Goal: Task Accomplishment & Management: Manage account settings

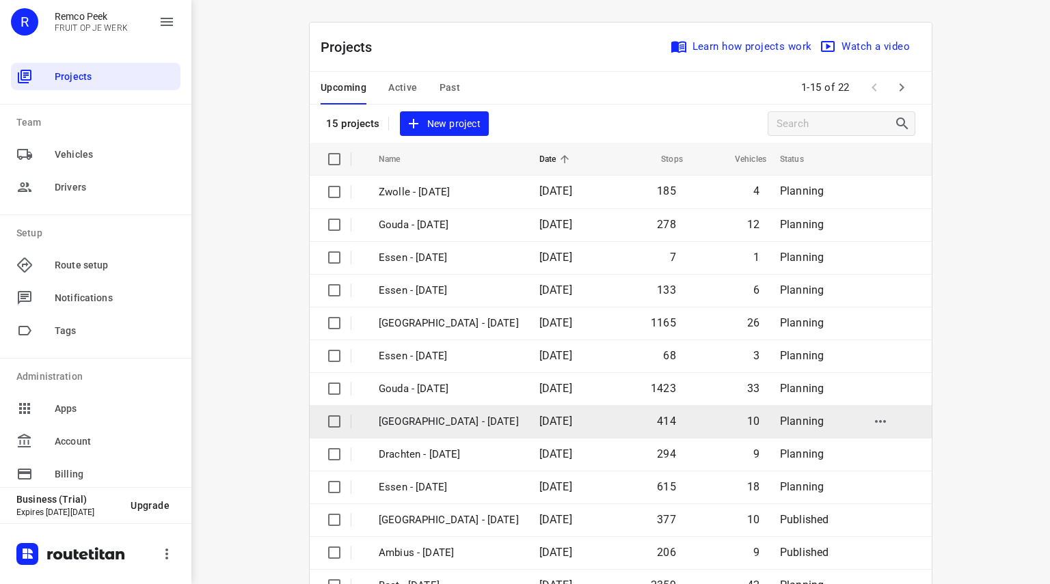
scroll to position [105, 0]
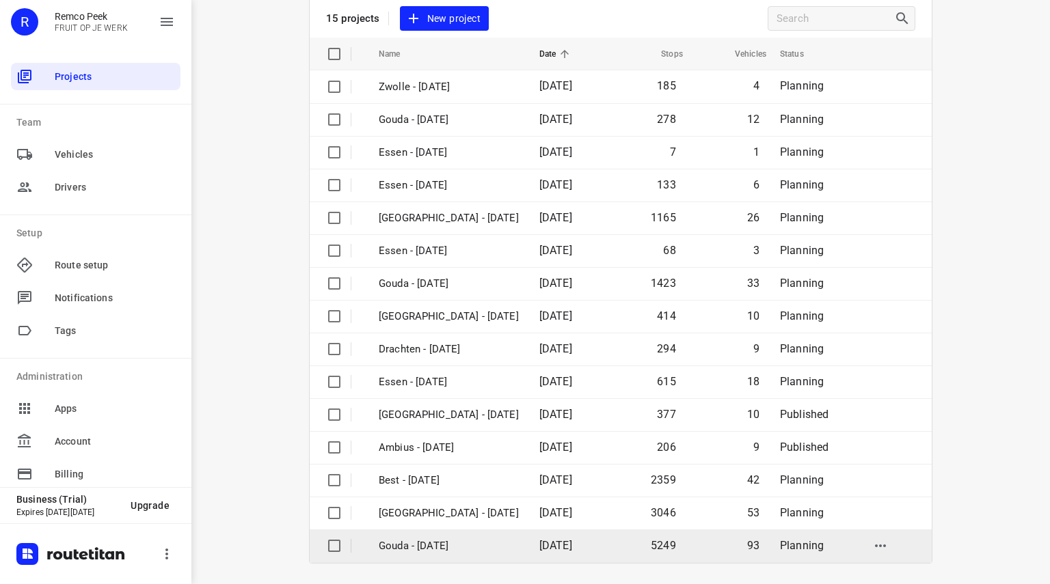
click at [425, 547] on p "Gouda - [DATE]" at bounding box center [449, 547] width 140 height 16
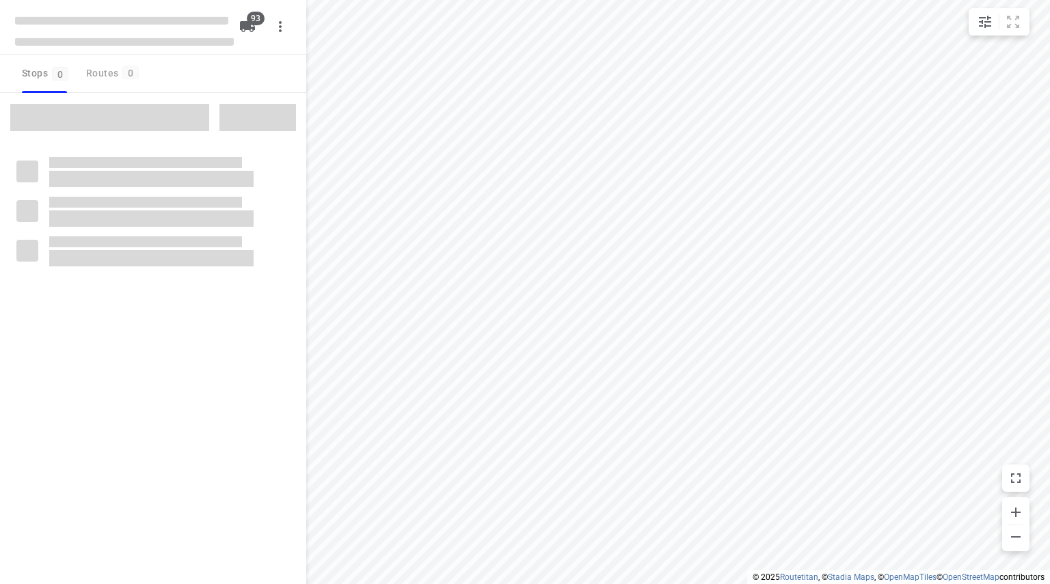
checkbox input "true"
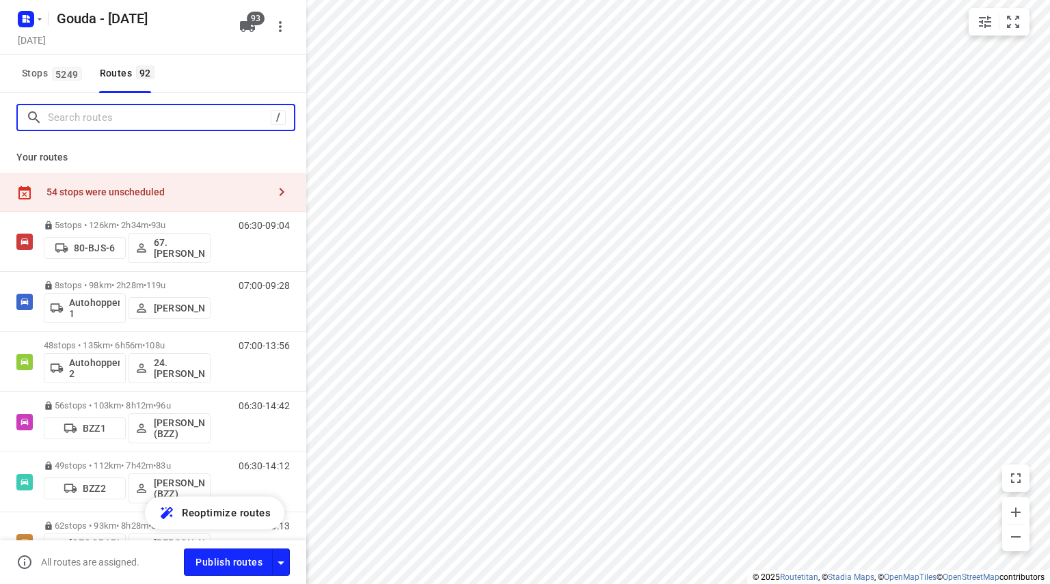
click at [112, 123] on input "Search routes" at bounding box center [159, 117] width 223 height 21
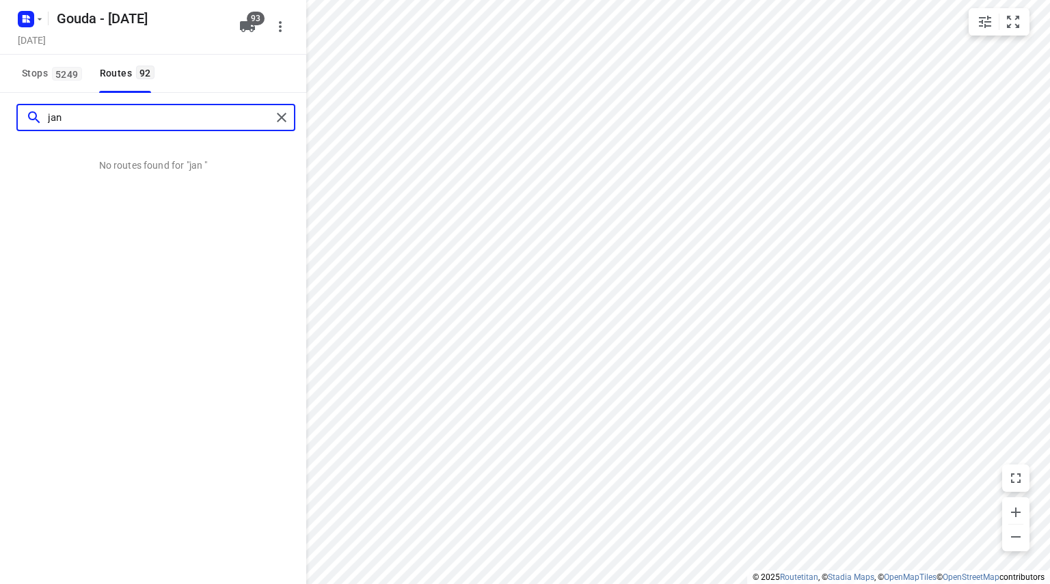
type input "jan"
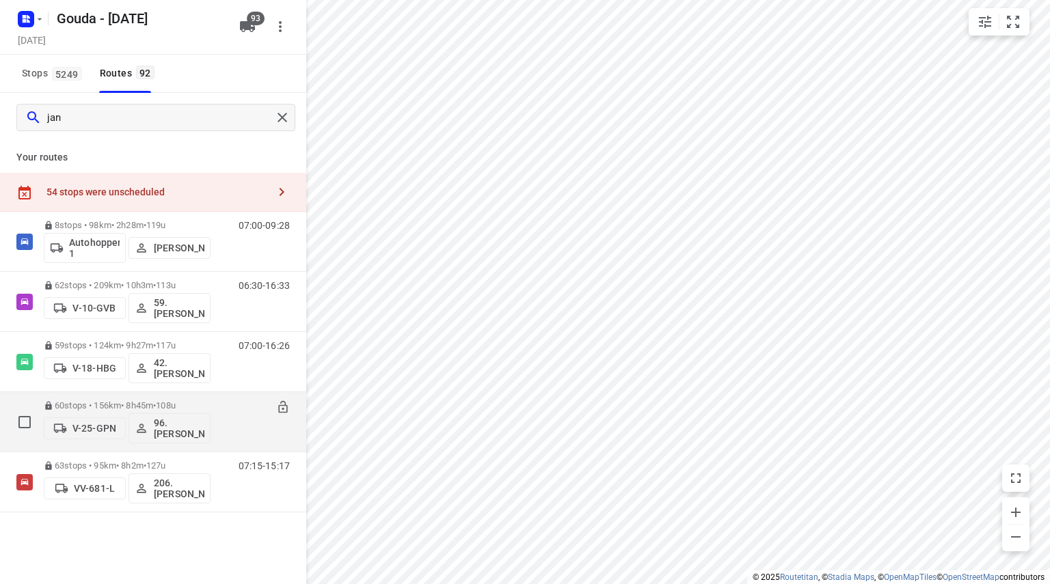
click at [137, 403] on p "60 stops • 156km • 8h45m • 108u" at bounding box center [127, 406] width 167 height 10
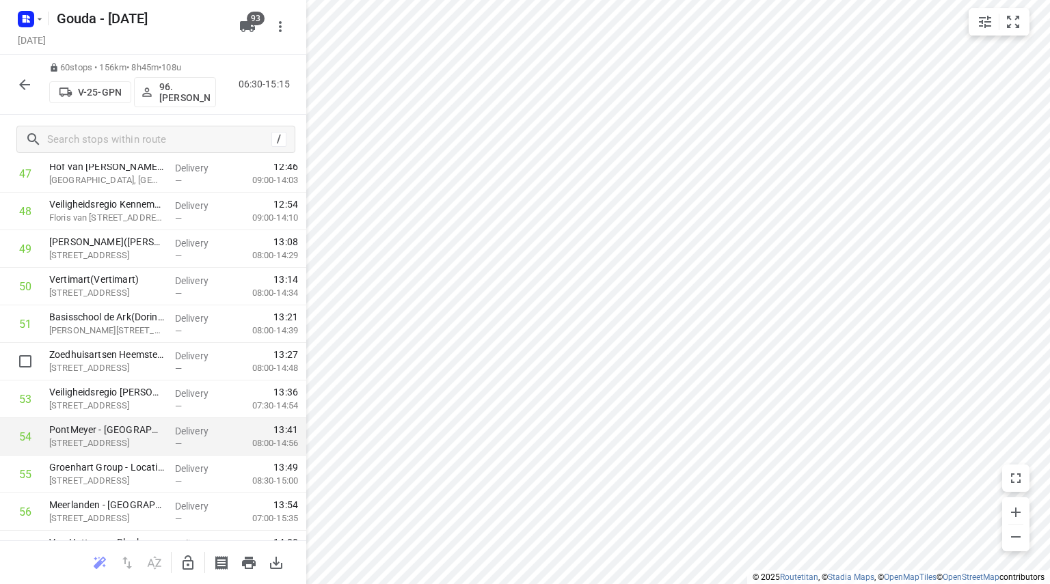
scroll to position [2023, 0]
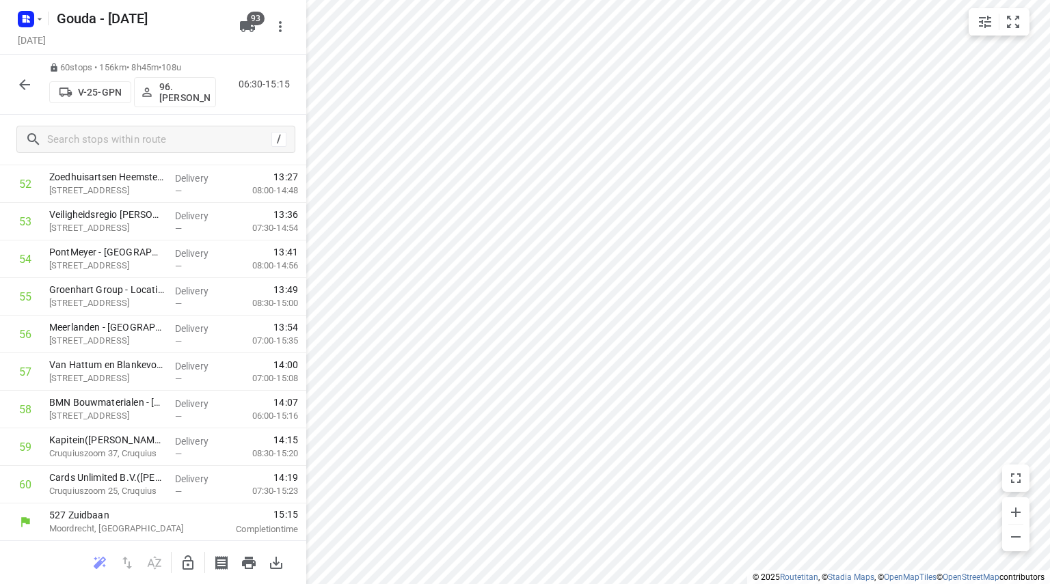
click at [30, 85] on icon "button" at bounding box center [24, 85] width 16 height 16
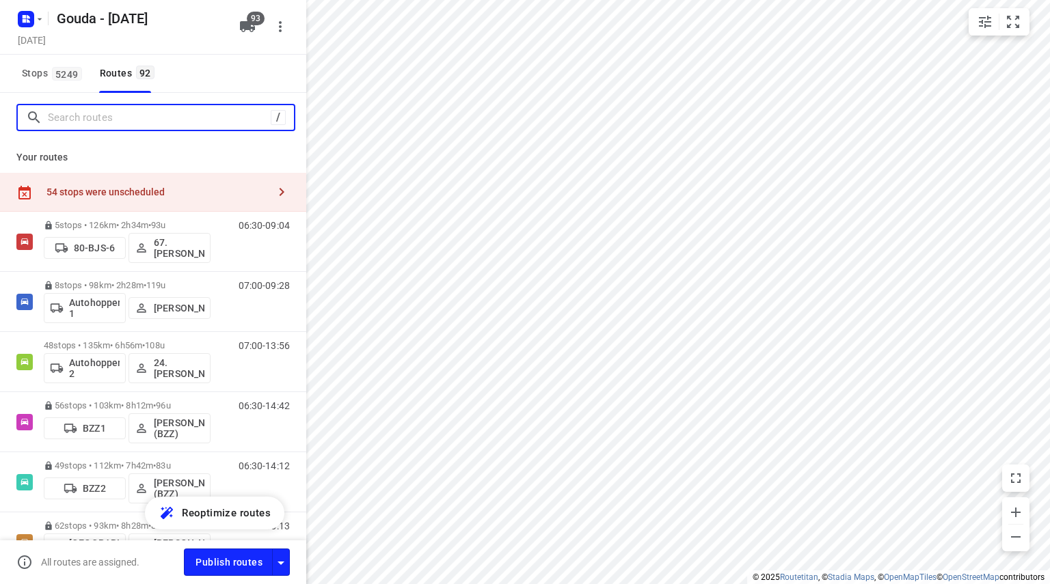
click at [85, 116] on input "Search routes" at bounding box center [159, 117] width 223 height 21
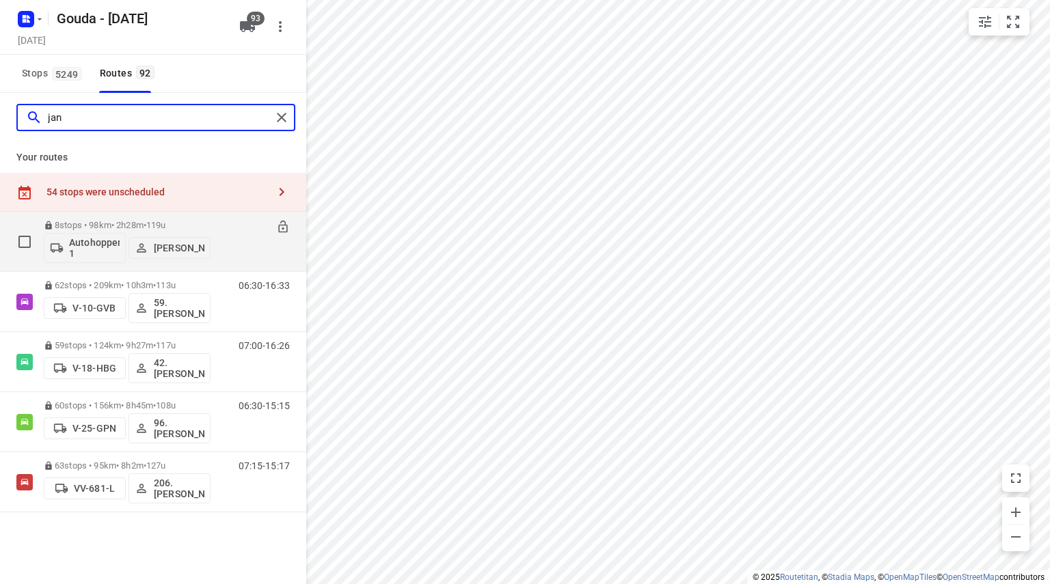
type input "jan"
click at [99, 224] on p "8 stops • 98km • 2h28m • 119u" at bounding box center [127, 225] width 167 height 10
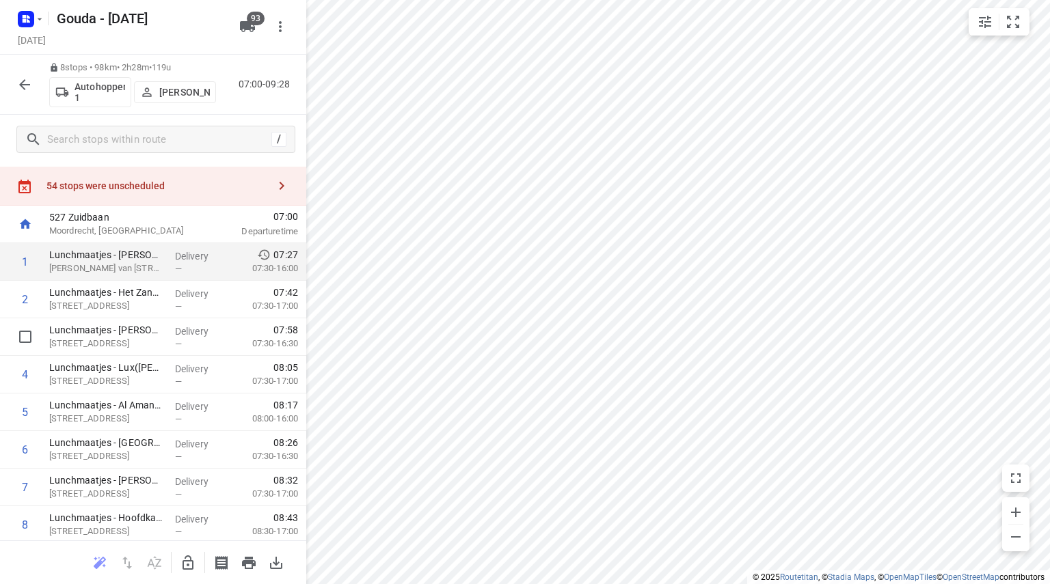
scroll to position [0, 0]
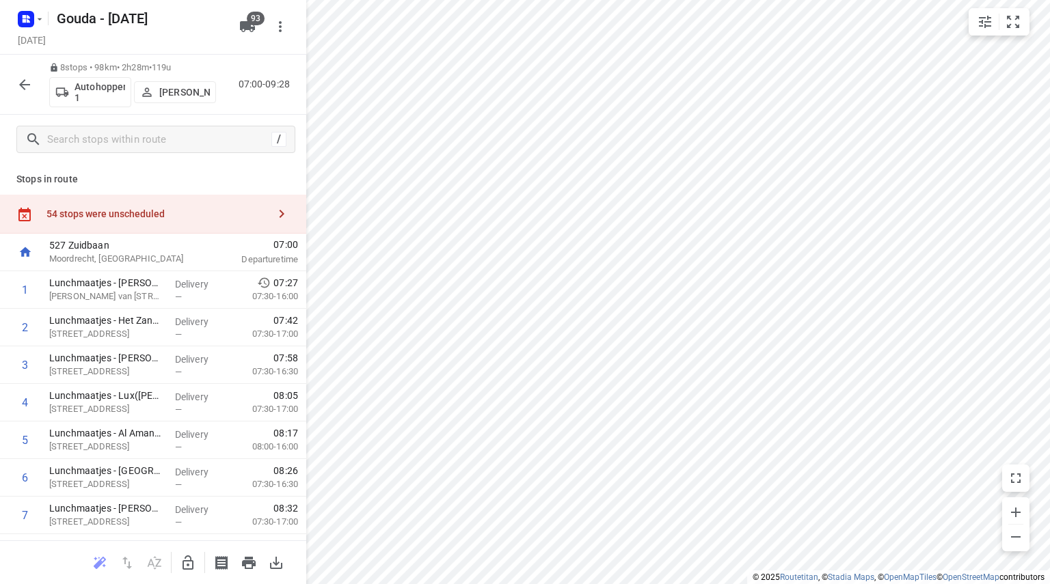
click at [29, 88] on icon "button" at bounding box center [24, 85] width 16 height 16
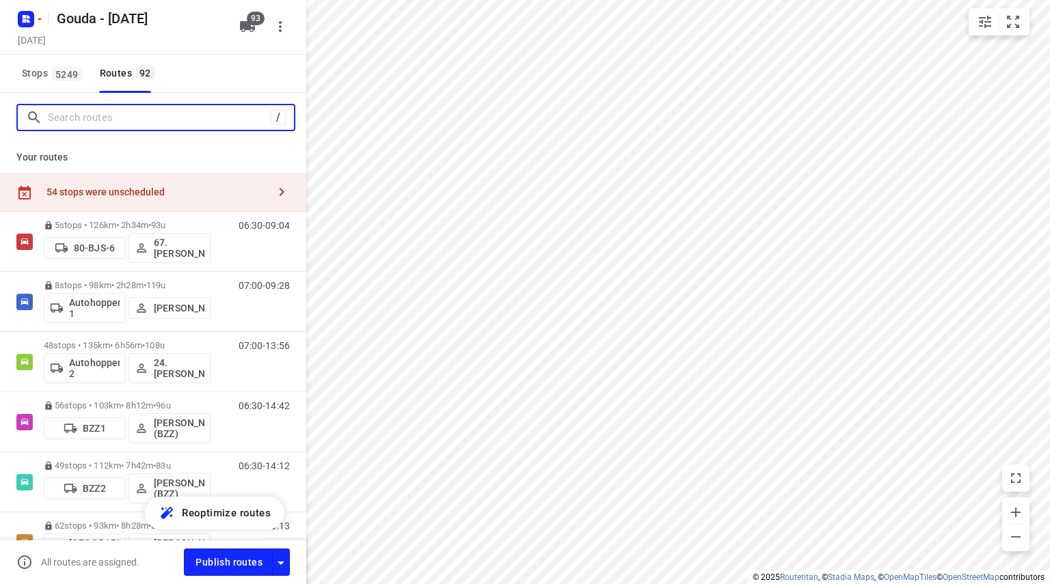
click at [79, 118] on input "Search routes" at bounding box center [159, 117] width 223 height 21
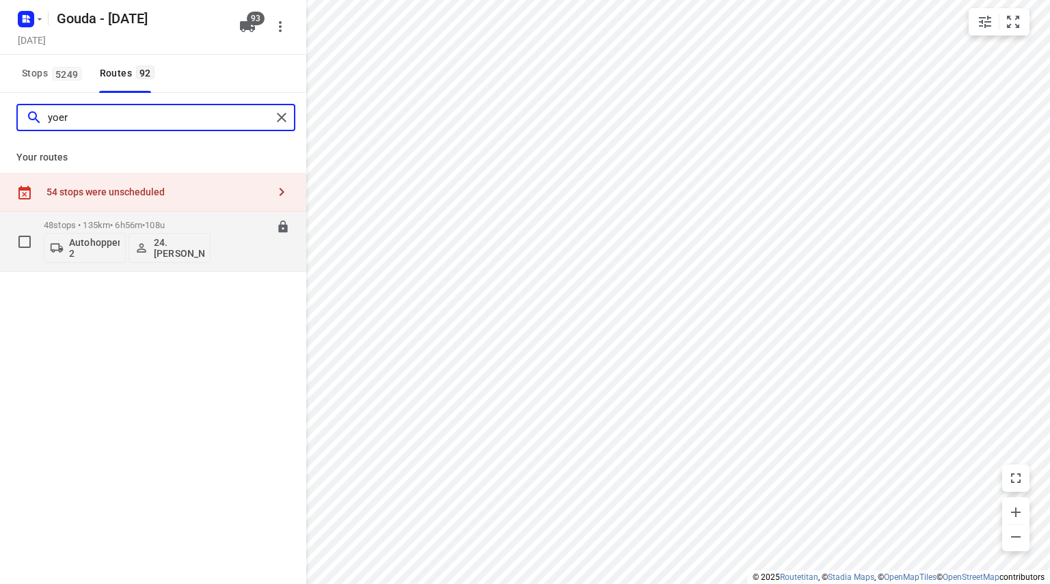
type input "yoer"
click at [131, 224] on p "48 stops • 135km • 6h56m • 108u" at bounding box center [127, 225] width 167 height 10
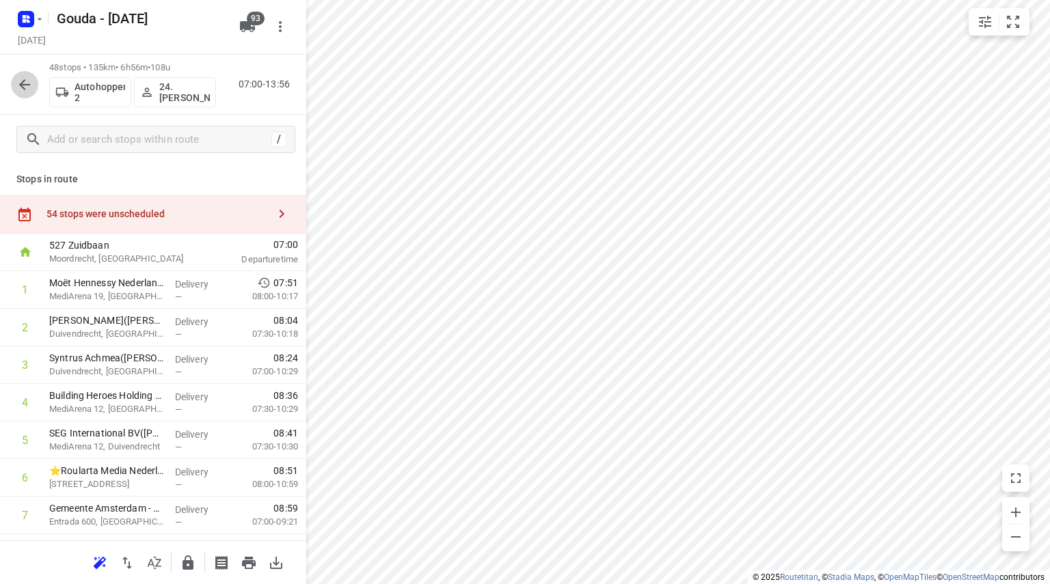
click at [21, 77] on icon "button" at bounding box center [24, 85] width 16 height 16
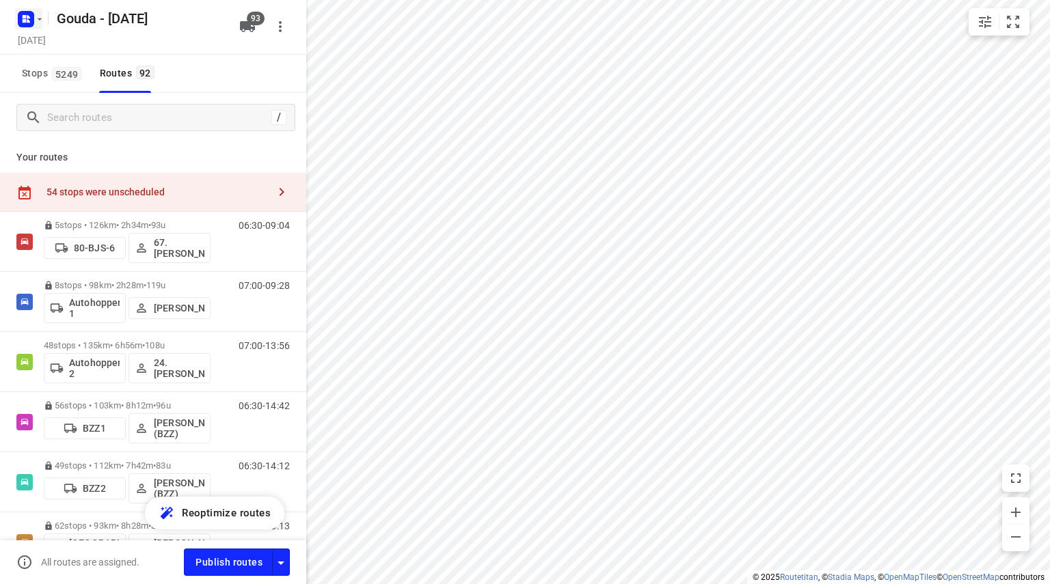
click at [33, 26] on icon "button" at bounding box center [26, 19] width 22 height 22
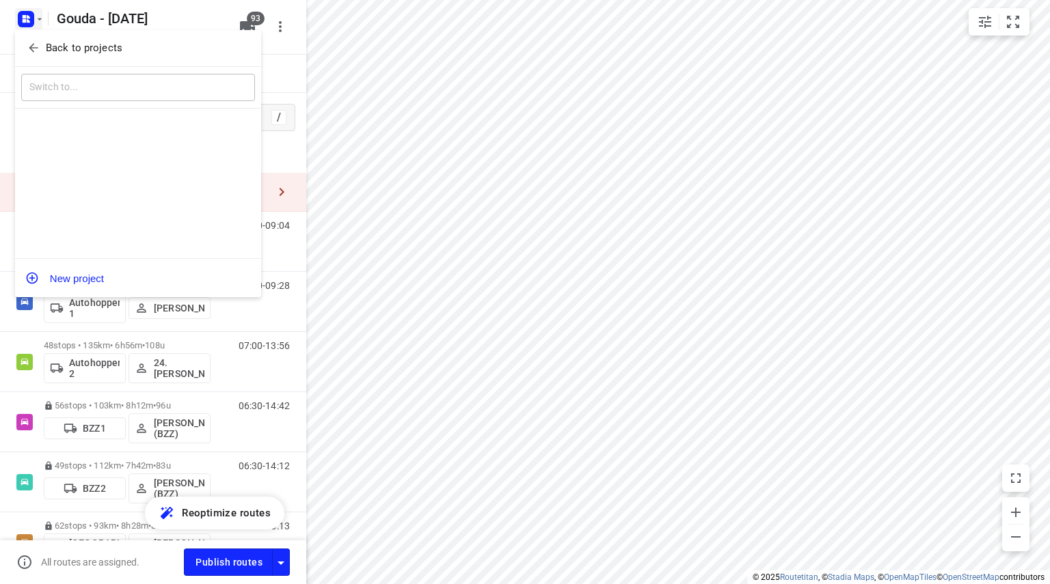
click at [33, 50] on icon "button" at bounding box center [34, 48] width 14 height 14
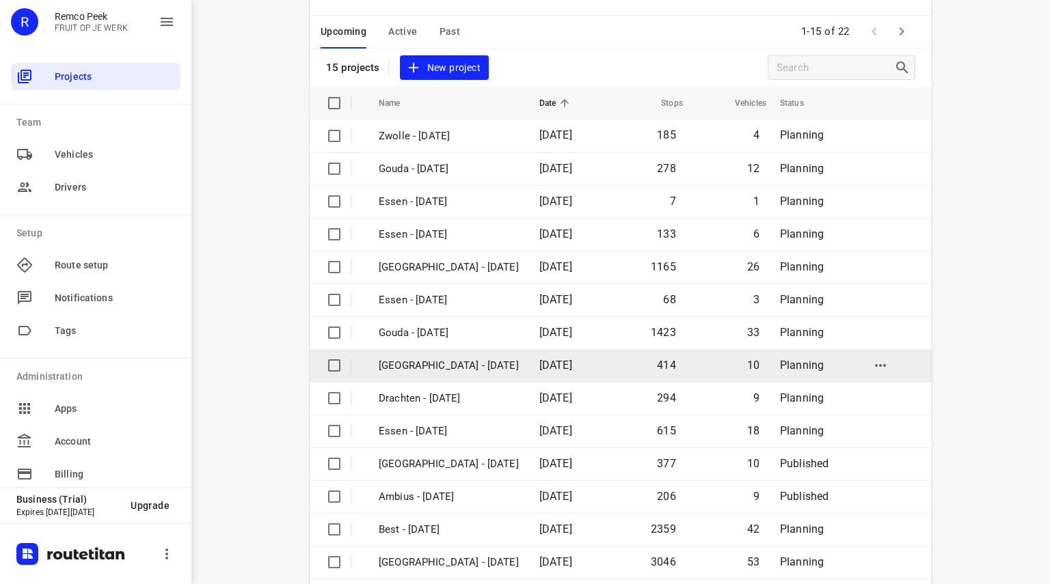
scroll to position [105, 0]
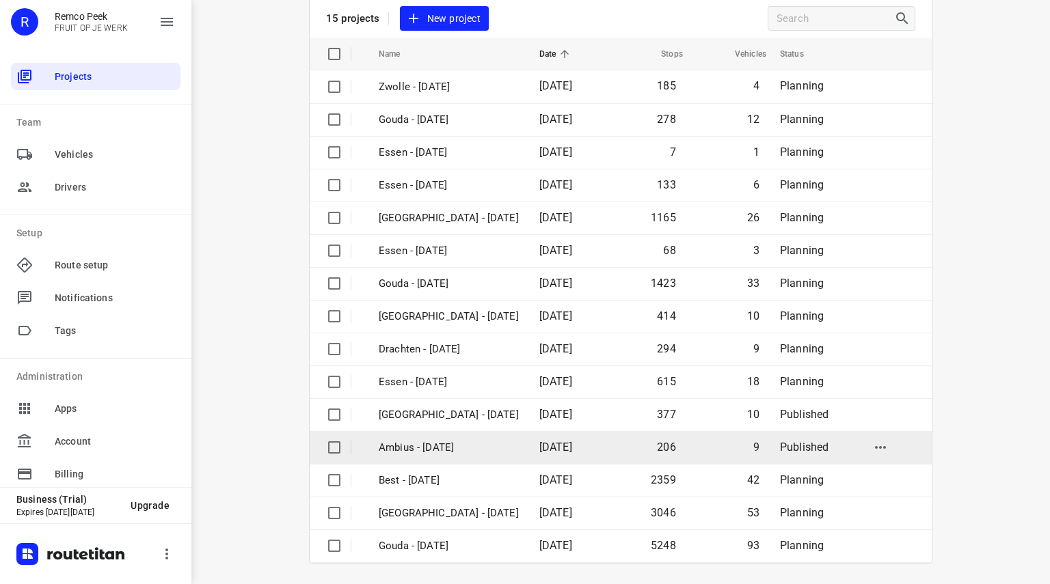
click at [409, 444] on p "Ambius - [DATE]" at bounding box center [449, 448] width 140 height 16
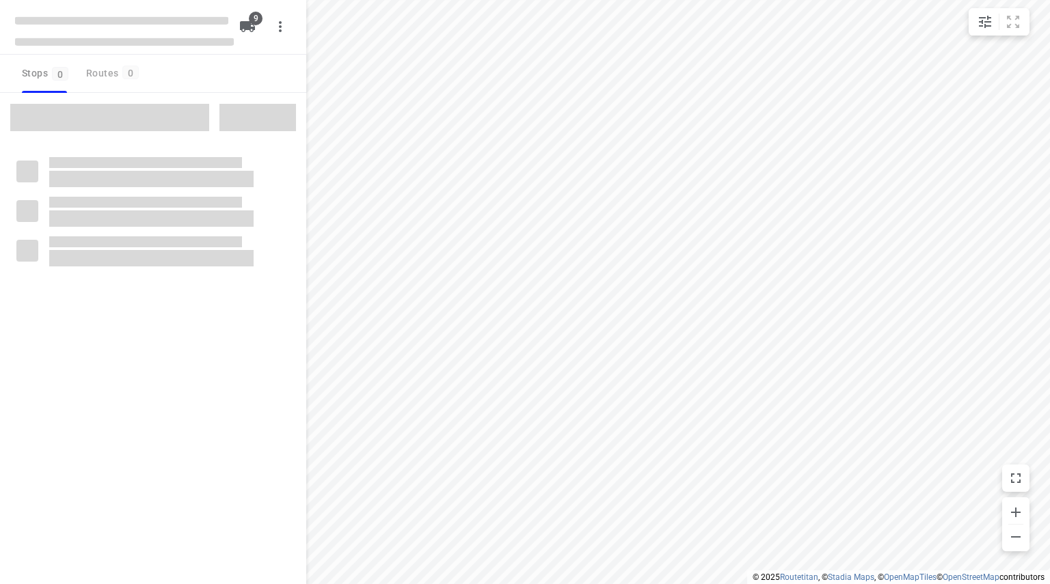
checkbox input "true"
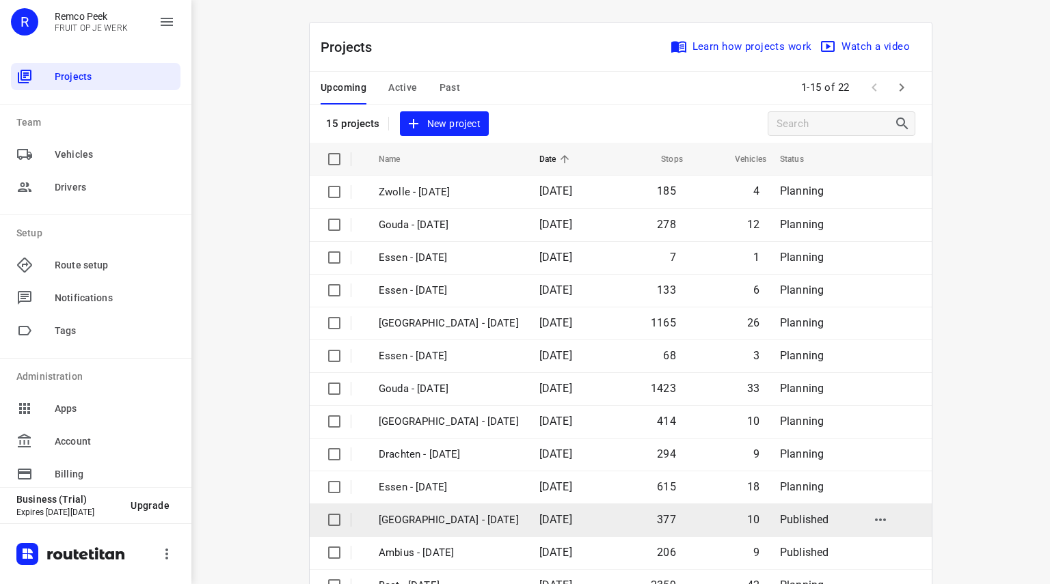
click at [425, 524] on p "[GEOGRAPHIC_DATA] - [DATE]" at bounding box center [449, 521] width 140 height 16
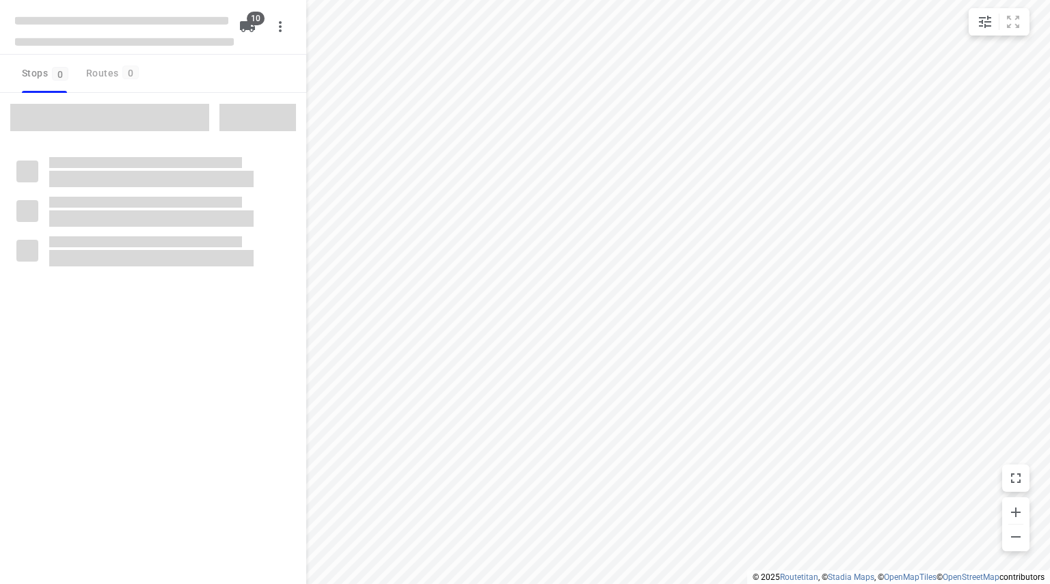
checkbox input "true"
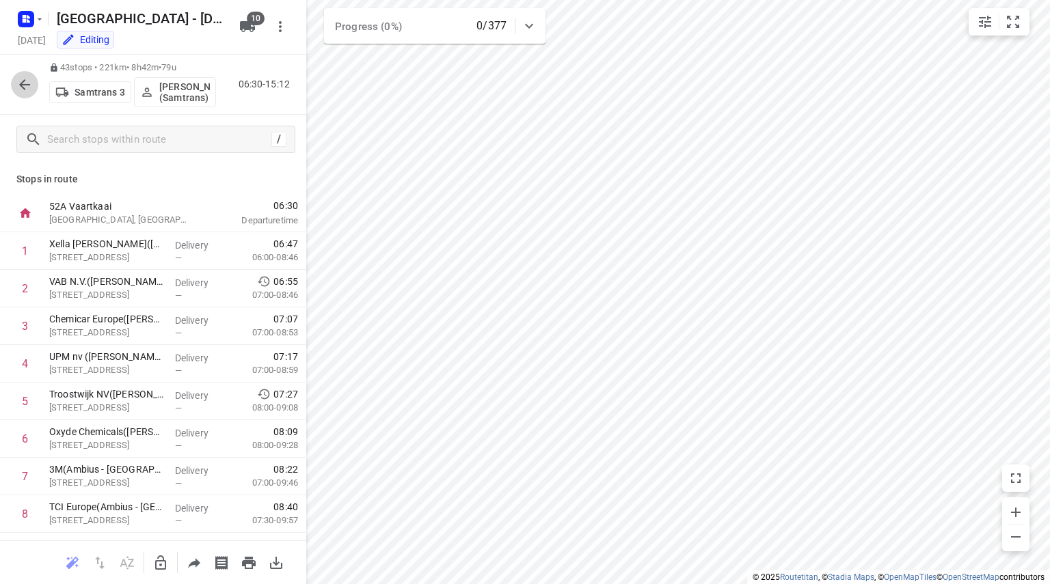
click at [22, 83] on icon "button" at bounding box center [24, 84] width 11 height 11
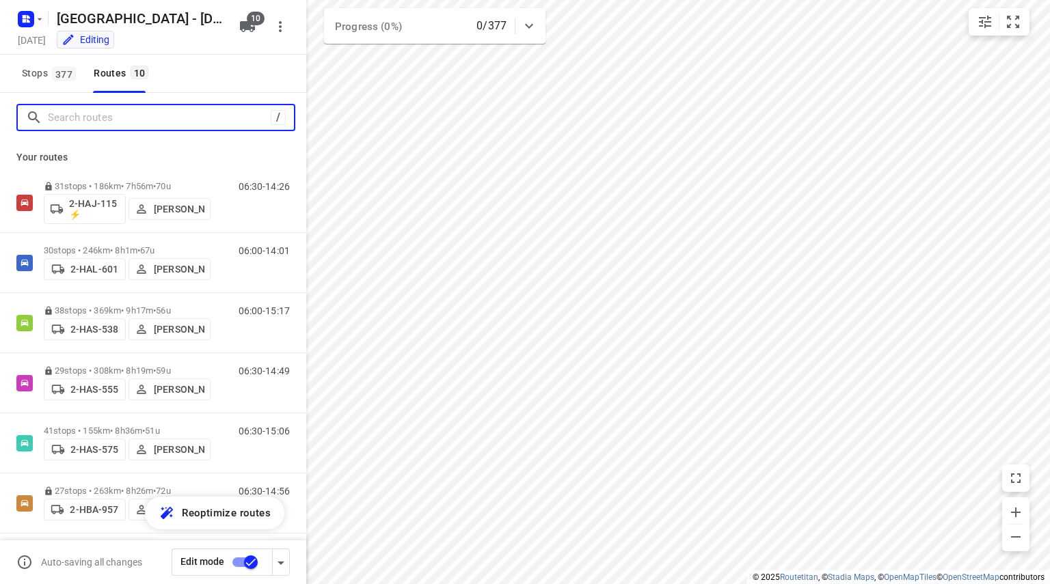
click at [90, 124] on input "Search routes" at bounding box center [159, 117] width 223 height 21
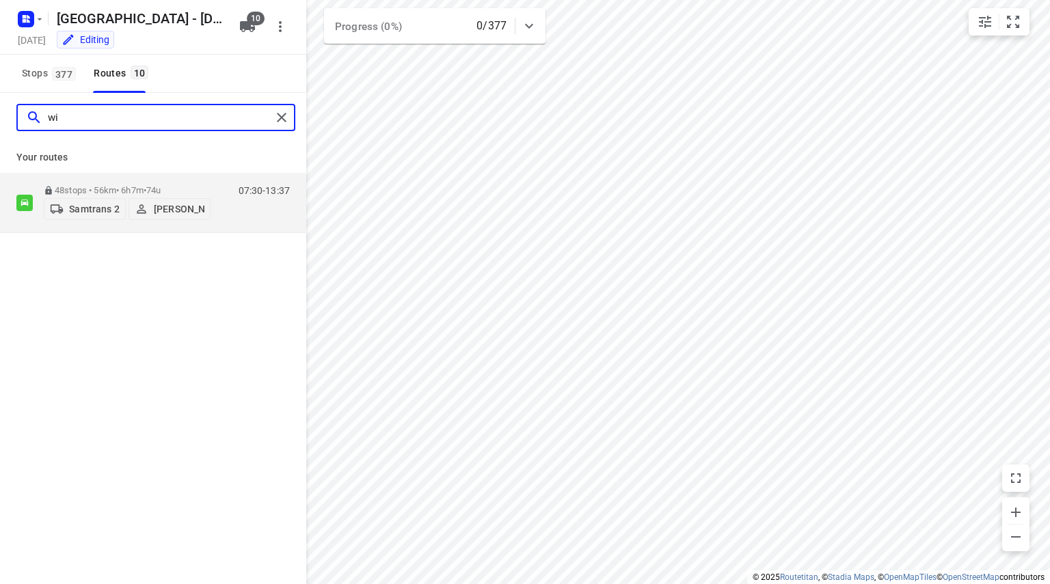
type input "w"
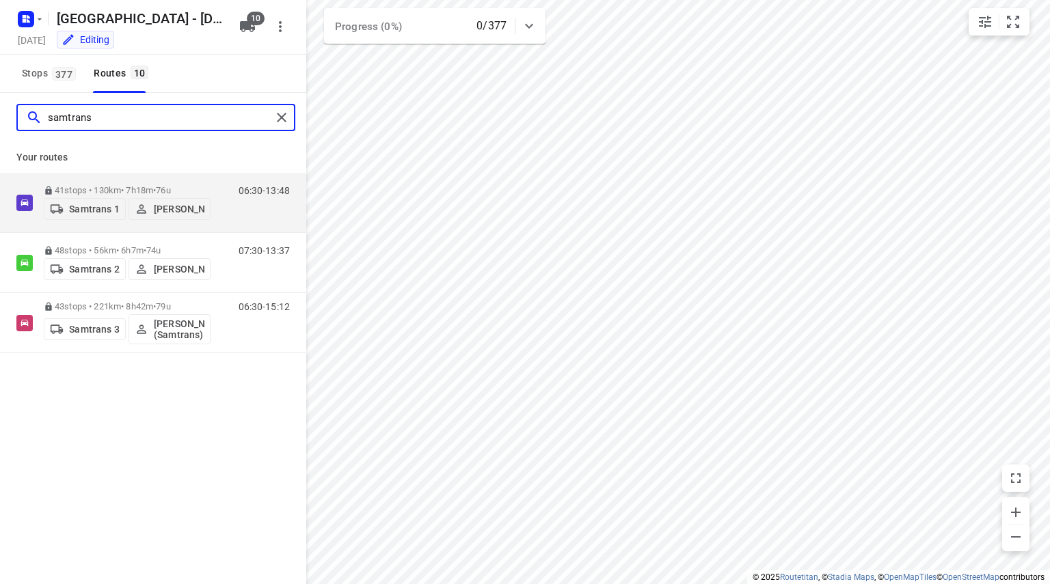
type input "samtrans"
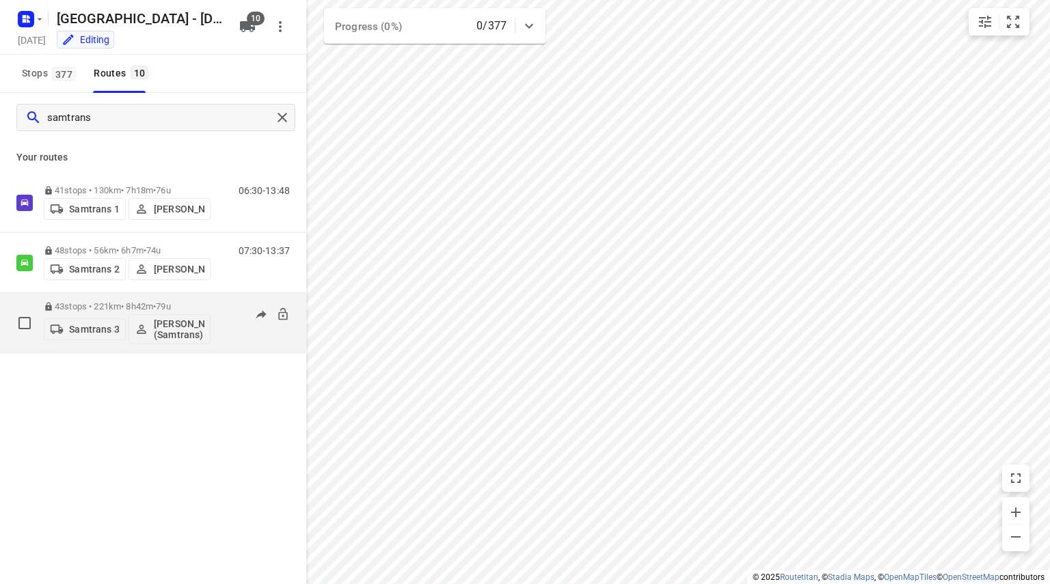
click at [175, 332] on p "[PERSON_NAME] (Samtrans)" at bounding box center [179, 330] width 51 height 22
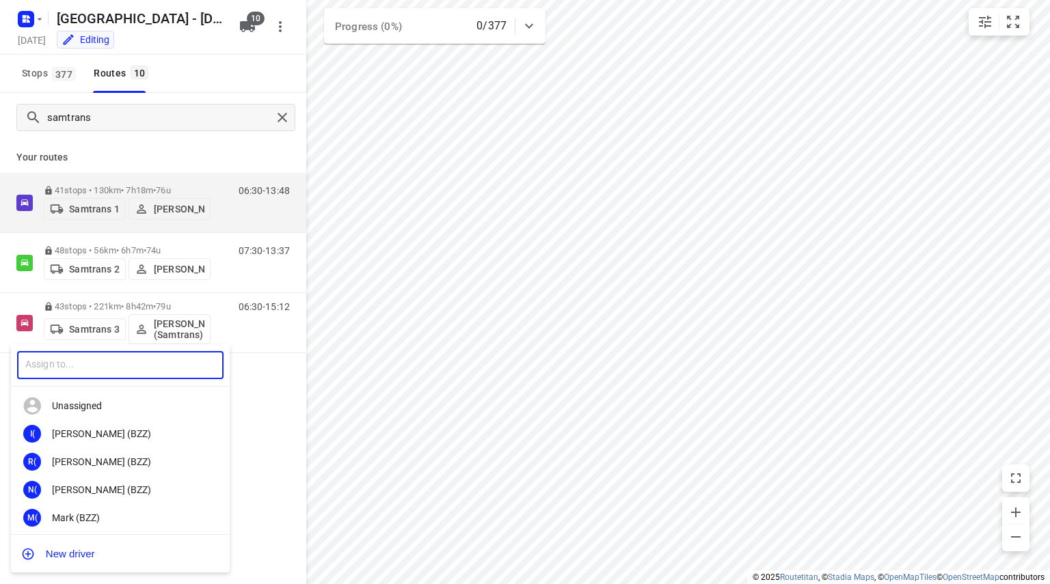
click at [141, 360] on input "text" at bounding box center [120, 365] width 206 height 28
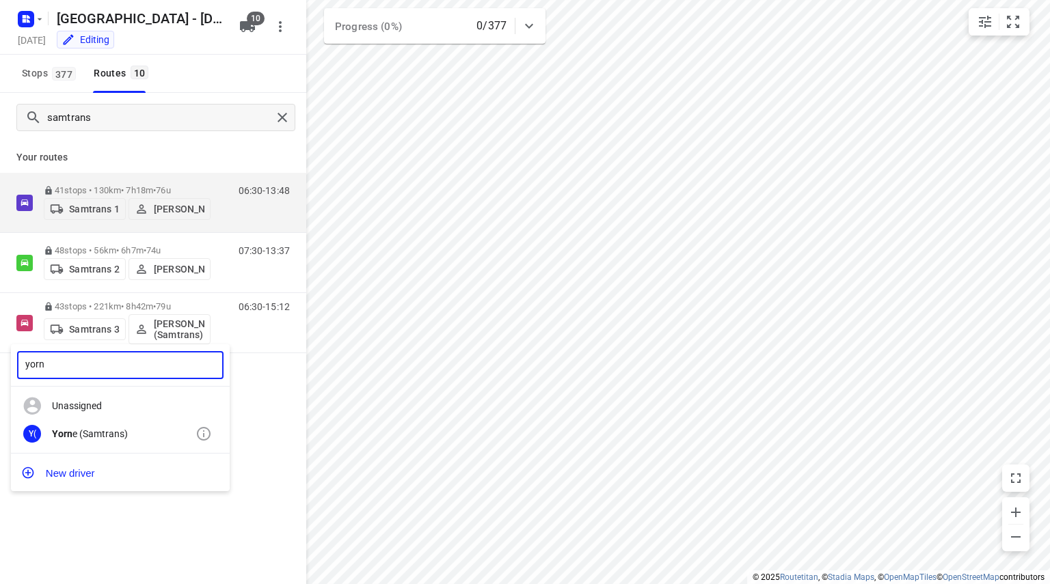
type input "yorn"
click at [100, 426] on div "Y( Yorn e (Samtrans)" at bounding box center [120, 434] width 219 height 28
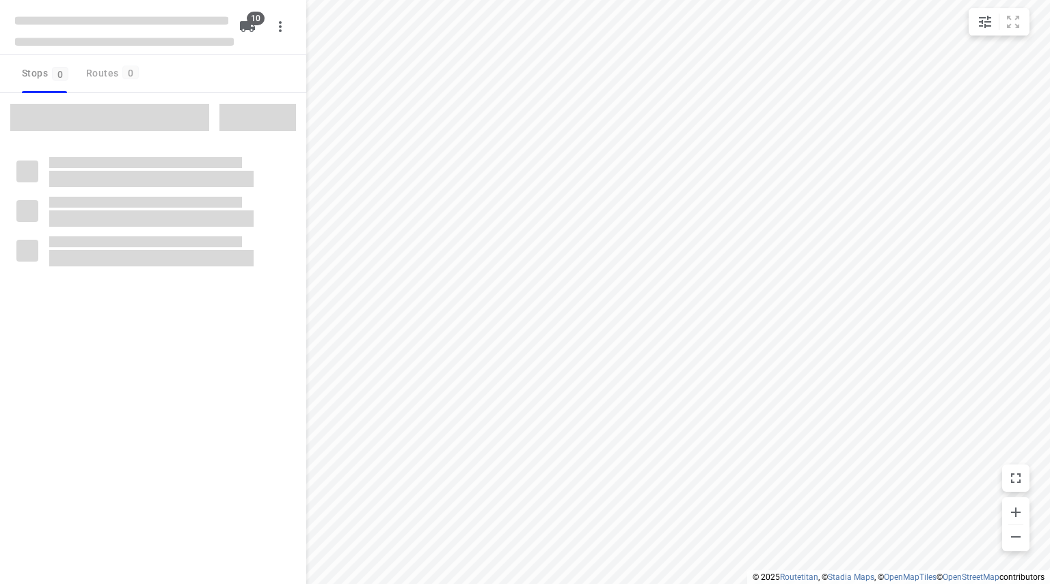
checkbox input "true"
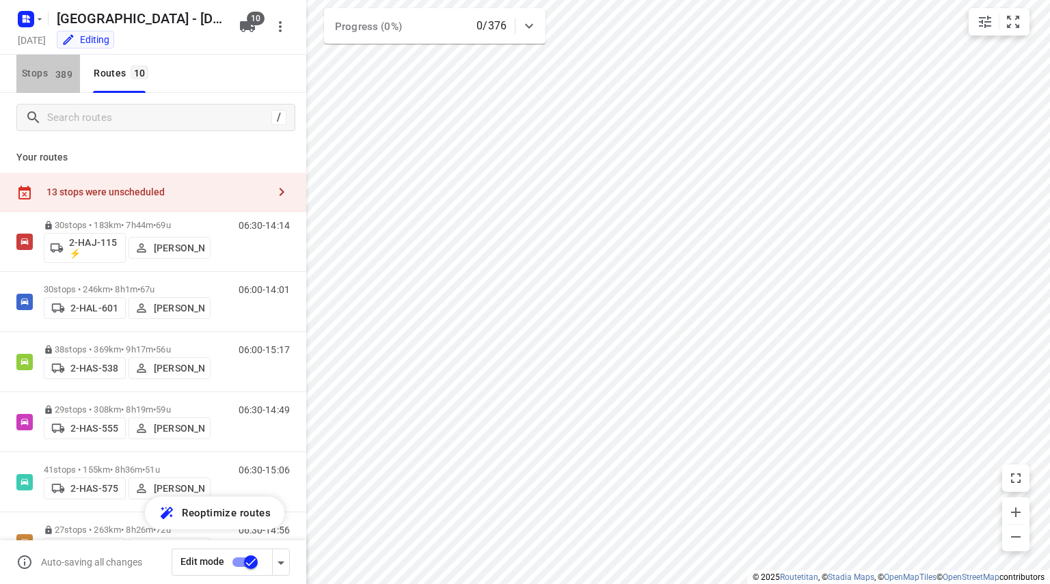
click at [51, 67] on span "Stops 389" at bounding box center [51, 73] width 58 height 17
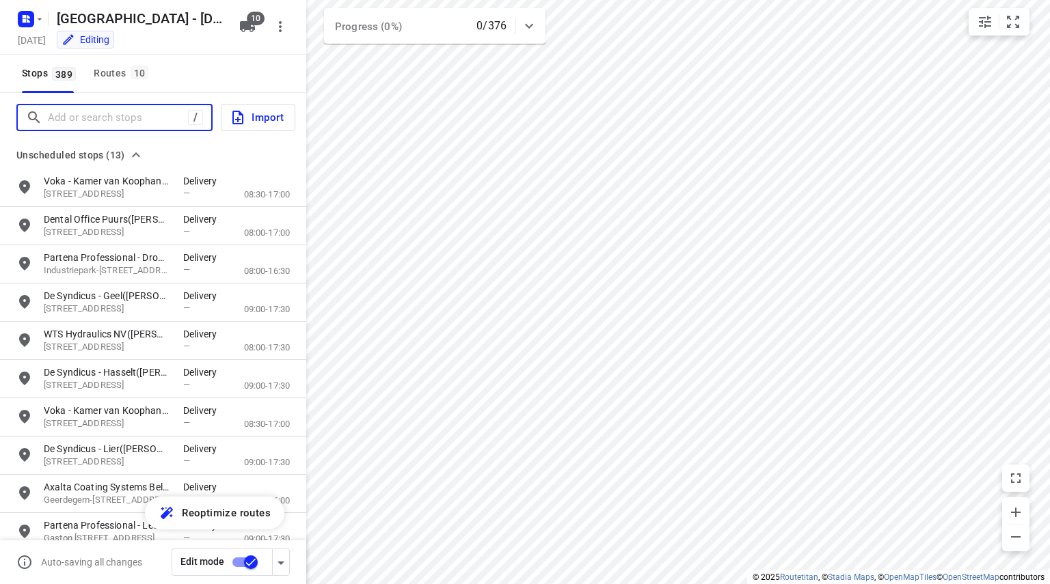
click at [79, 111] on input "Add or search stops" at bounding box center [118, 117] width 140 height 21
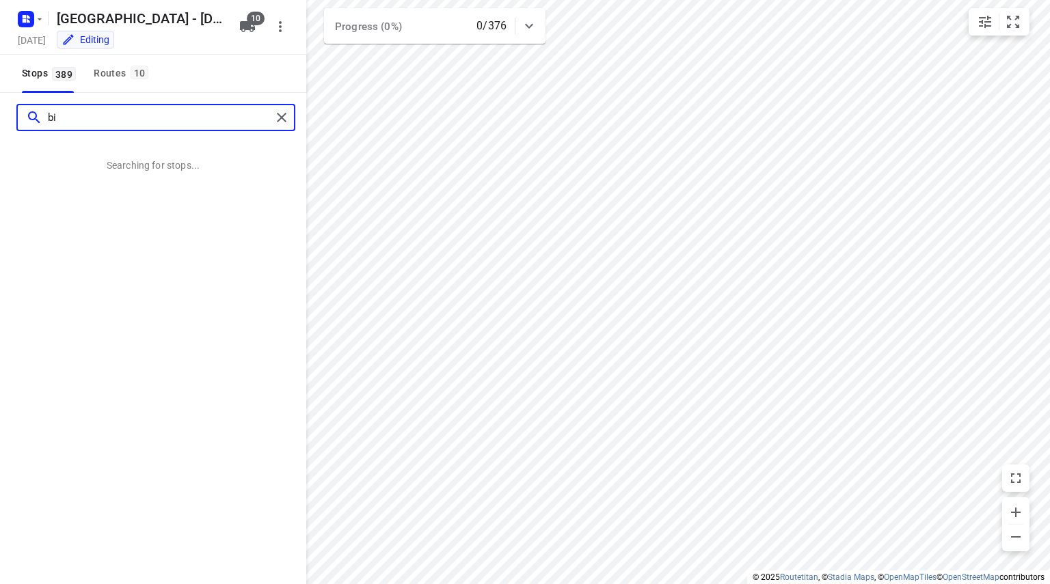
type input "b"
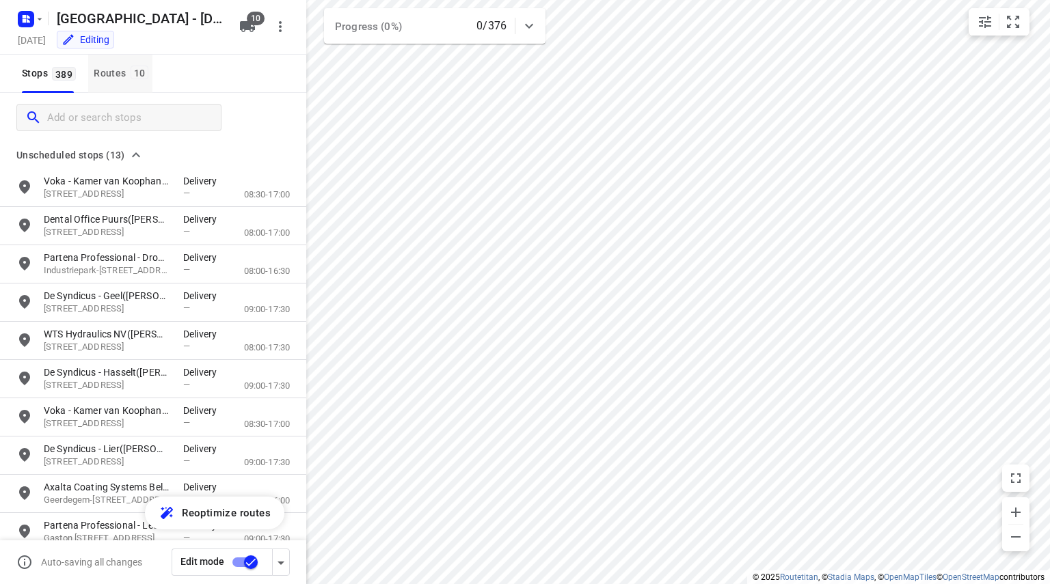
click at [138, 72] on span "10" at bounding box center [140, 73] width 18 height 14
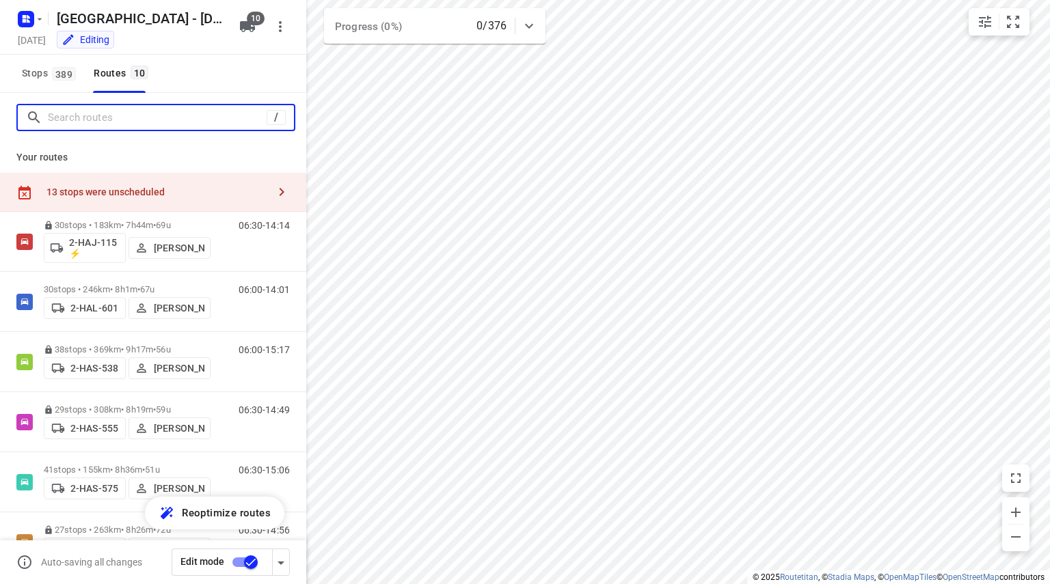
click at [88, 109] on input "Search routes" at bounding box center [157, 117] width 219 height 21
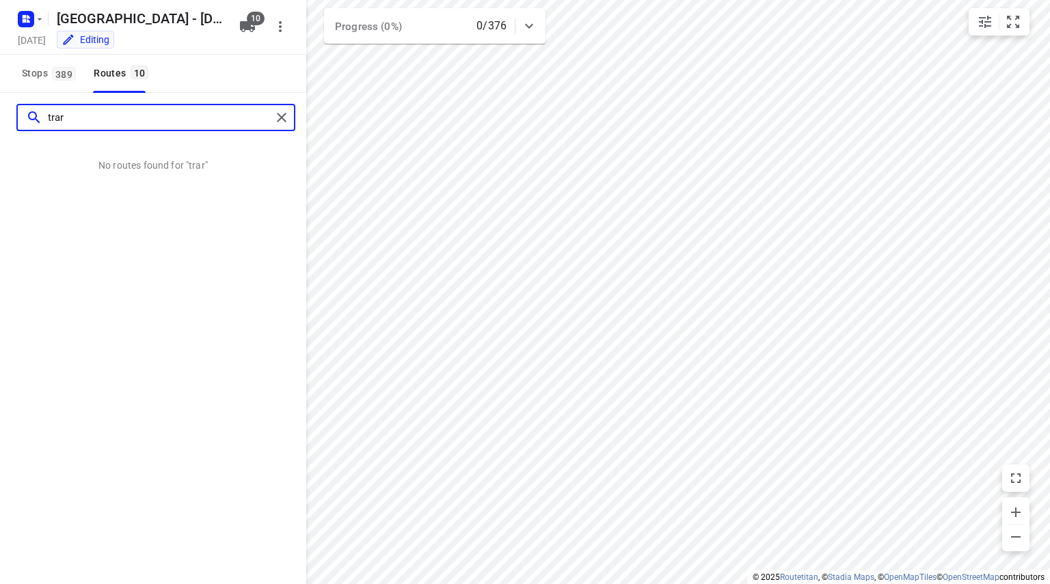
click at [176, 118] on input "trar" at bounding box center [160, 117] width 224 height 21
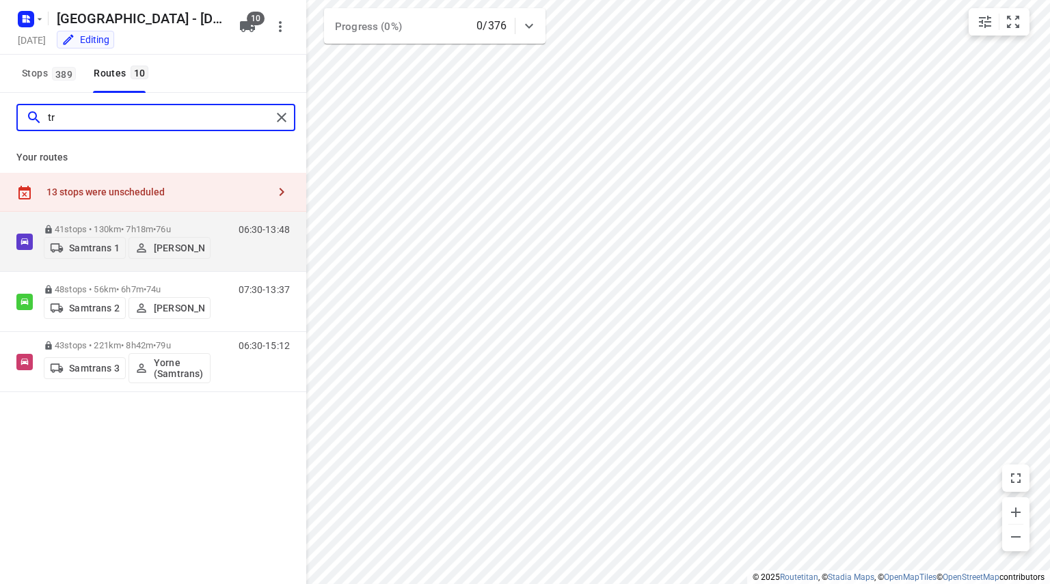
type input "t"
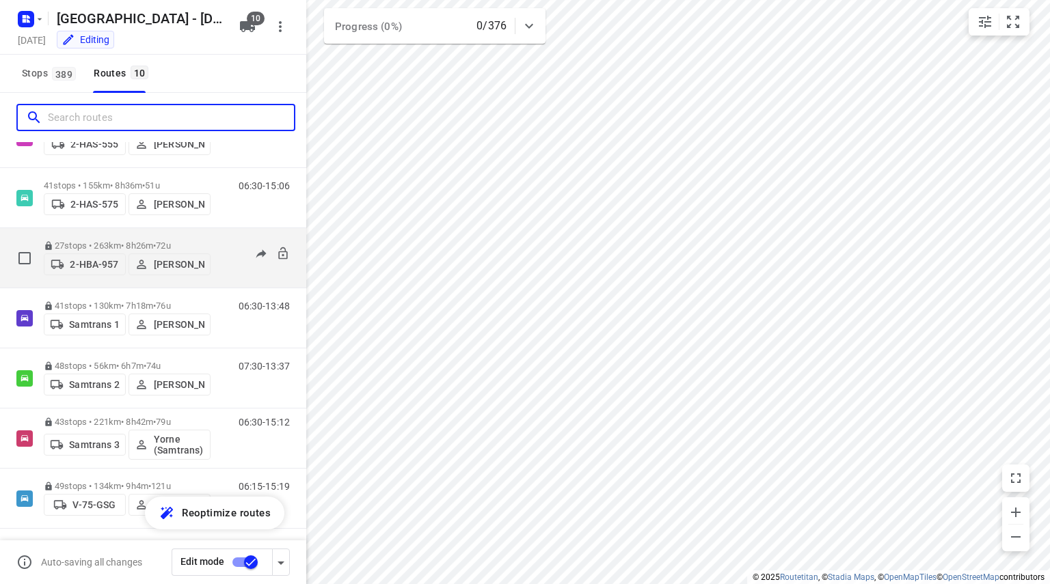
scroll to position [286, 0]
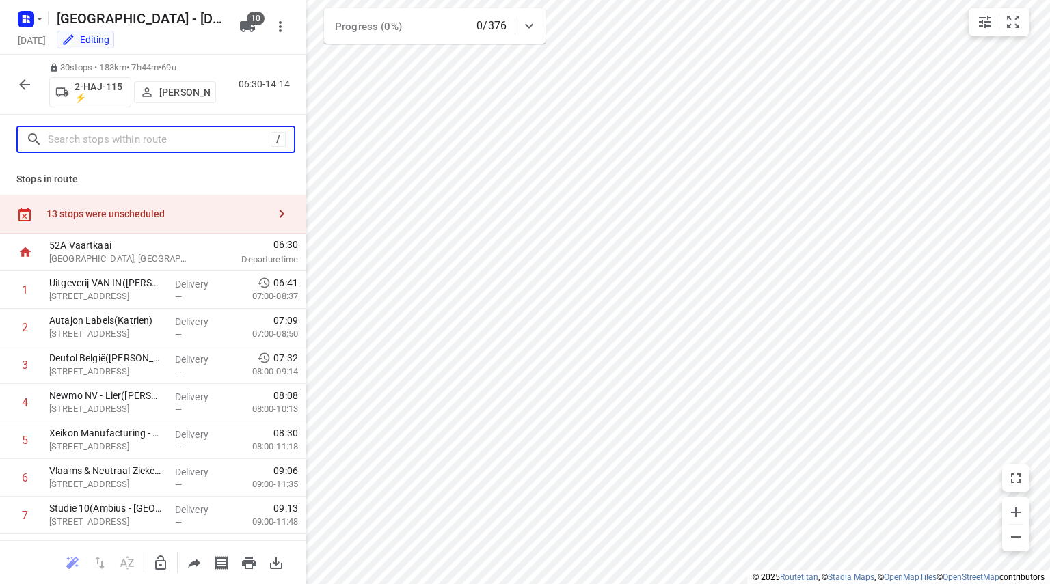
click at [237, 143] on input "text" at bounding box center [159, 139] width 223 height 21
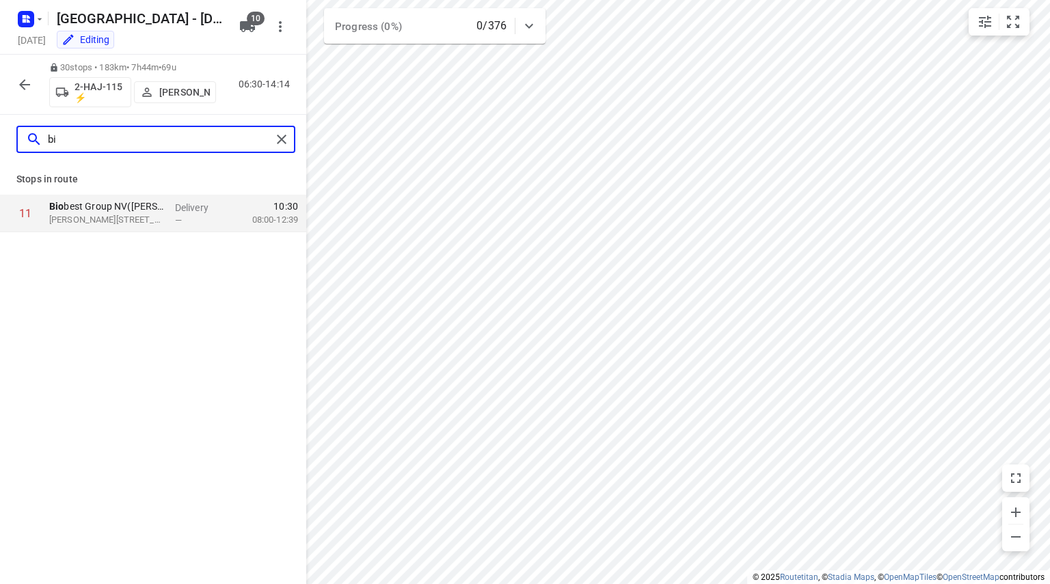
type input "b"
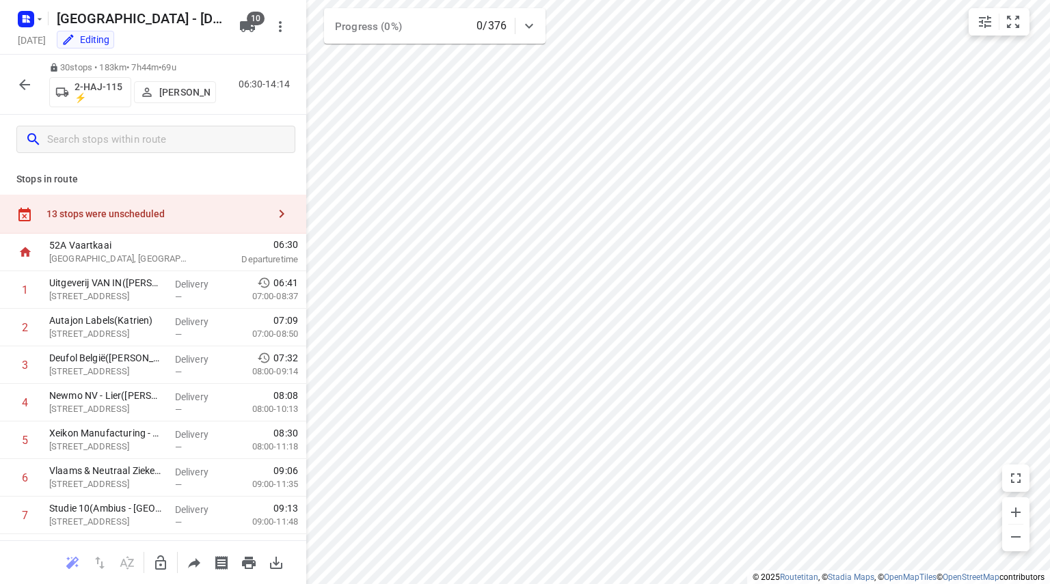
click at [32, 85] on icon "button" at bounding box center [24, 85] width 16 height 16
click at [27, 82] on icon "button" at bounding box center [24, 85] width 16 height 16
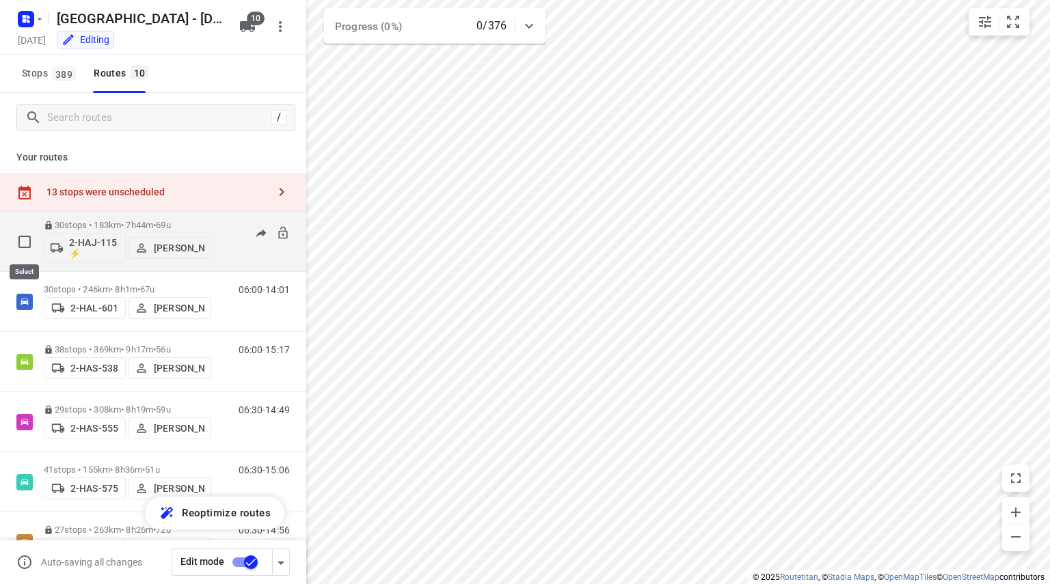
click at [24, 239] on input "checkbox" at bounding box center [24, 241] width 27 height 27
checkbox input "true"
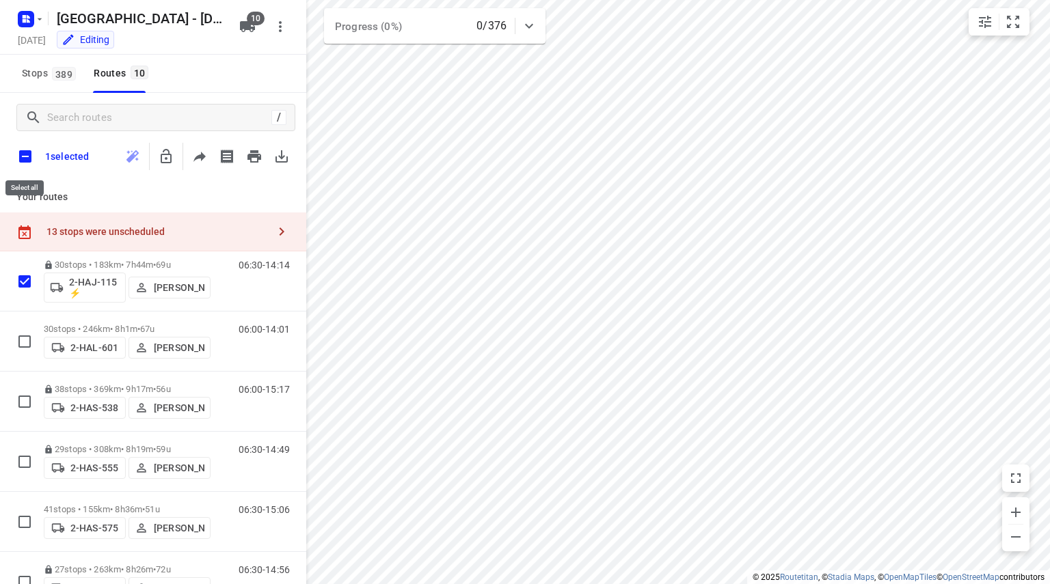
click at [25, 157] on input "checkbox" at bounding box center [25, 156] width 29 height 29
checkbox input "true"
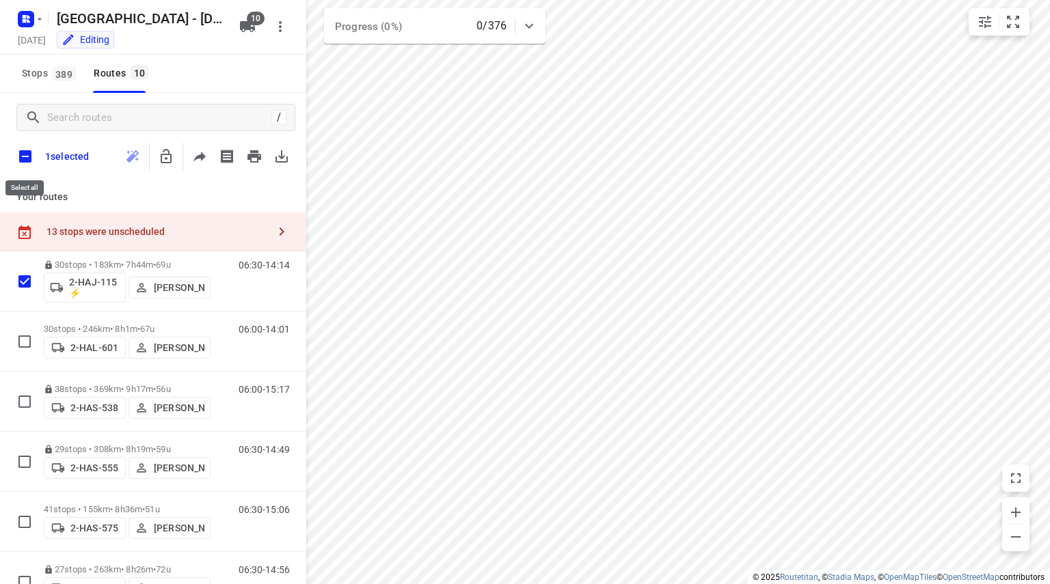
checkbox input "true"
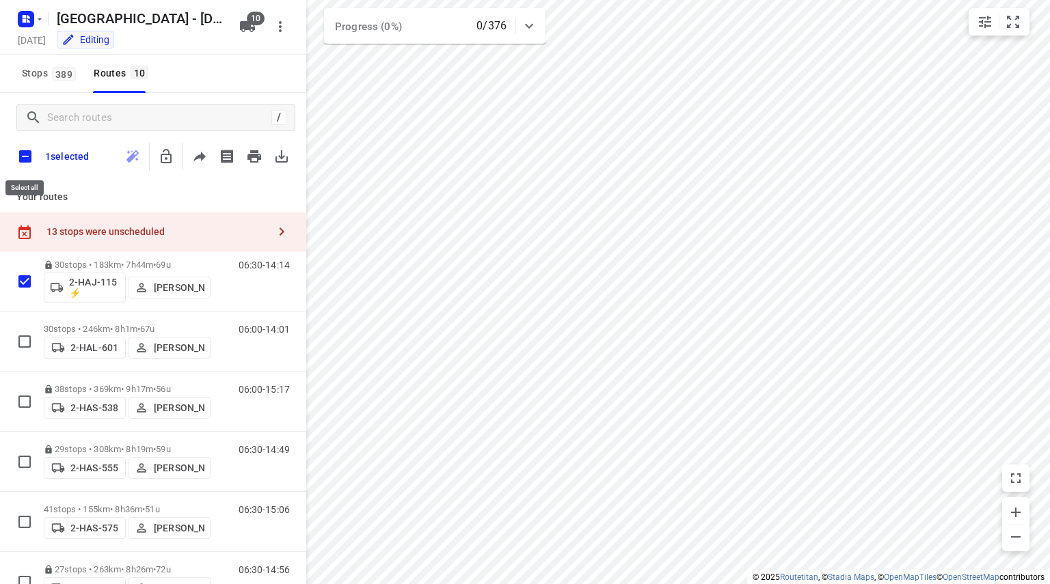
checkbox input "true"
click at [194, 152] on icon "button" at bounding box center [193, 156] width 16 height 16
click at [26, 157] on input "checkbox" at bounding box center [25, 156] width 29 height 29
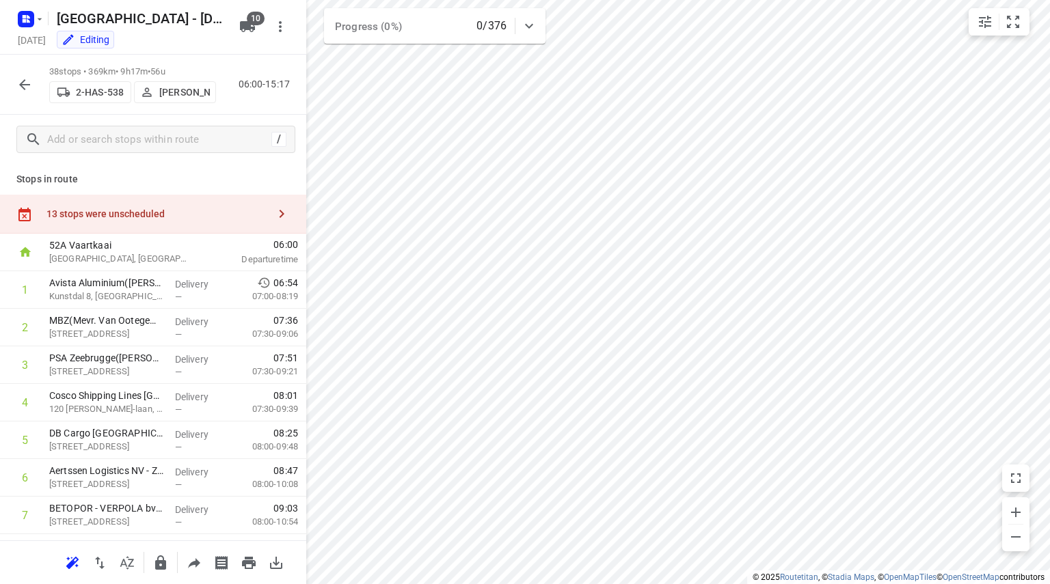
click at [142, 208] on div "13 stops were unscheduled" at bounding box center [156, 213] width 221 height 11
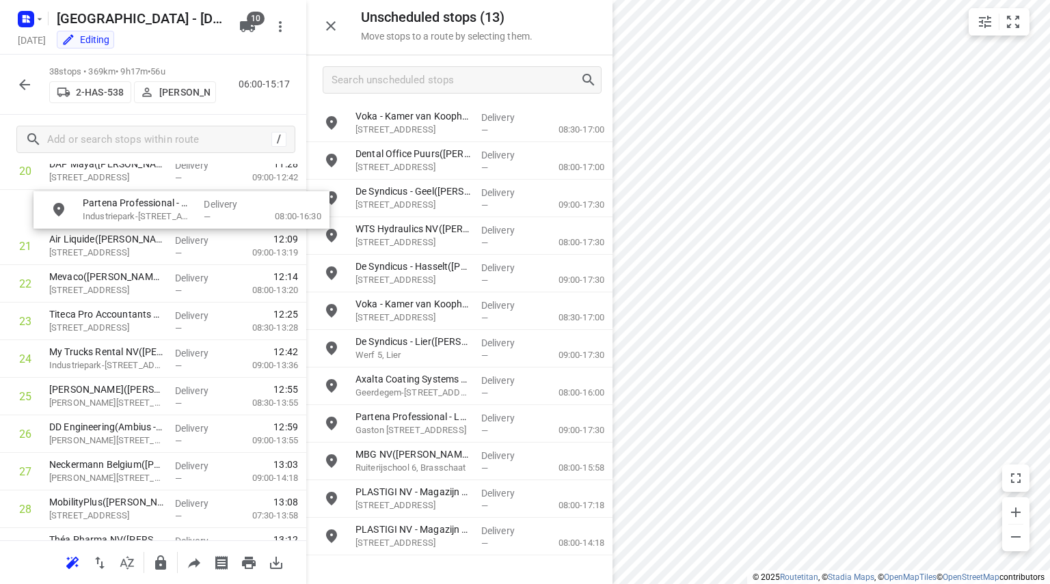
scroll to position [828, 0]
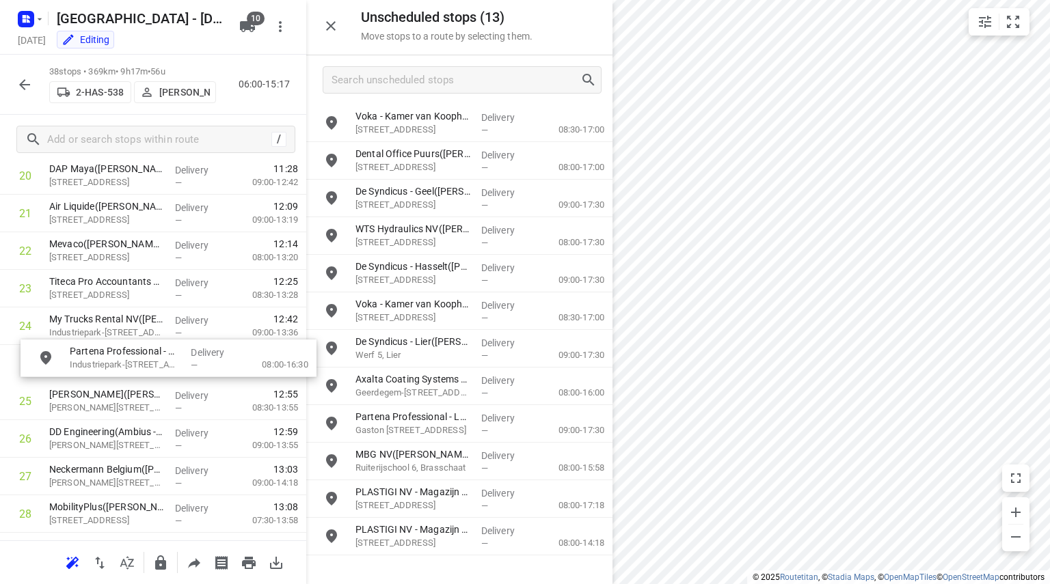
drag, startPoint x: 406, startPoint y: 192, endPoint x: 104, endPoint y: 357, distance: 344.1
click at [27, 79] on icon "button" at bounding box center [24, 85] width 16 height 16
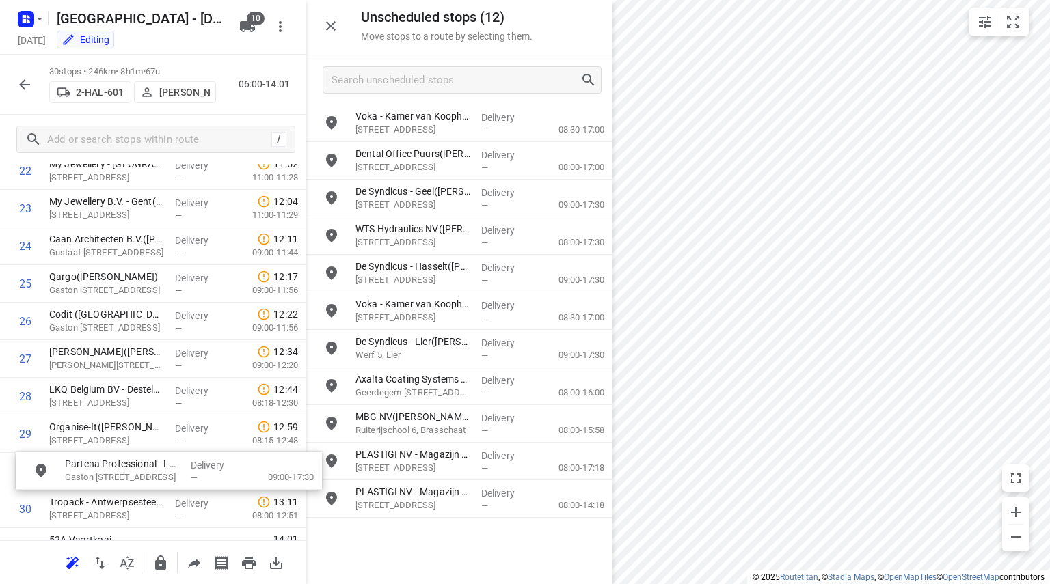
scroll to position [908, 0]
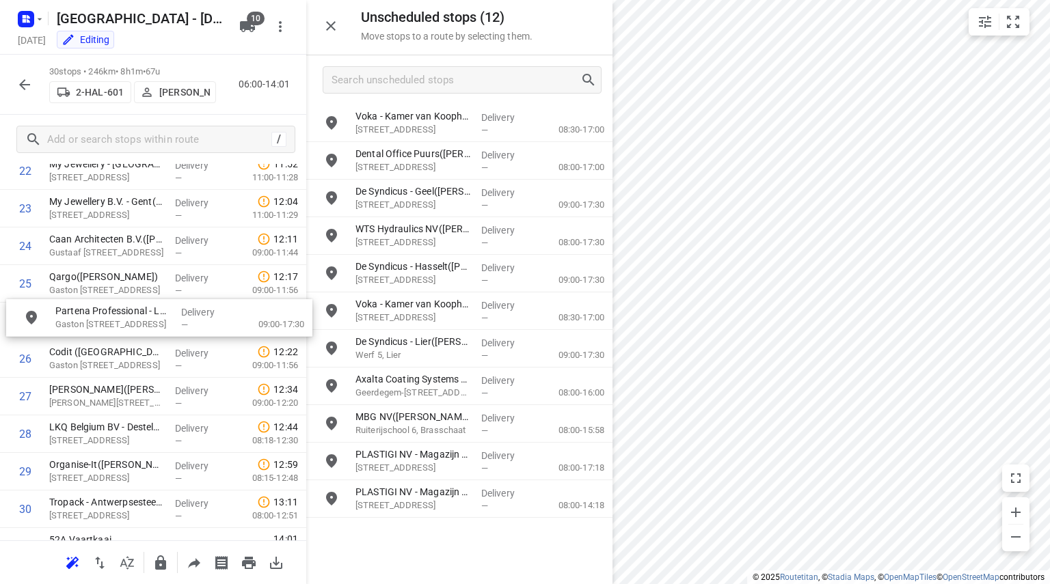
drag, startPoint x: 416, startPoint y: 420, endPoint x: 105, endPoint y: 311, distance: 329.7
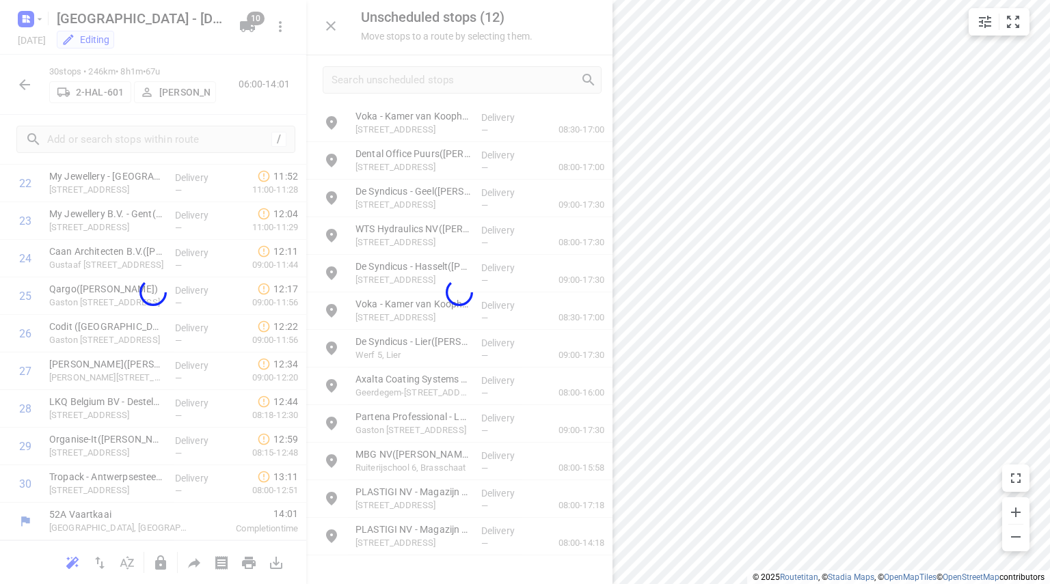
scroll to position [895, 0]
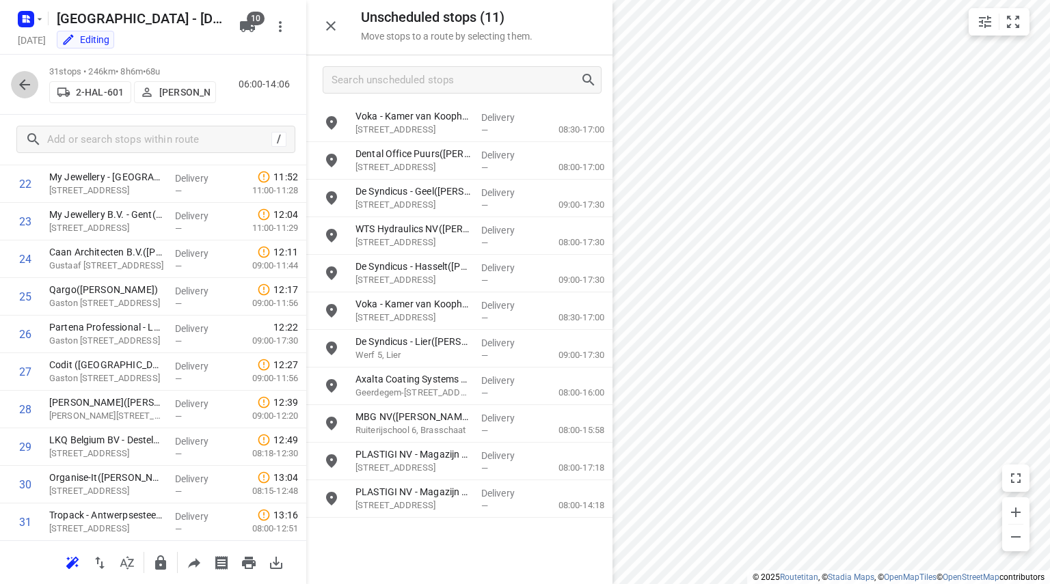
click at [30, 81] on icon "button" at bounding box center [24, 85] width 16 height 16
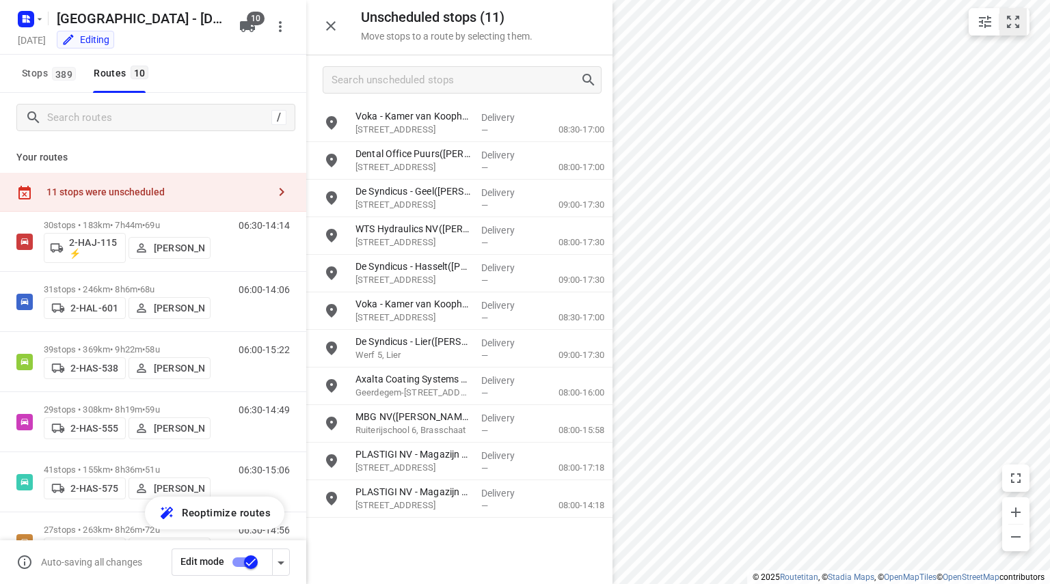
click at [1018, 29] on icon "small contained button group" at bounding box center [1013, 22] width 16 height 16
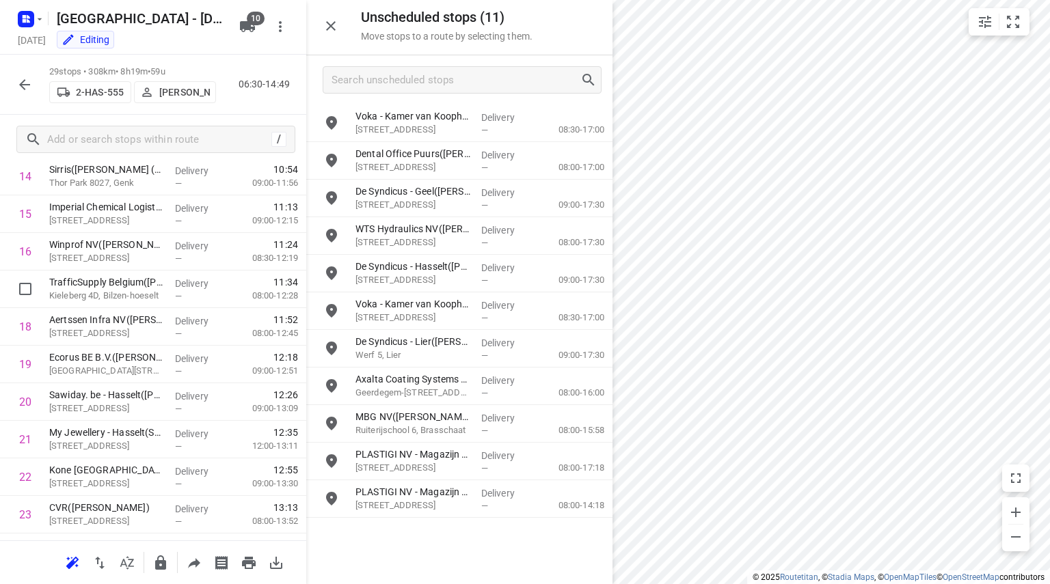
scroll to position [615, 0]
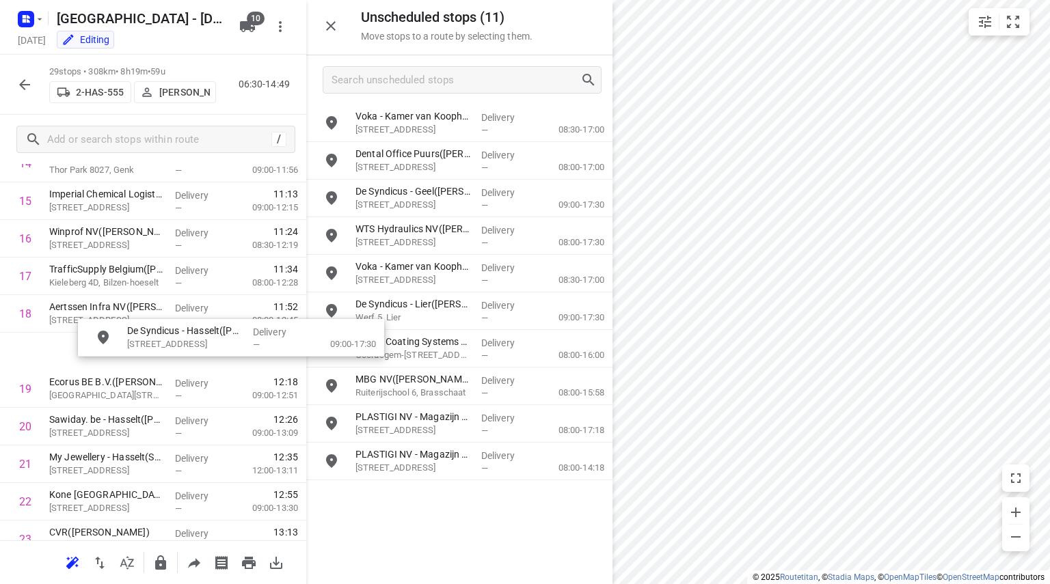
drag, startPoint x: 389, startPoint y: 273, endPoint x: 153, endPoint y: 337, distance: 244.4
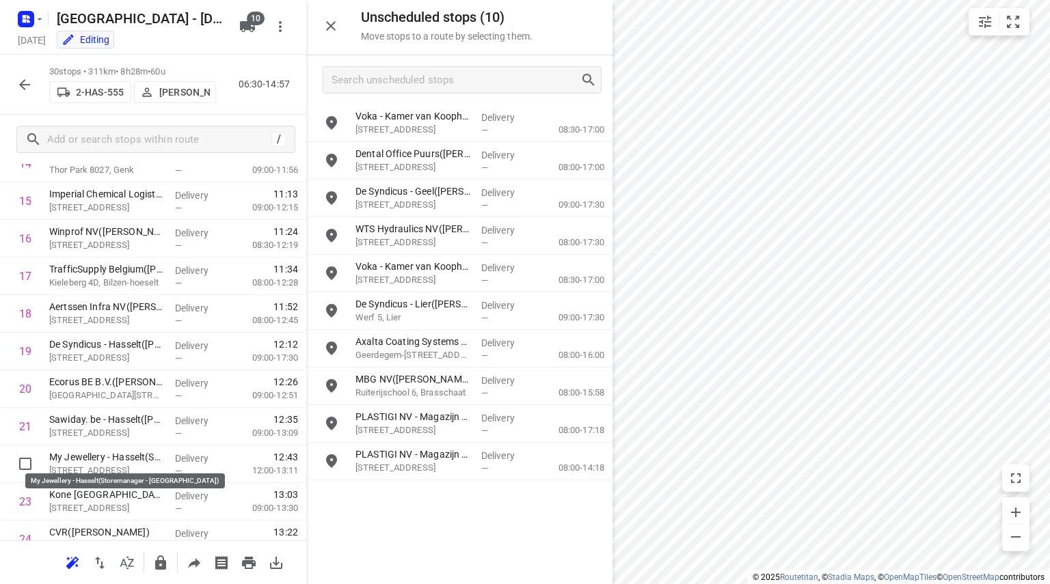
scroll to position [616, 0]
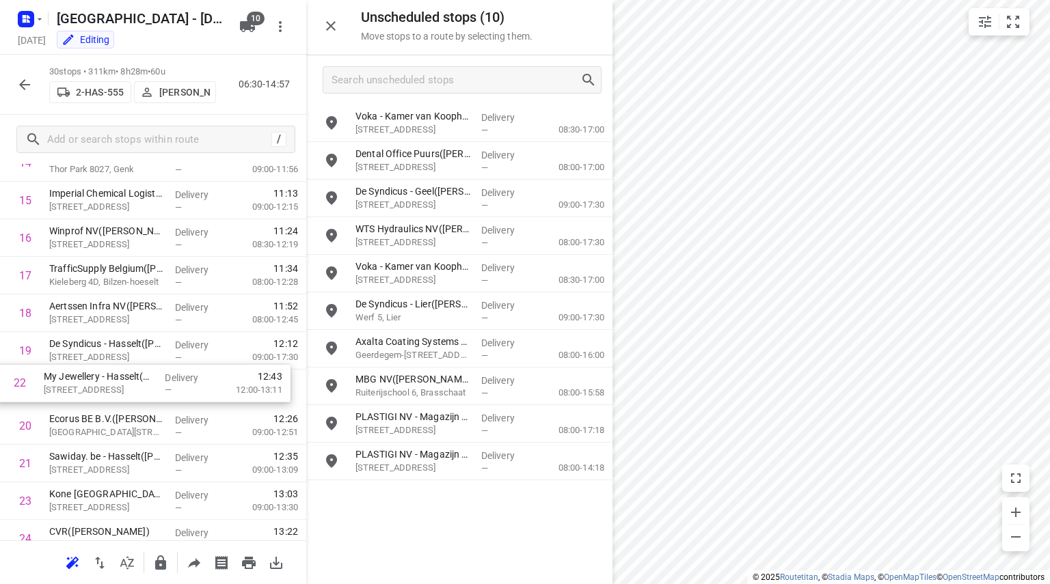
drag, startPoint x: 81, startPoint y: 455, endPoint x: 76, endPoint y: 370, distance: 85.6
click at [76, 370] on div "1 CEVA Logistics Belgium – Grobbendonk(Aziz Sefiani) Industrieweg 38f, Grobbend…" at bounding box center [153, 220] width 306 height 1128
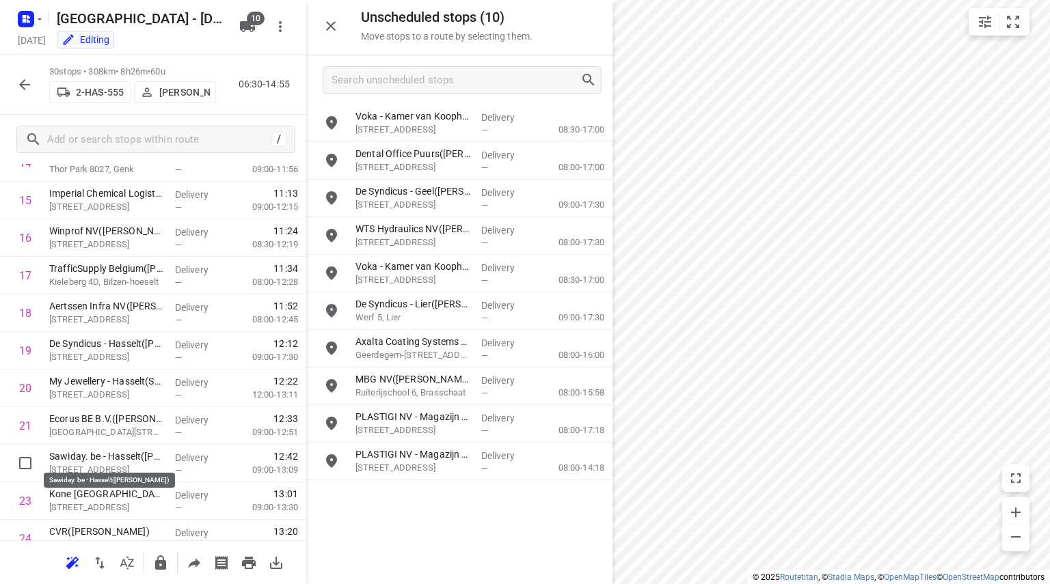
scroll to position [619, 0]
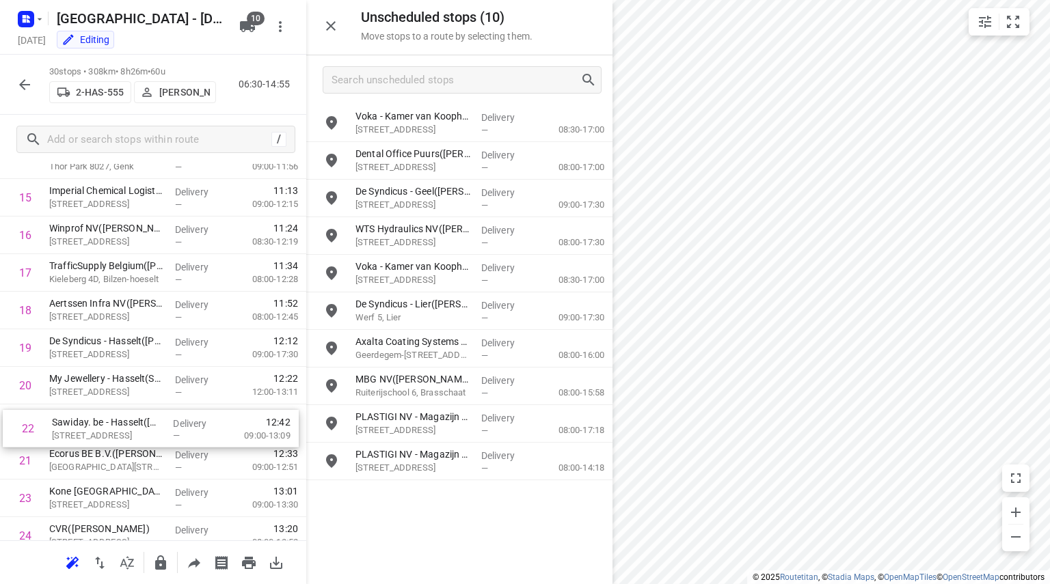
drag, startPoint x: 53, startPoint y: 461, endPoint x: 56, endPoint y: 424, distance: 37.7
click at [56, 424] on div "1 CEVA Logistics Belgium – Grobbendonk(Aziz Sefiani) Industrieweg 38f, Grobbend…" at bounding box center [153, 217] width 306 height 1128
click at [21, 76] on button "button" at bounding box center [24, 84] width 27 height 27
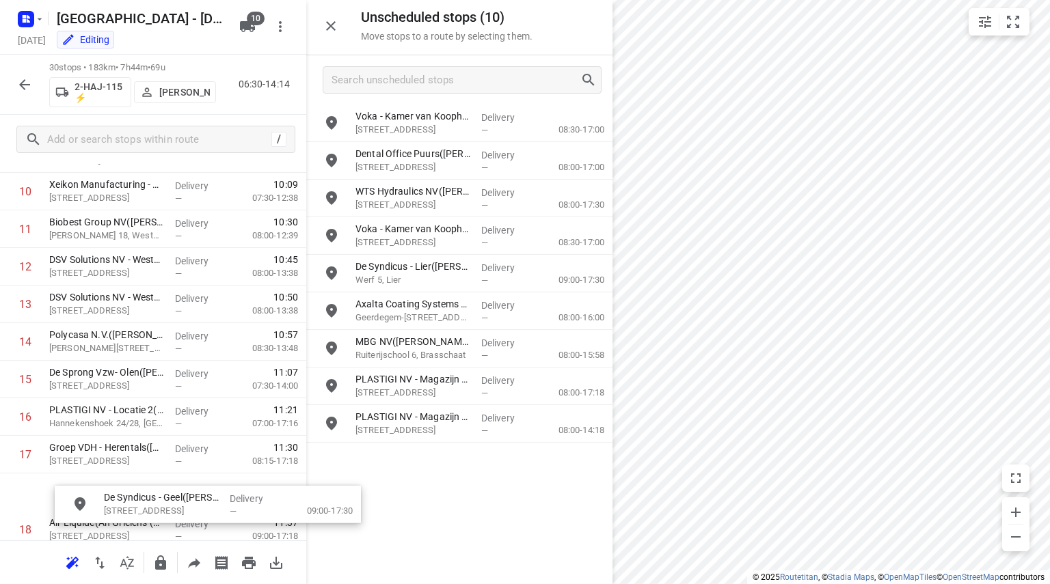
scroll to position [449, 0]
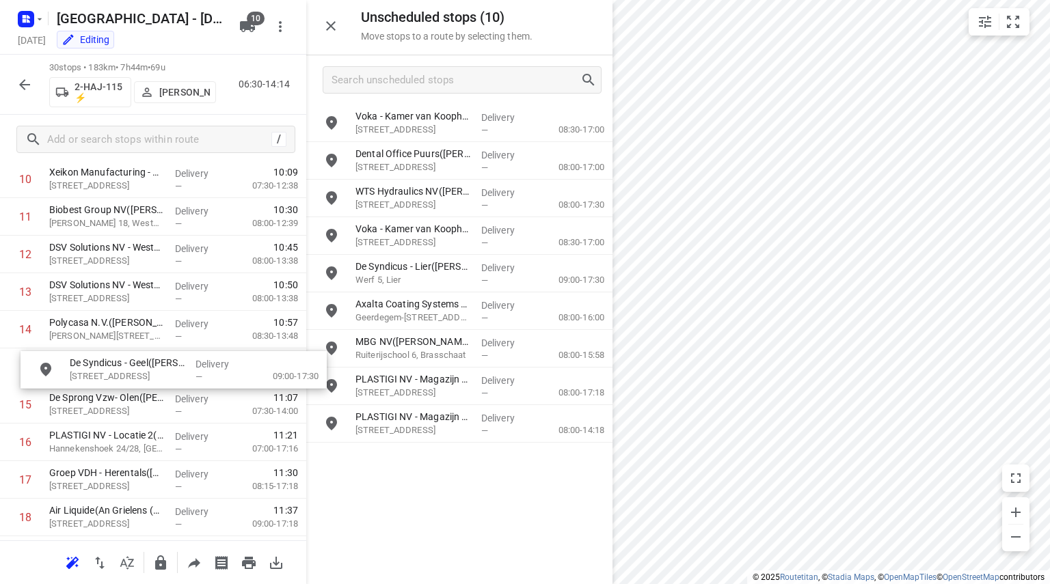
drag, startPoint x: 412, startPoint y: 192, endPoint x: 122, endPoint y: 364, distance: 337.7
click at [24, 80] on icon "button" at bounding box center [24, 84] width 11 height 11
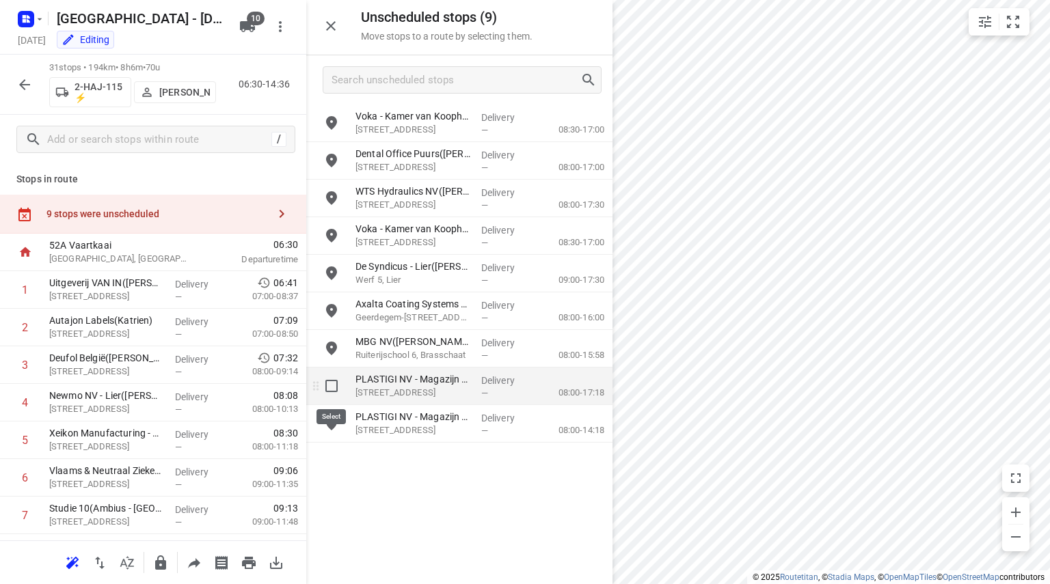
click at [335, 385] on input "grid" at bounding box center [331, 386] width 27 height 27
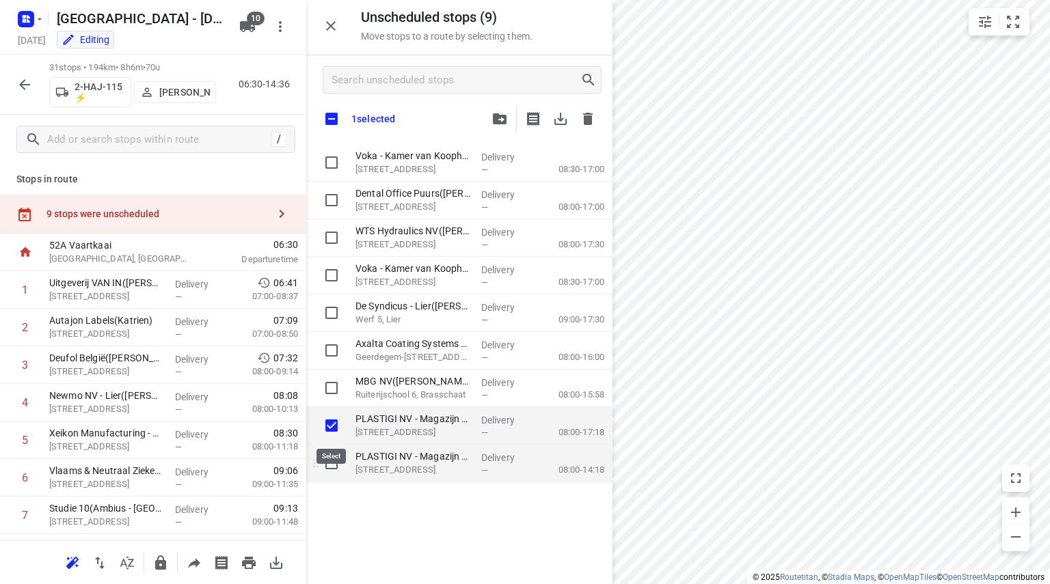
checkbox input "true"
click at [332, 465] on input "grid" at bounding box center [331, 463] width 27 height 27
checkbox input "true"
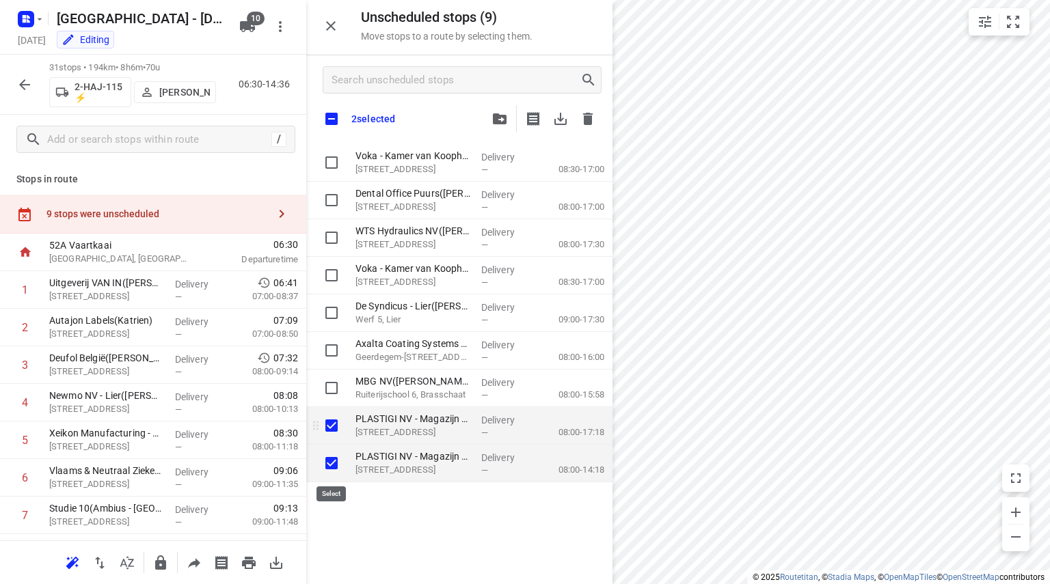
checkbox input "true"
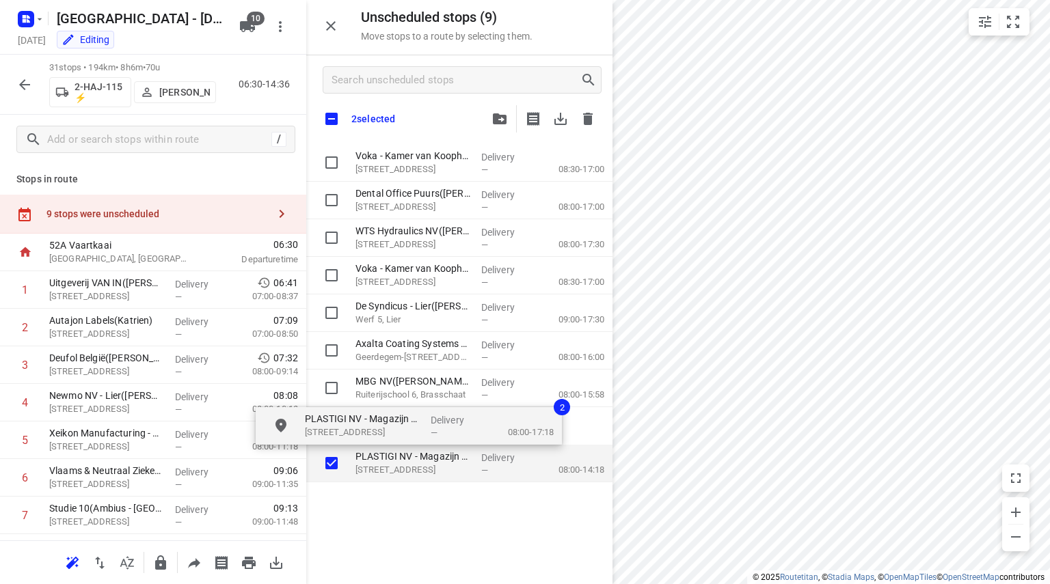
checkbox input "true"
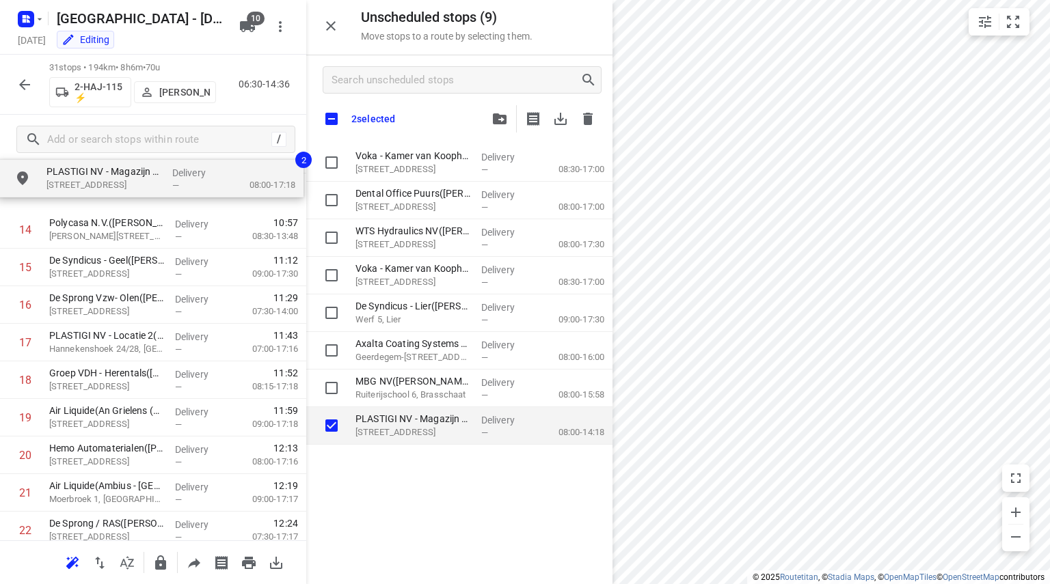
scroll to position [535, 0]
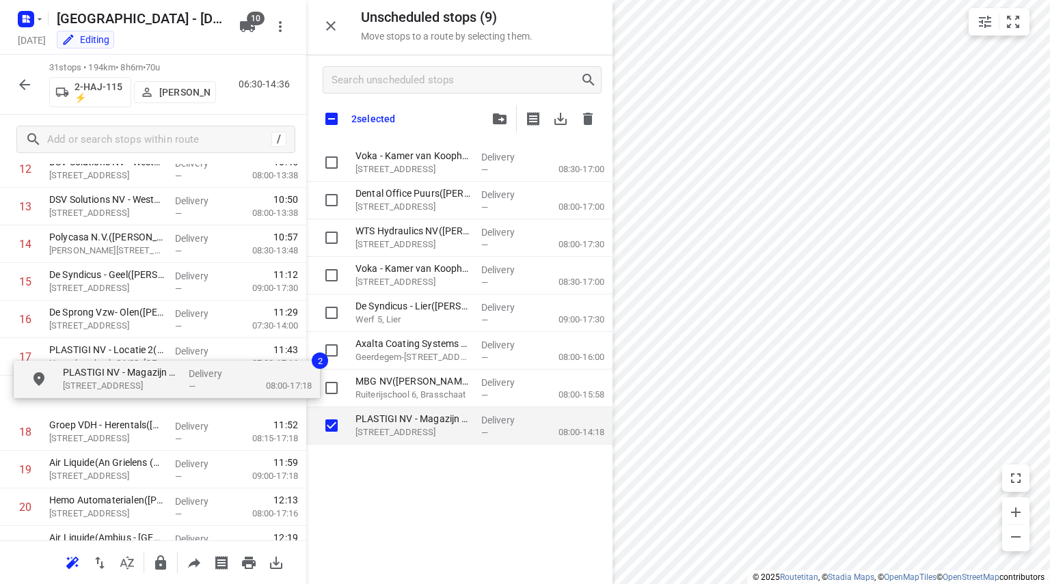
drag, startPoint x: 383, startPoint y: 424, endPoint x: 85, endPoint y: 379, distance: 301.4
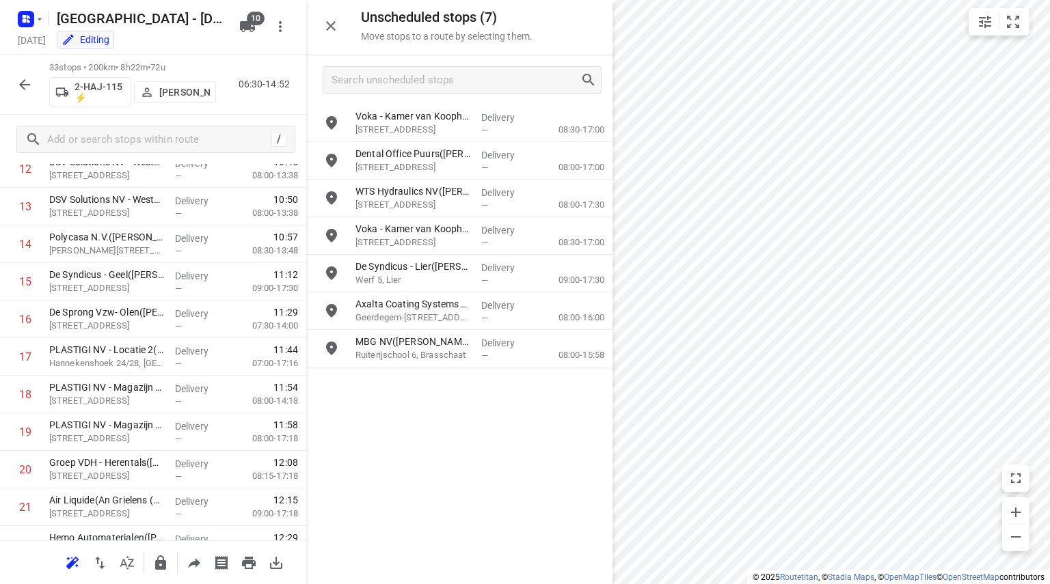
drag, startPoint x: 19, startPoint y: 78, endPoint x: 306, endPoint y: 81, distance: 287.1
click at [20, 78] on icon "button" at bounding box center [24, 85] width 16 height 16
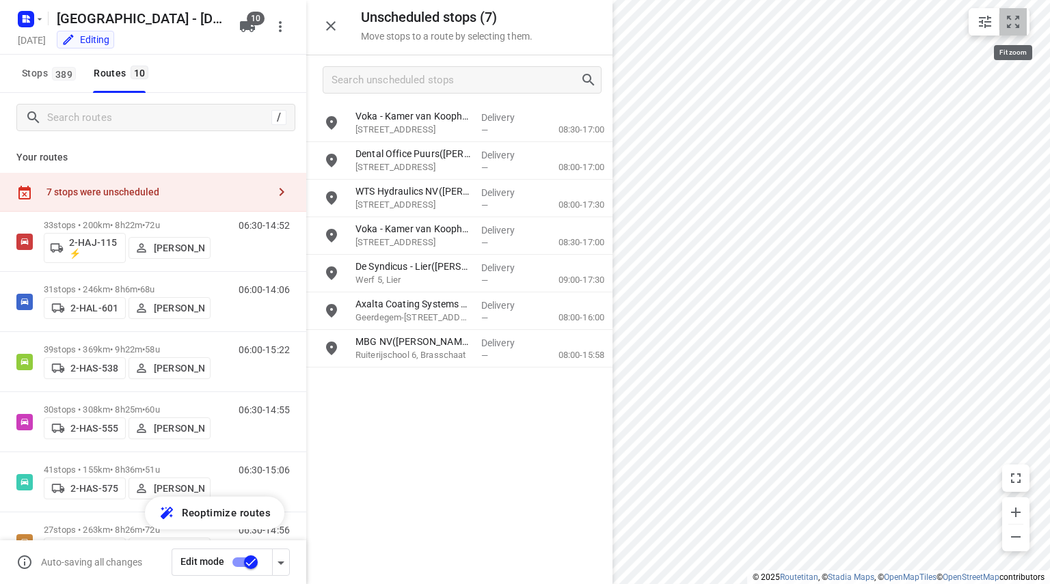
click at [1020, 21] on icon "small contained button group" at bounding box center [1013, 22] width 16 height 16
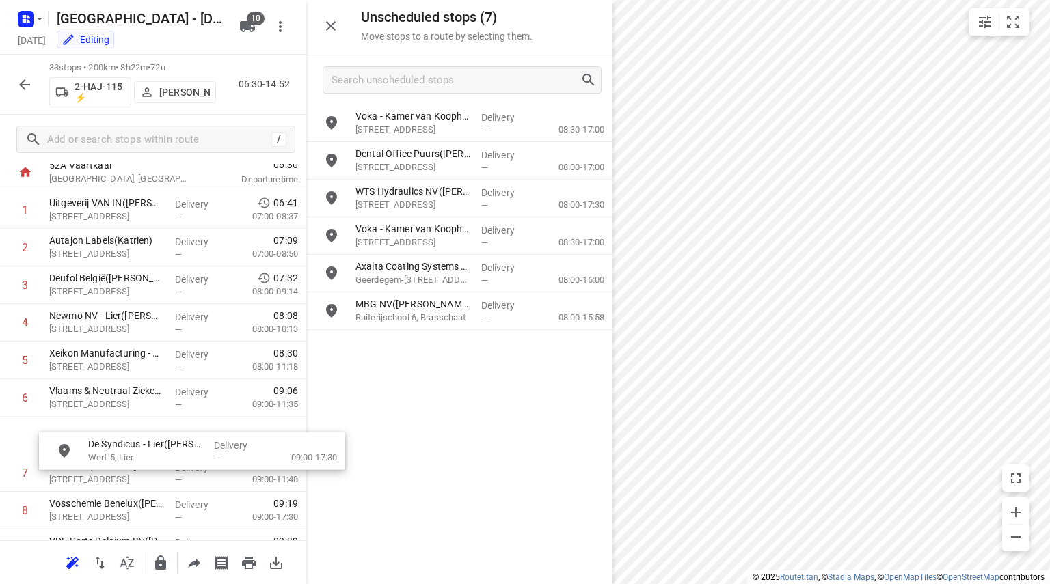
scroll to position [87, 0]
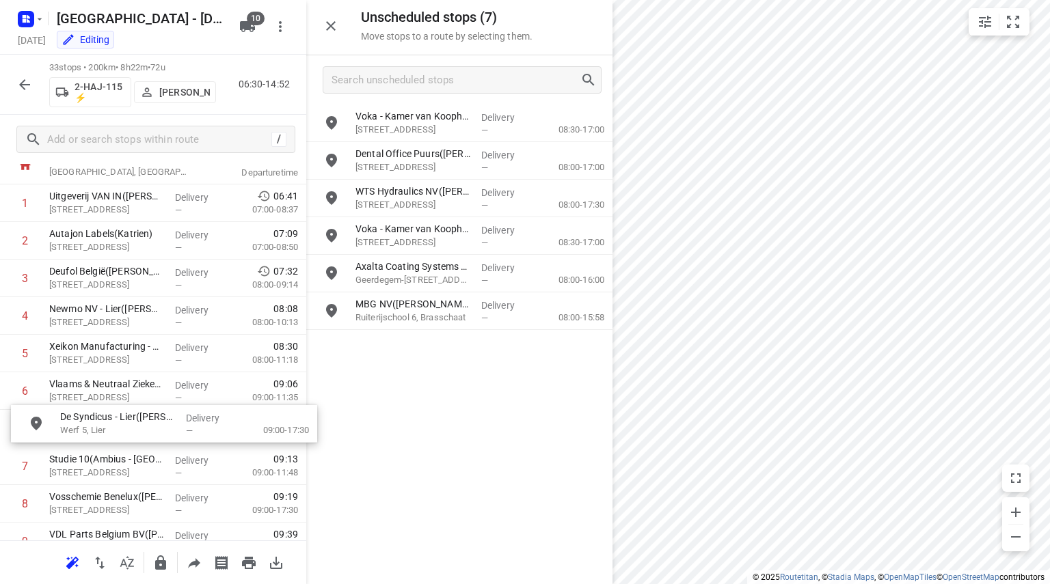
drag, startPoint x: 385, startPoint y: 267, endPoint x: 79, endPoint y: 418, distance: 341.1
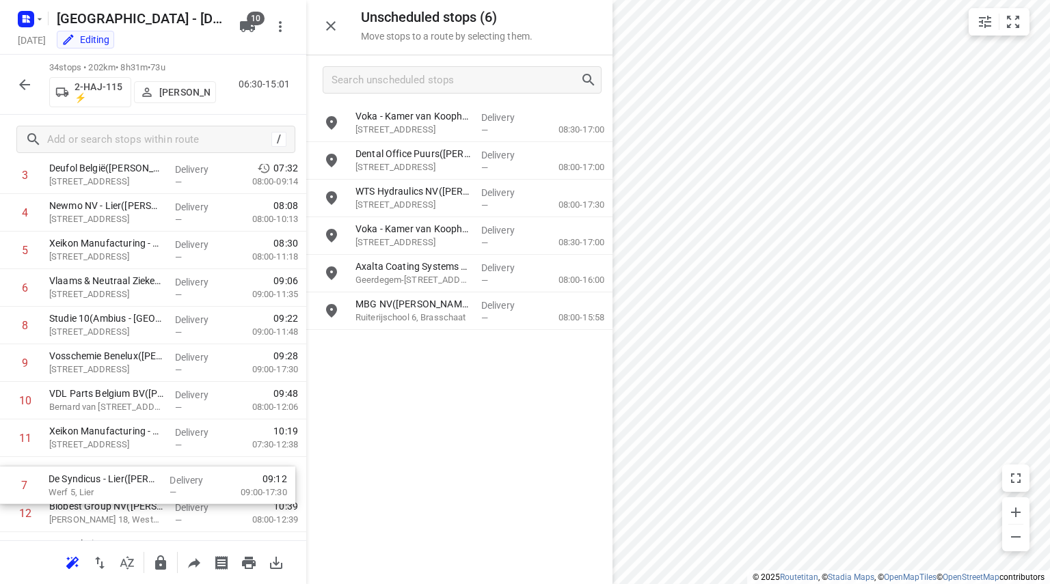
scroll to position [191, 0]
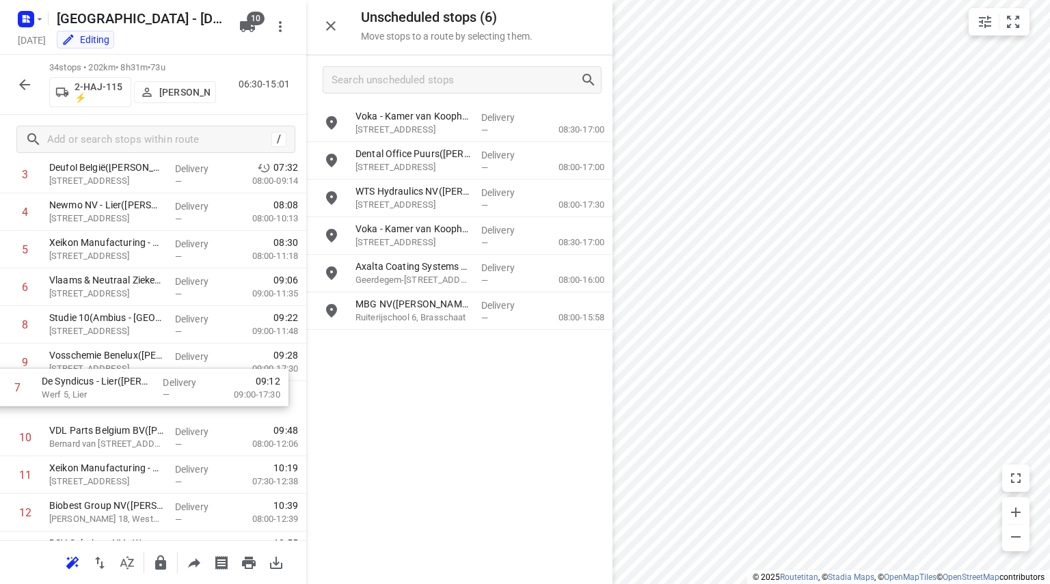
drag, startPoint x: 77, startPoint y: 420, endPoint x: 68, endPoint y: 393, distance: 28.5
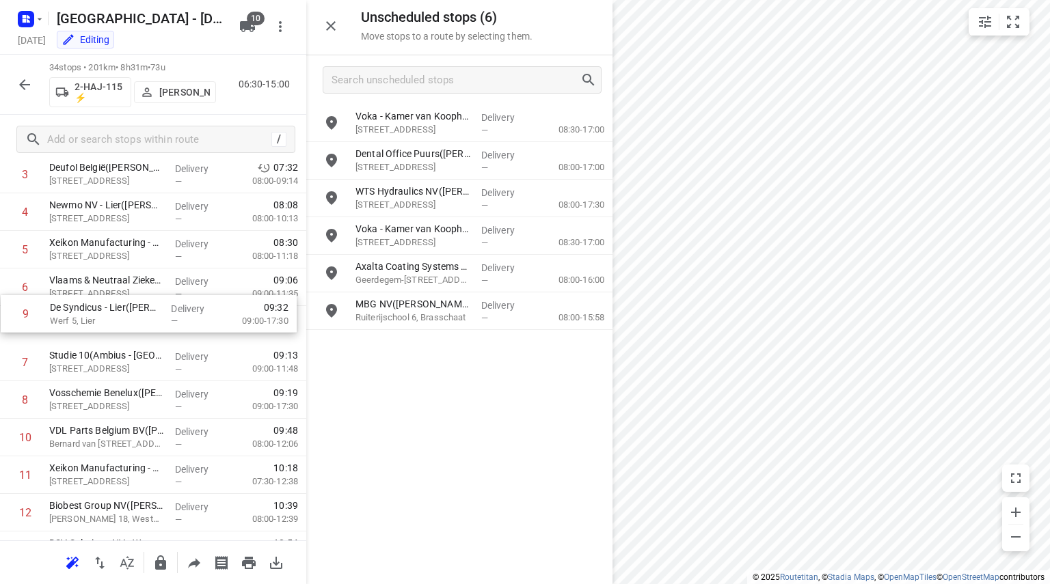
drag, startPoint x: 68, startPoint y: 394, endPoint x: 68, endPoint y: 304, distance: 90.2
click at [20, 83] on icon "button" at bounding box center [24, 85] width 16 height 16
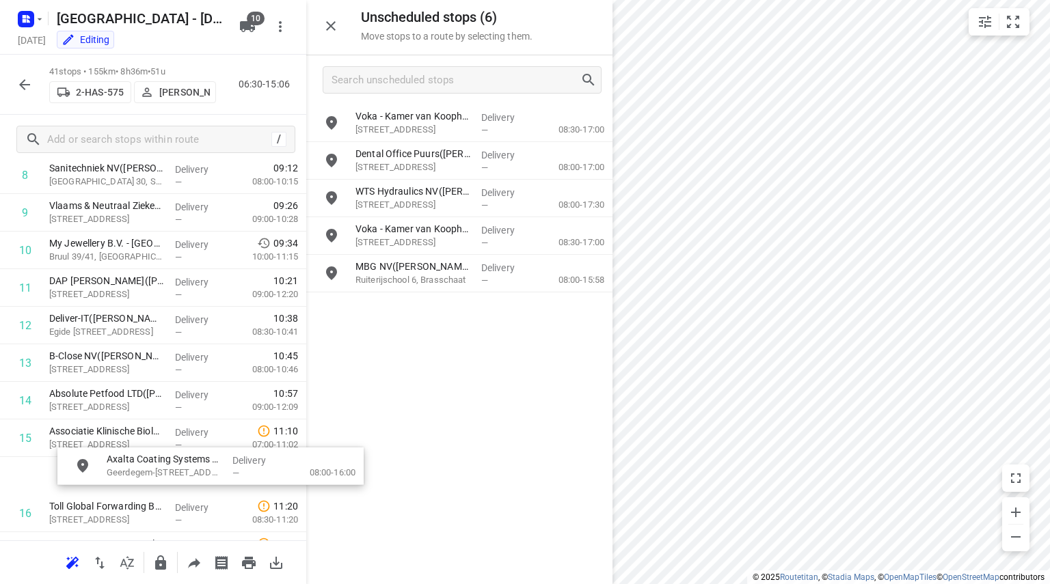
scroll to position [379, 0]
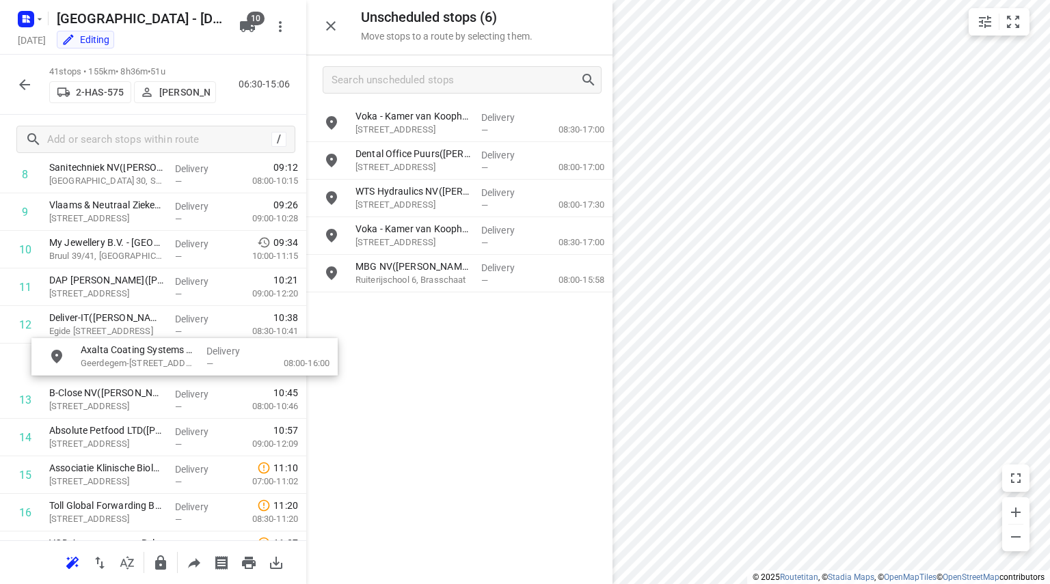
drag, startPoint x: 429, startPoint y: 274, endPoint x: 145, endPoint y: 352, distance: 294.8
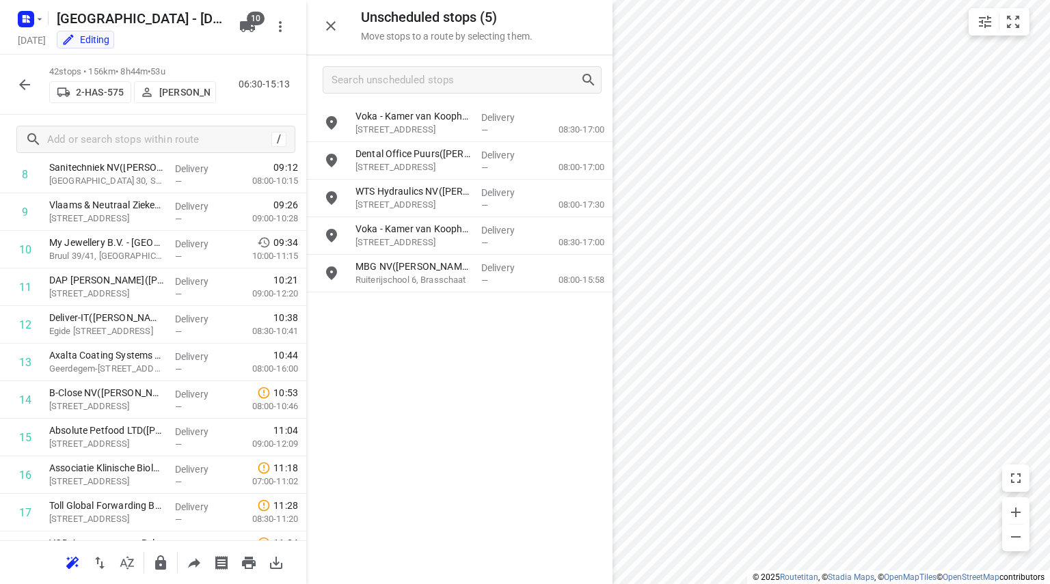
click at [23, 77] on icon "button" at bounding box center [24, 85] width 16 height 16
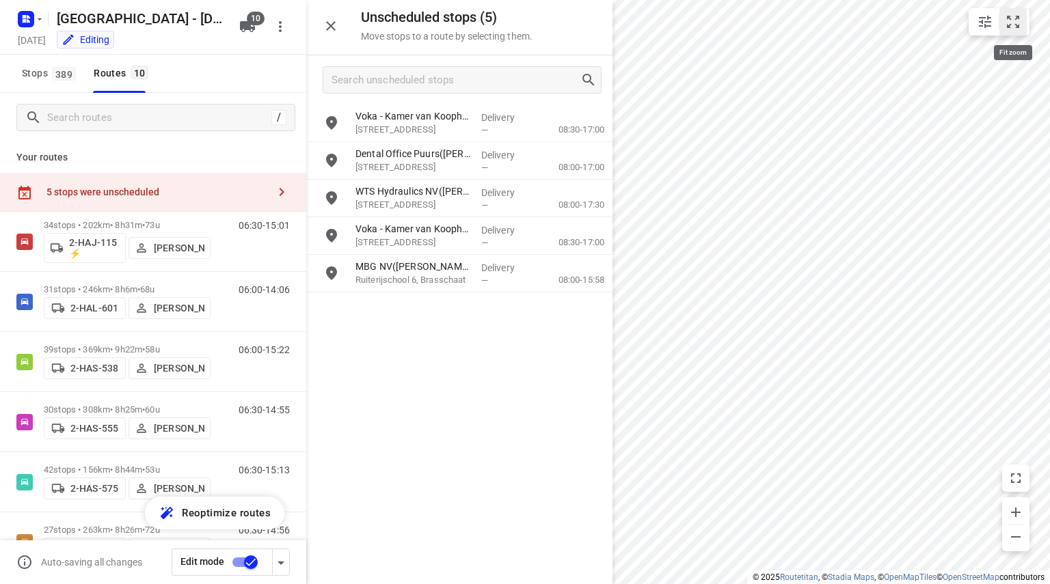
click at [1016, 12] on button "small contained button group" at bounding box center [1012, 21] width 27 height 27
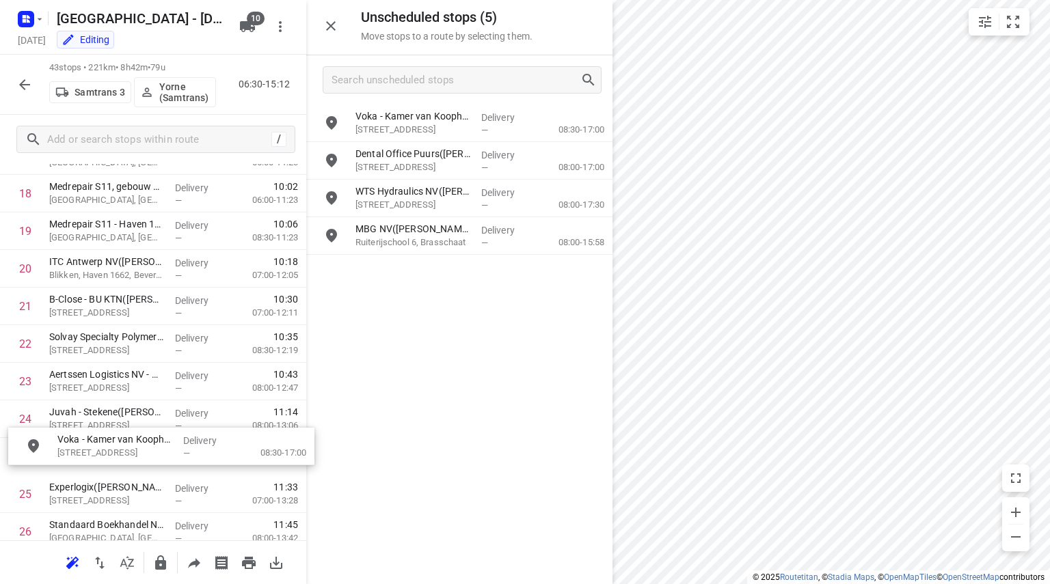
scroll to position [735, 0]
drag, startPoint x: 451, startPoint y: 238, endPoint x: 141, endPoint y: 444, distance: 372.1
click at [1013, 23] on icon "small contained button group" at bounding box center [1013, 22] width 16 height 16
click at [27, 83] on icon "button" at bounding box center [24, 85] width 16 height 16
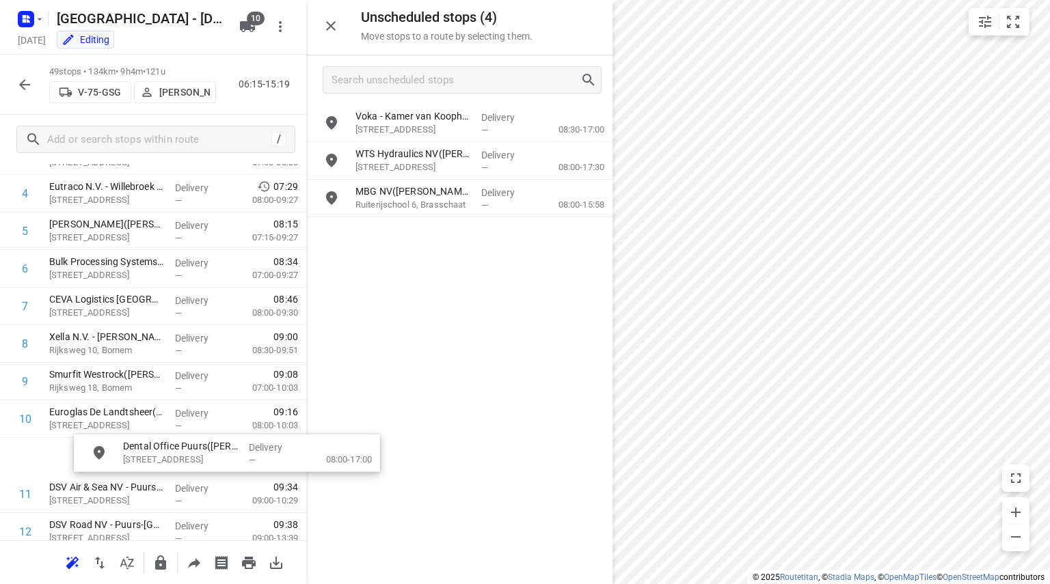
scroll to position [212, 0]
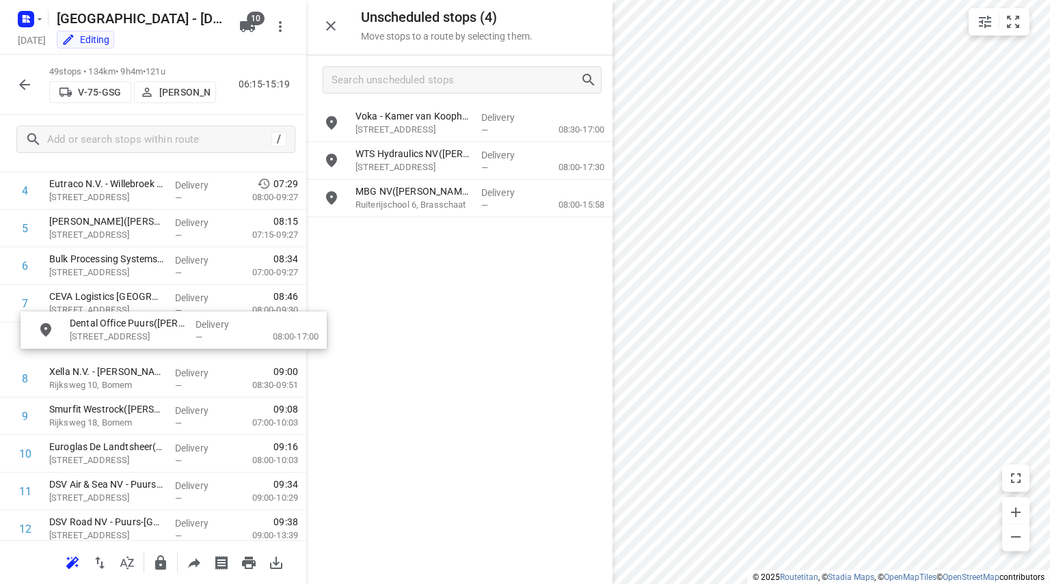
drag, startPoint x: 396, startPoint y: 172, endPoint x: 107, endPoint y: 341, distance: 335.2
click at [23, 82] on icon "button" at bounding box center [24, 84] width 11 height 11
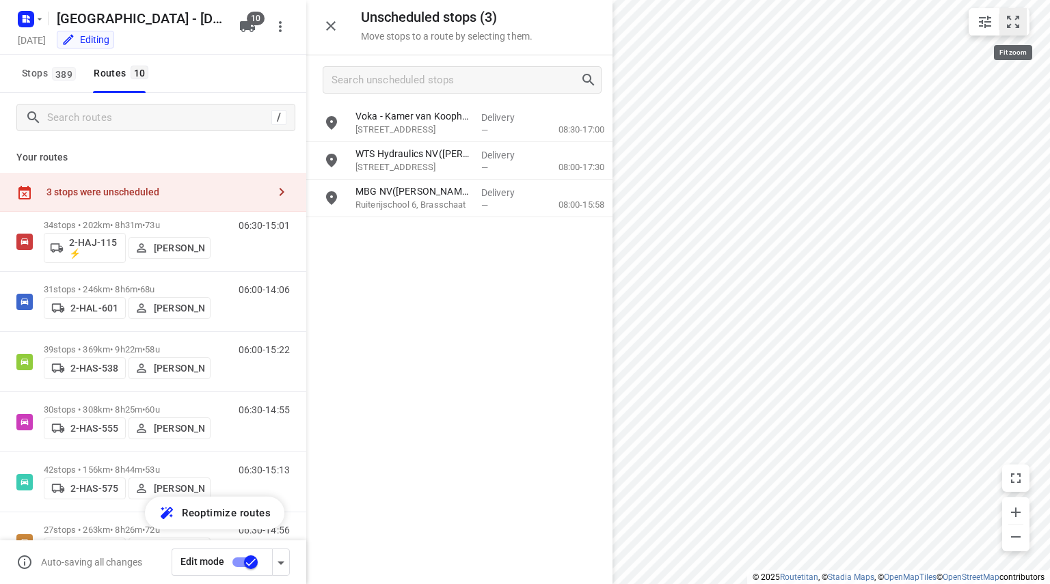
click at [1015, 18] on icon "small contained button group" at bounding box center [1013, 22] width 12 height 12
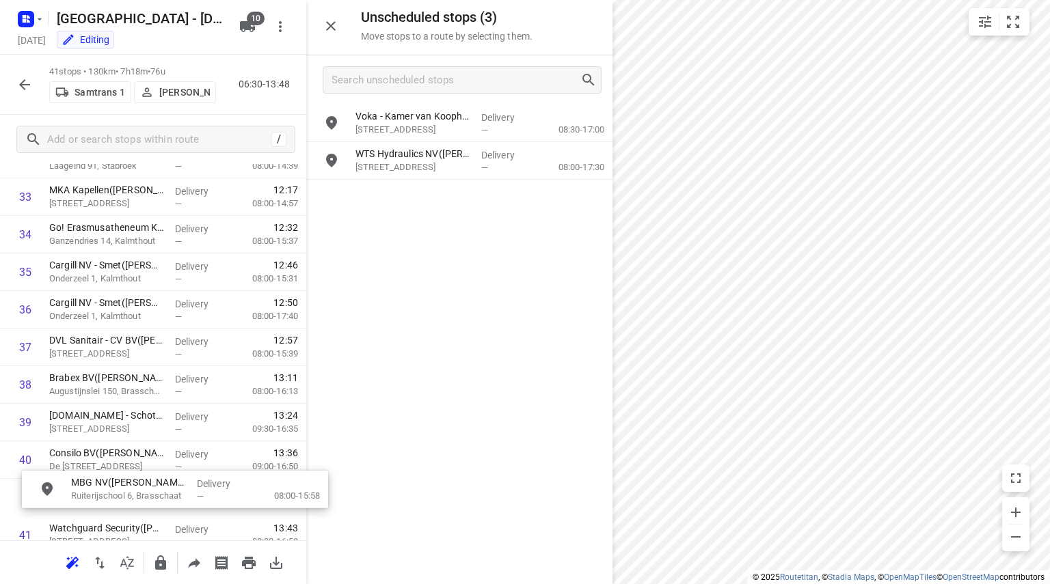
scroll to position [1326, 10]
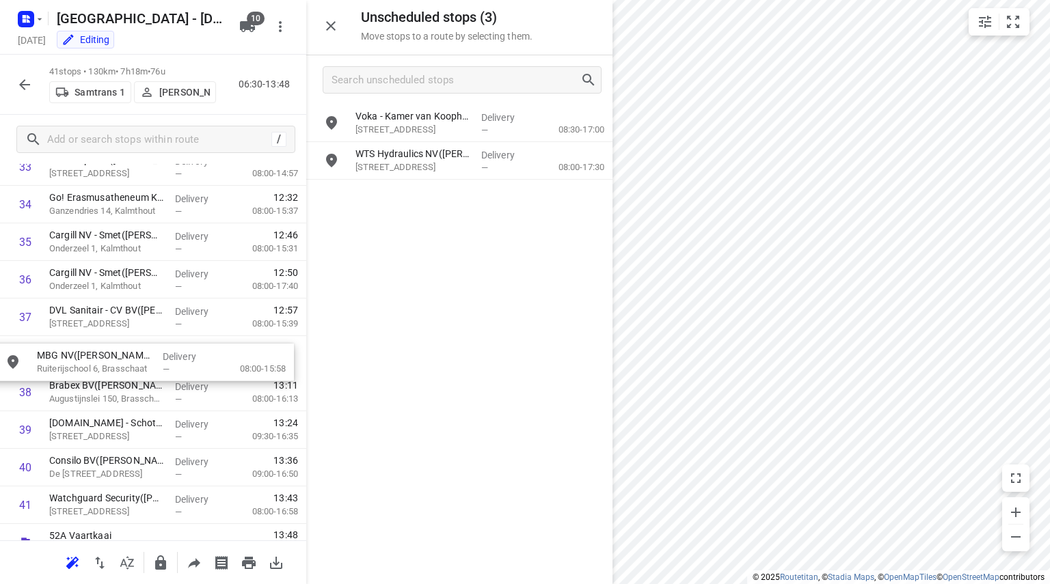
drag, startPoint x: 402, startPoint y: 198, endPoint x: 71, endPoint y: 364, distance: 370.5
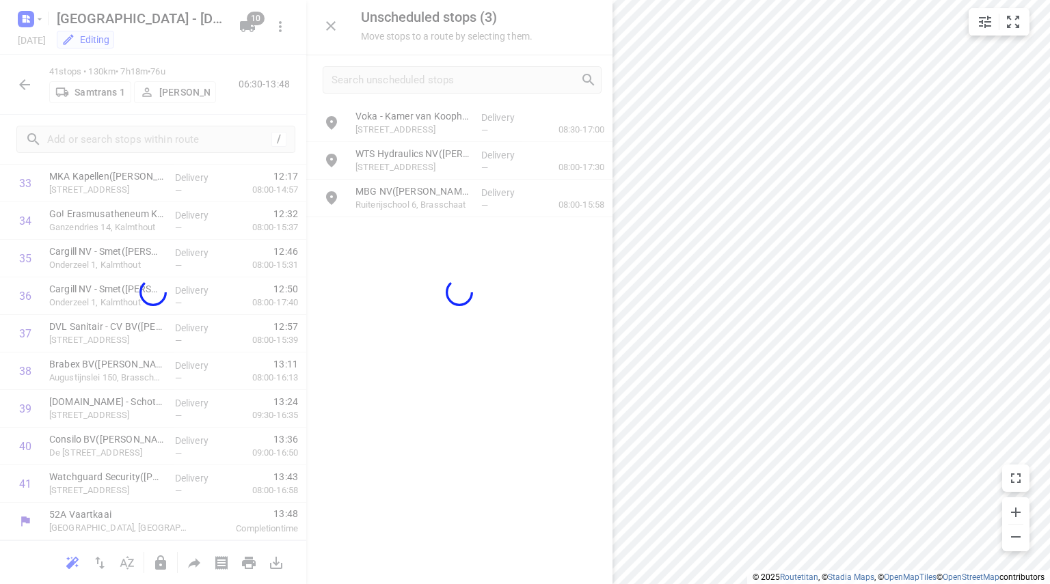
scroll to position [1309, 0]
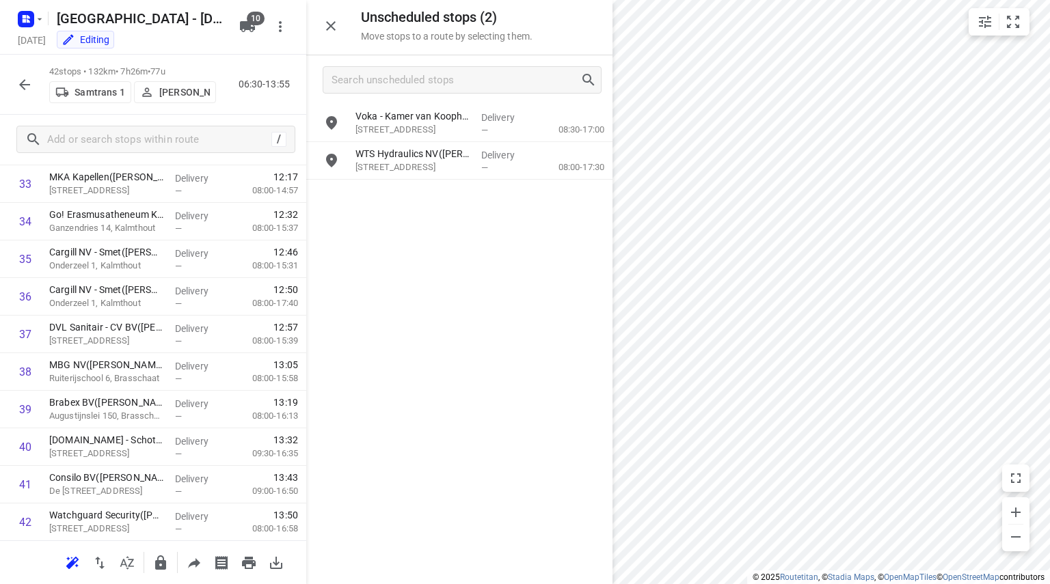
click at [18, 75] on button "button" at bounding box center [24, 84] width 27 height 27
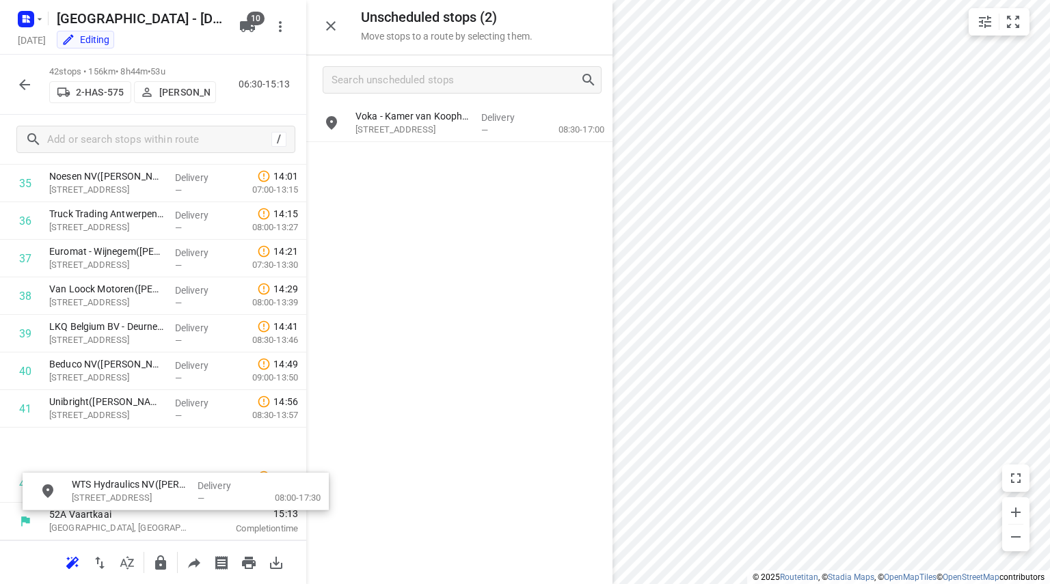
scroll to position [1385, 0]
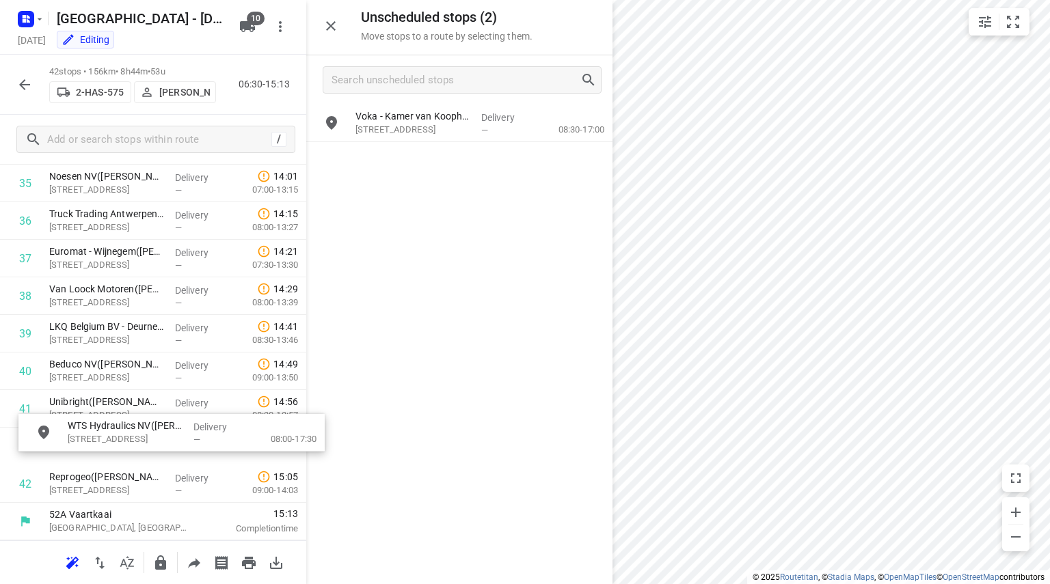
drag, startPoint x: 417, startPoint y: 164, endPoint x: 124, endPoint y: 441, distance: 402.8
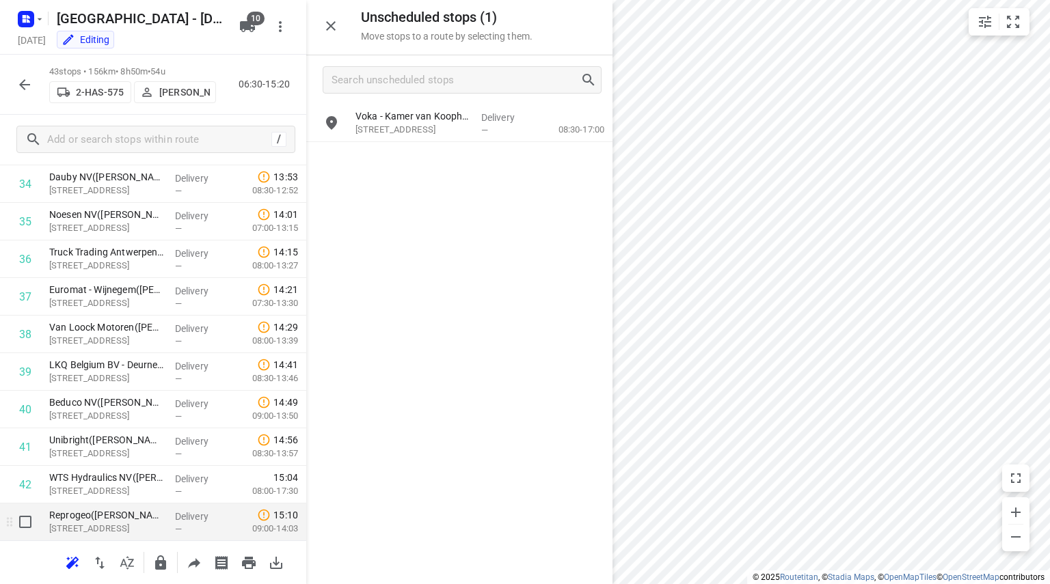
scroll to position [1384, 0]
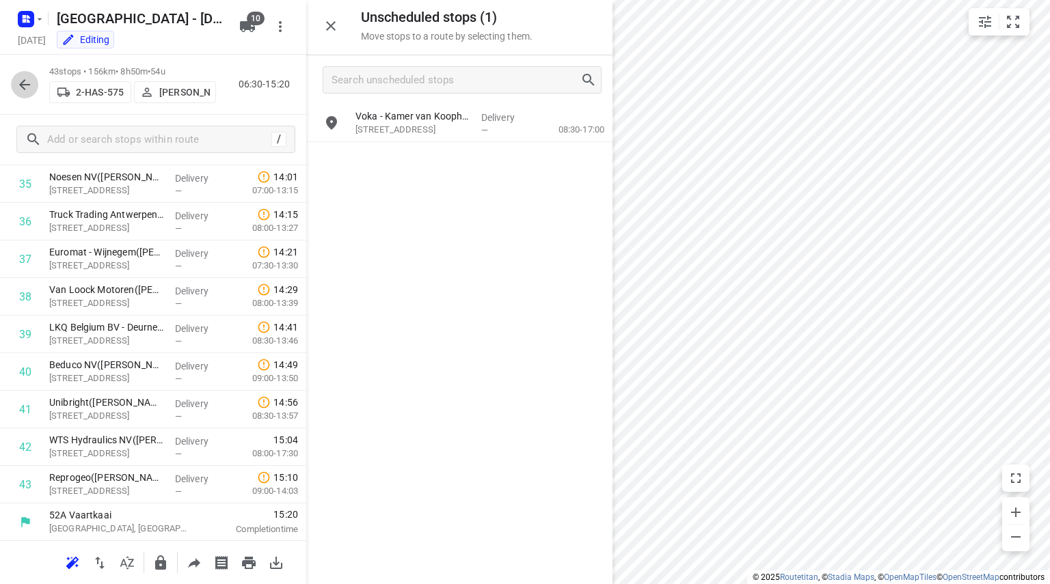
click at [21, 80] on icon "button" at bounding box center [24, 85] width 16 height 16
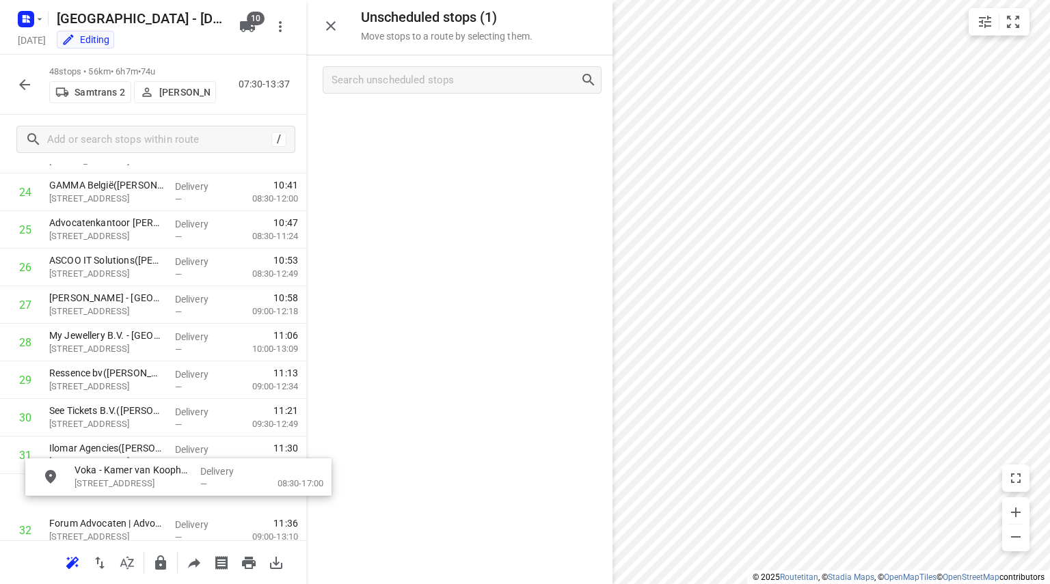
scroll to position [992, 0]
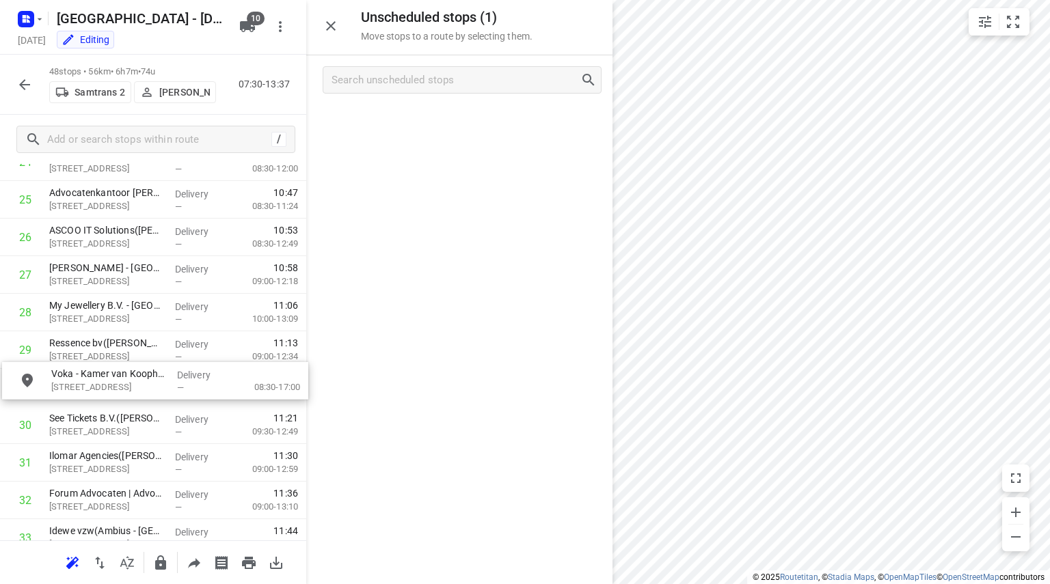
drag, startPoint x: 476, startPoint y: 125, endPoint x: 163, endPoint y: 385, distance: 406.7
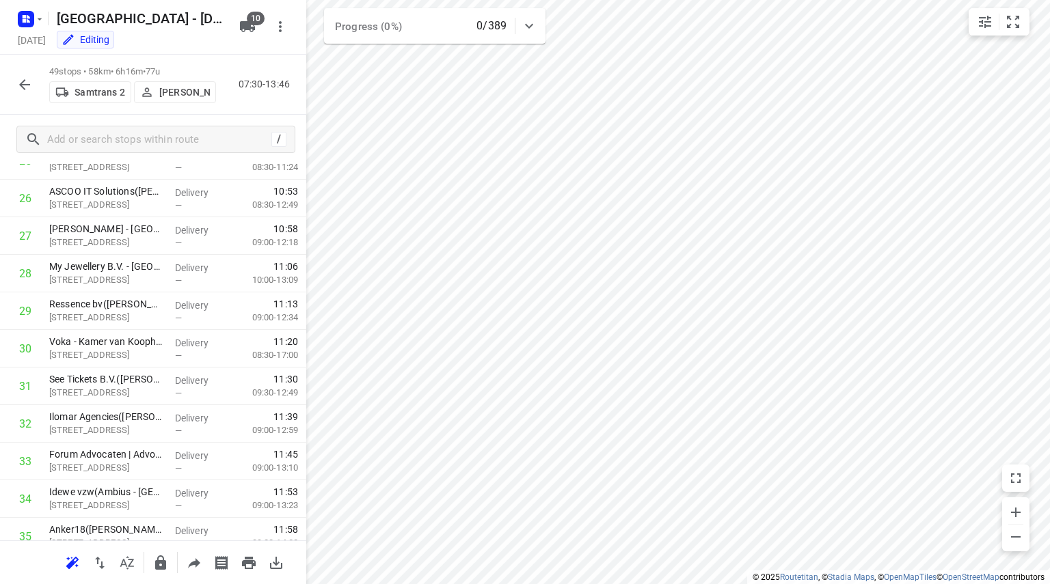
click at [31, 93] on button "button" at bounding box center [24, 84] width 27 height 27
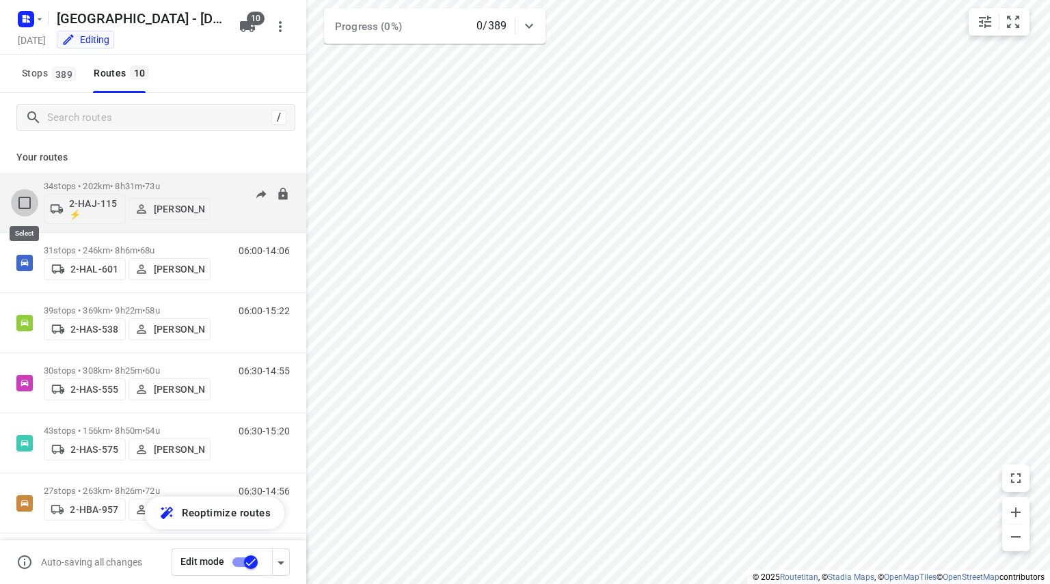
click at [28, 199] on input "checkbox" at bounding box center [24, 202] width 27 height 27
checkbox input "true"
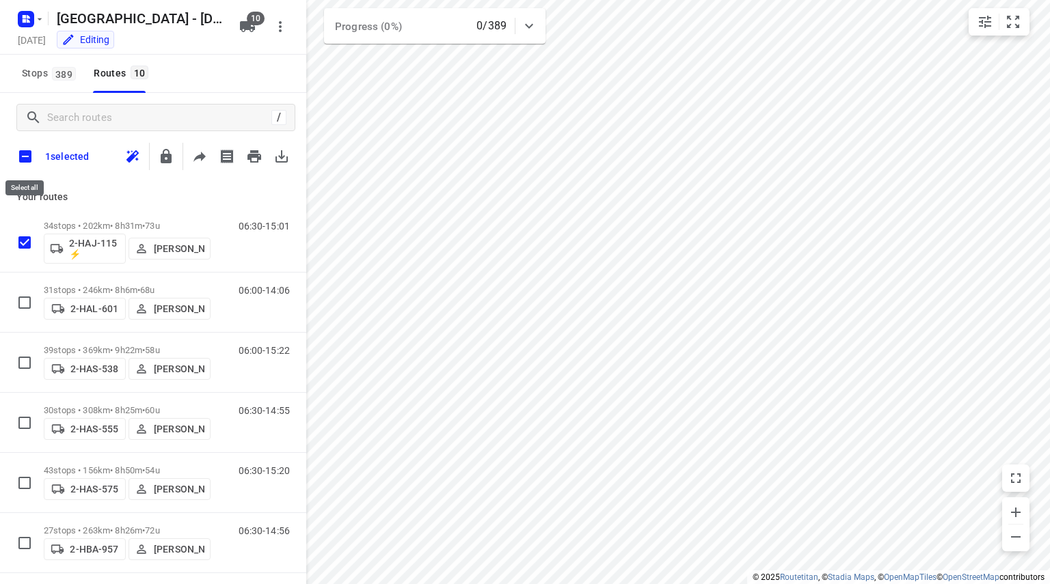
click at [21, 152] on input "checkbox" at bounding box center [25, 156] width 29 height 29
checkbox input "true"
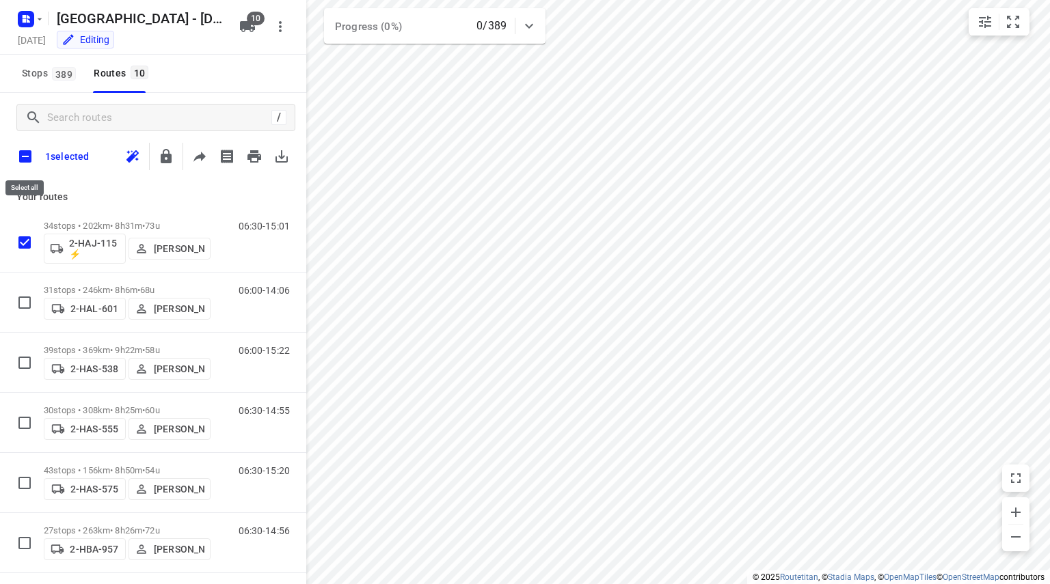
checkbox input "true"
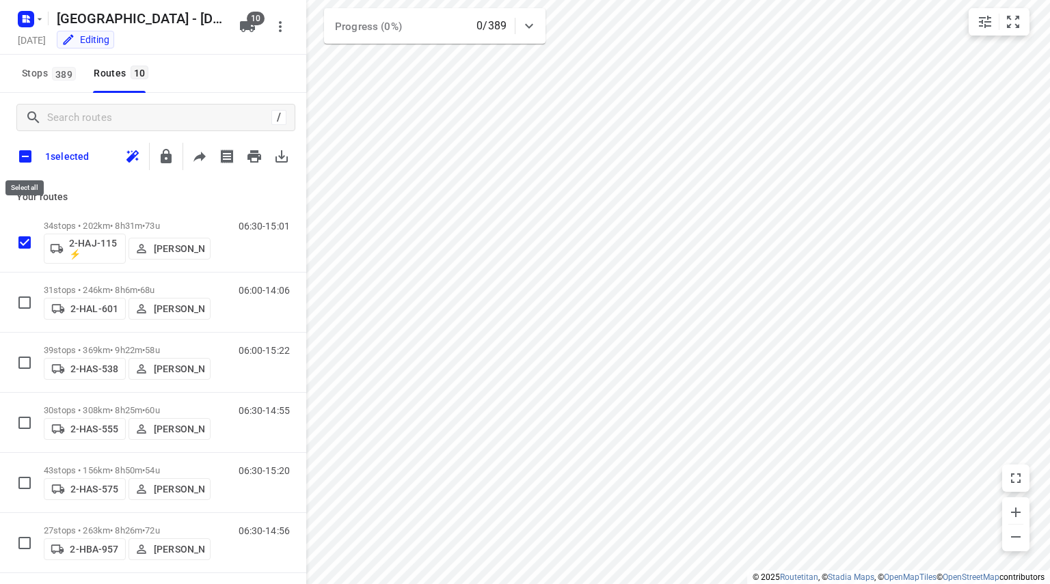
checkbox input "true"
click at [186, 154] on icon "button" at bounding box center [193, 156] width 16 height 16
click at [22, 153] on input "checkbox" at bounding box center [25, 156] width 29 height 29
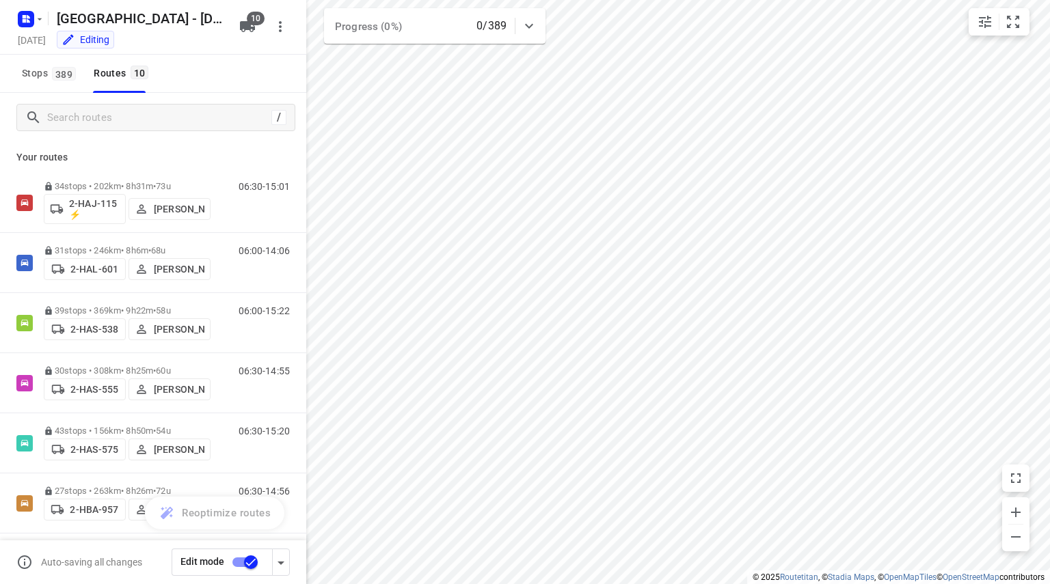
click at [276, 560] on icon "button" at bounding box center [281, 563] width 16 height 16
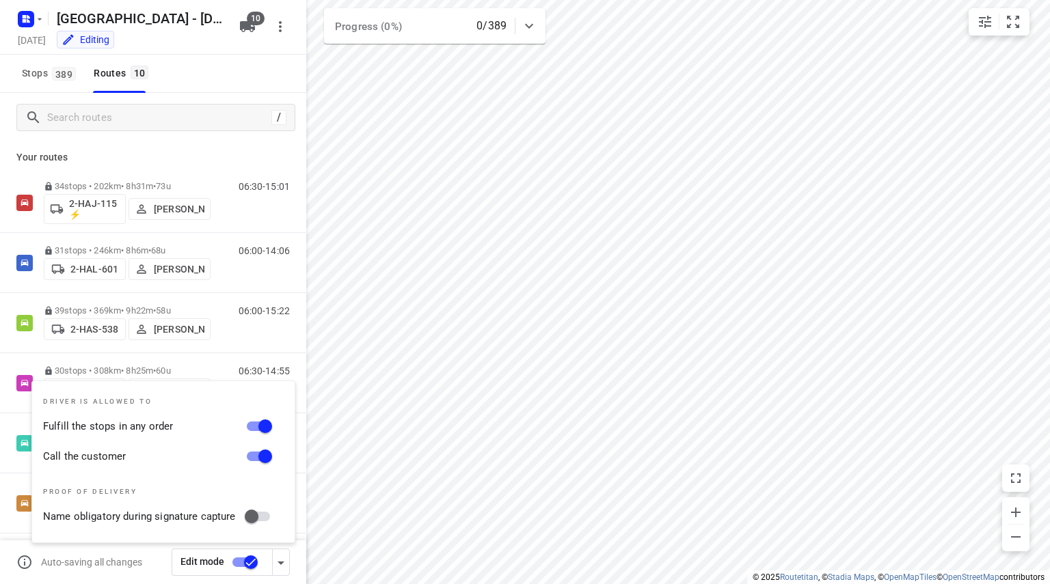
click at [175, 152] on p "Your routes" at bounding box center [152, 157] width 273 height 14
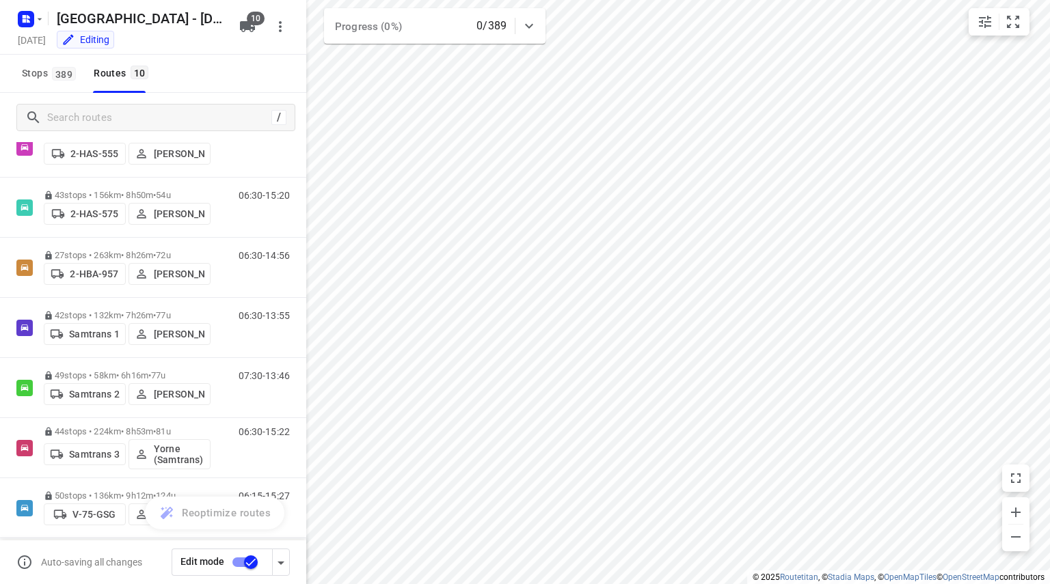
scroll to position [247, 0]
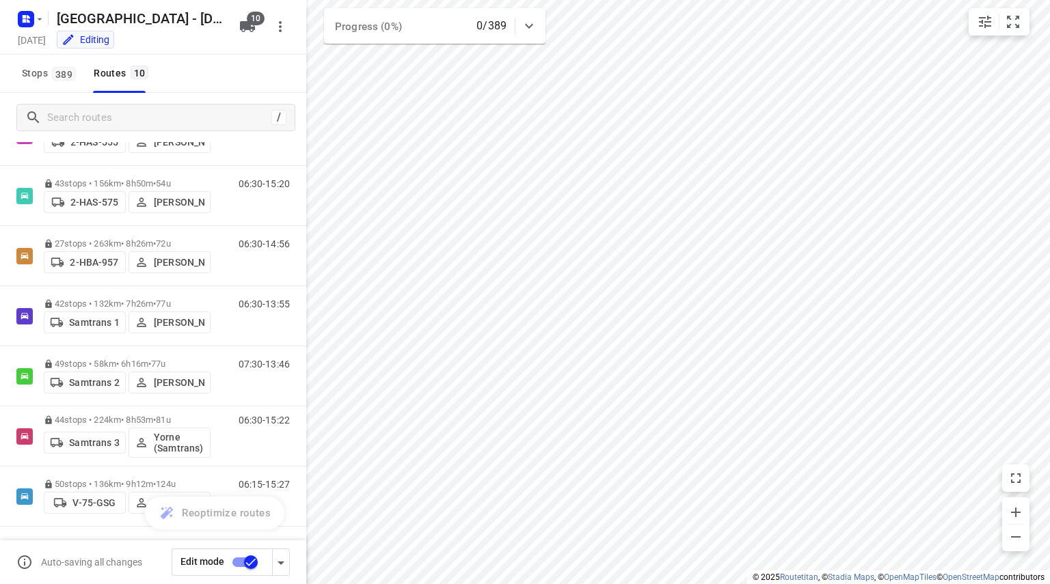
click at [247, 565] on input "checkbox" at bounding box center [251, 563] width 78 height 26
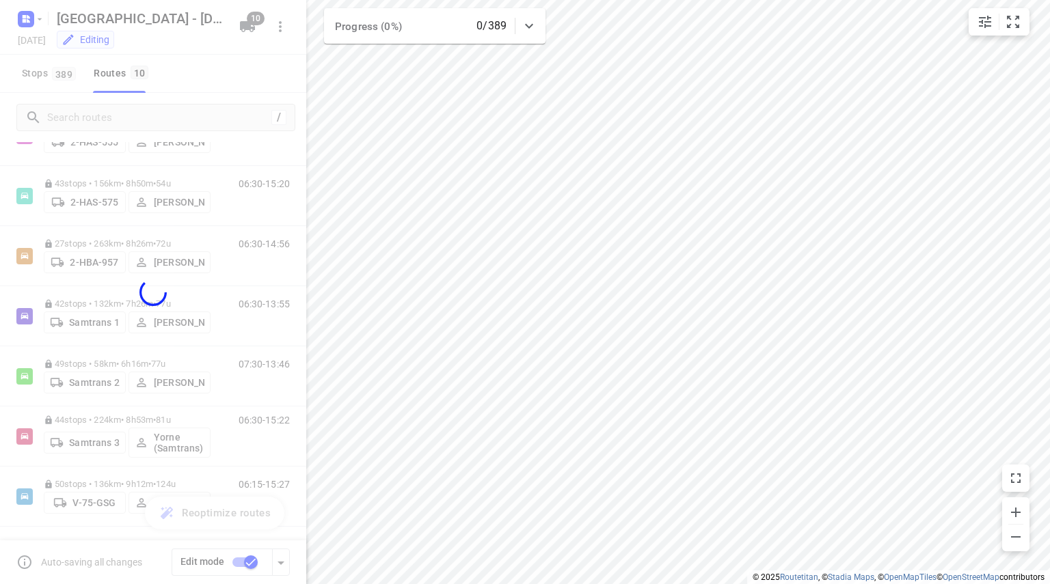
checkbox input "false"
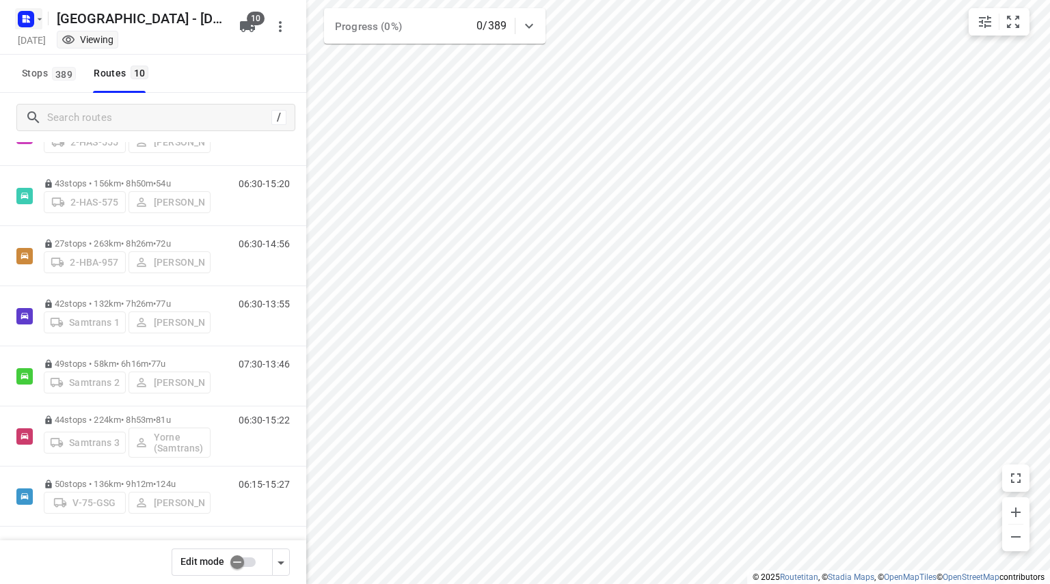
click at [30, 16] on rect "button" at bounding box center [26, 19] width 16 height 16
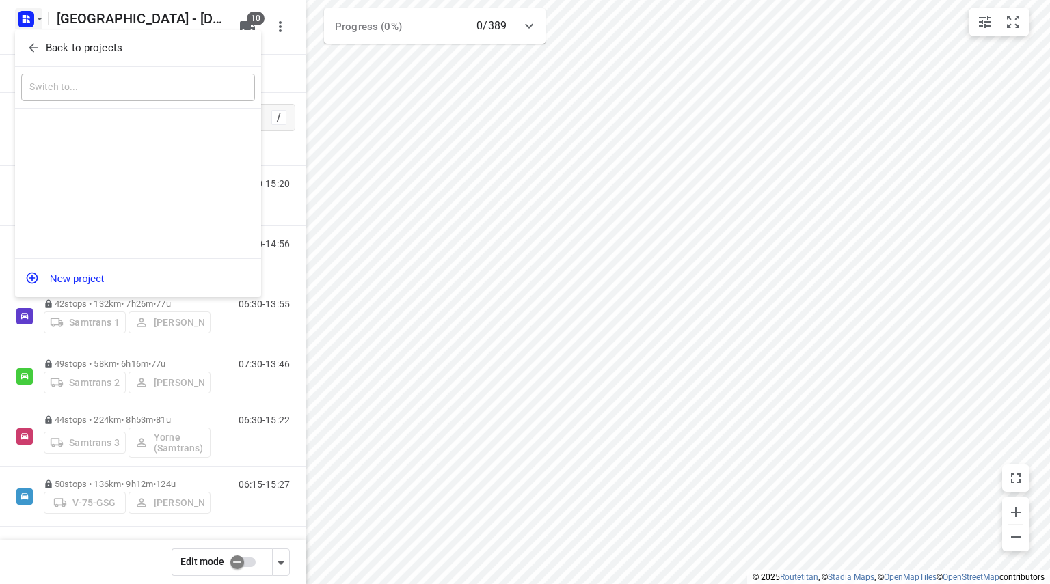
click at [29, 48] on icon "button" at bounding box center [34, 48] width 14 height 14
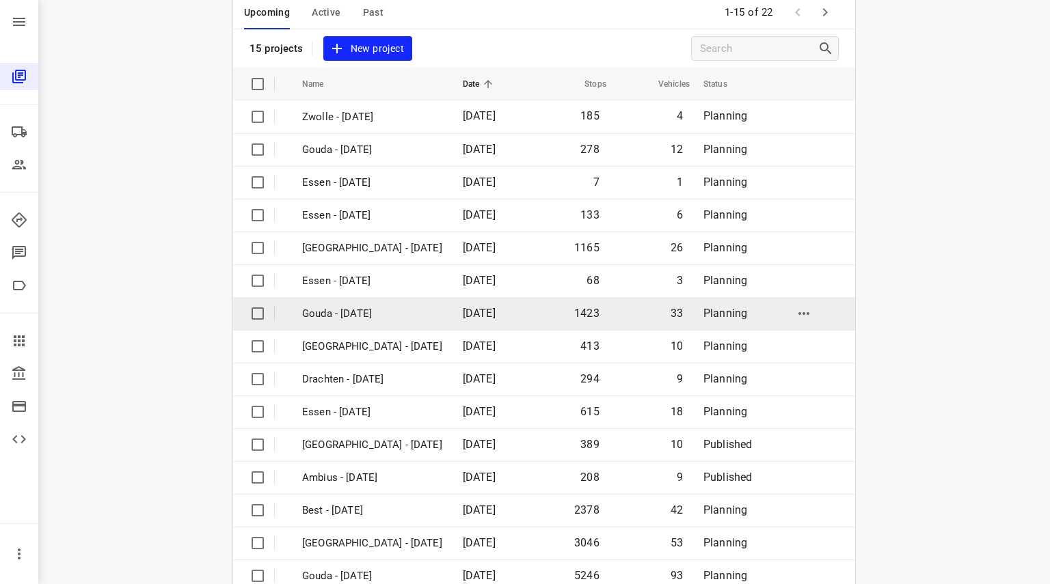
scroll to position [105, 0]
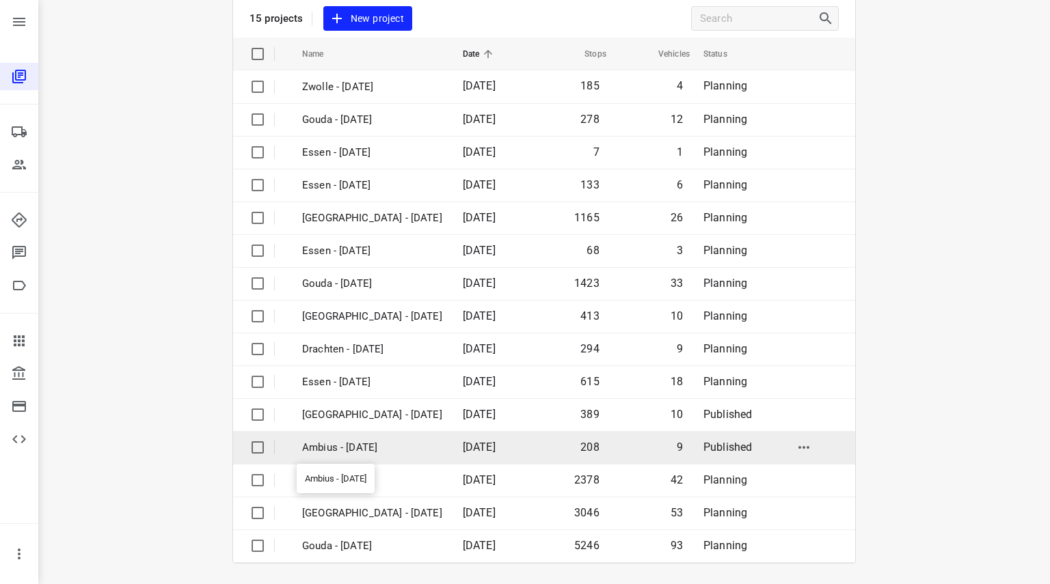
click at [380, 444] on p "Ambius - [DATE]" at bounding box center [372, 448] width 140 height 16
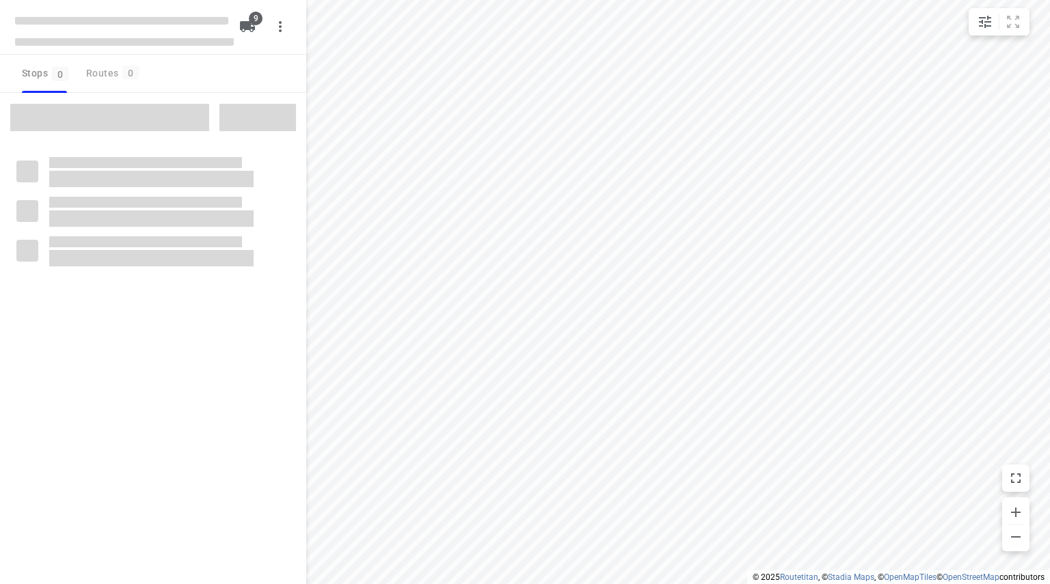
checkbox input "true"
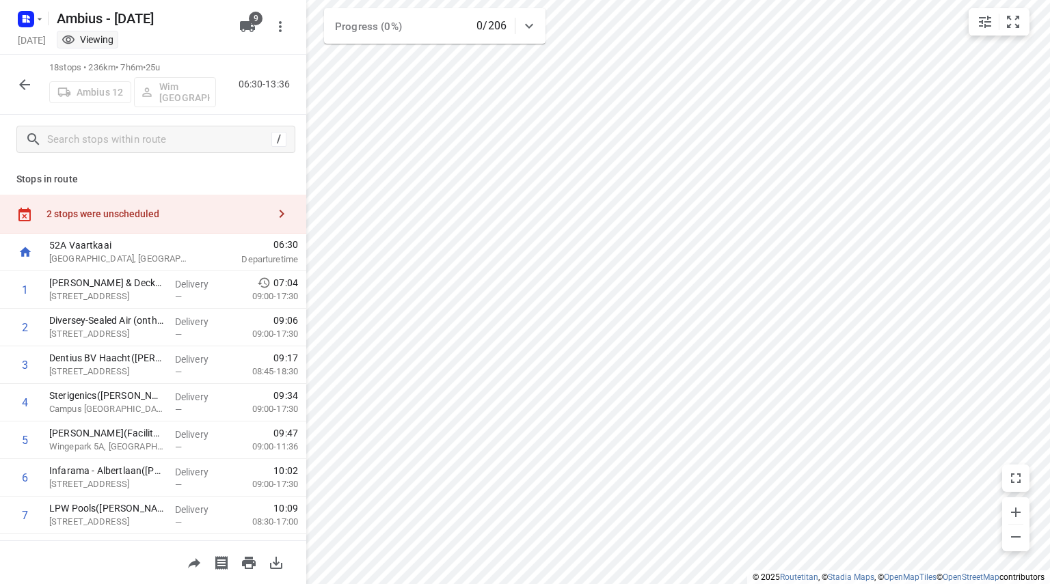
click at [36, 82] on button "button" at bounding box center [24, 84] width 27 height 27
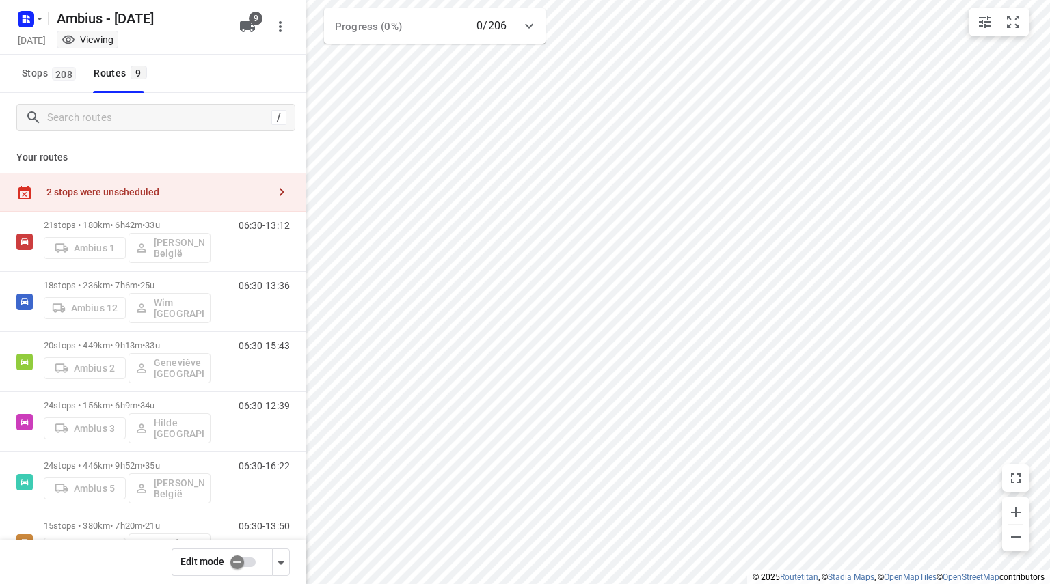
click at [244, 564] on input "checkbox" at bounding box center [237, 563] width 78 height 26
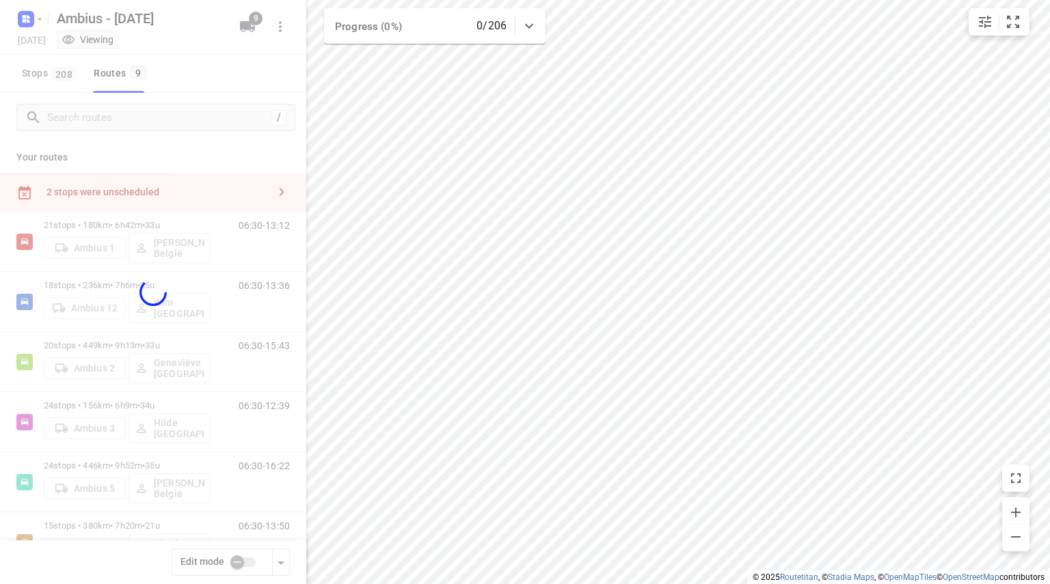
checkbox input "true"
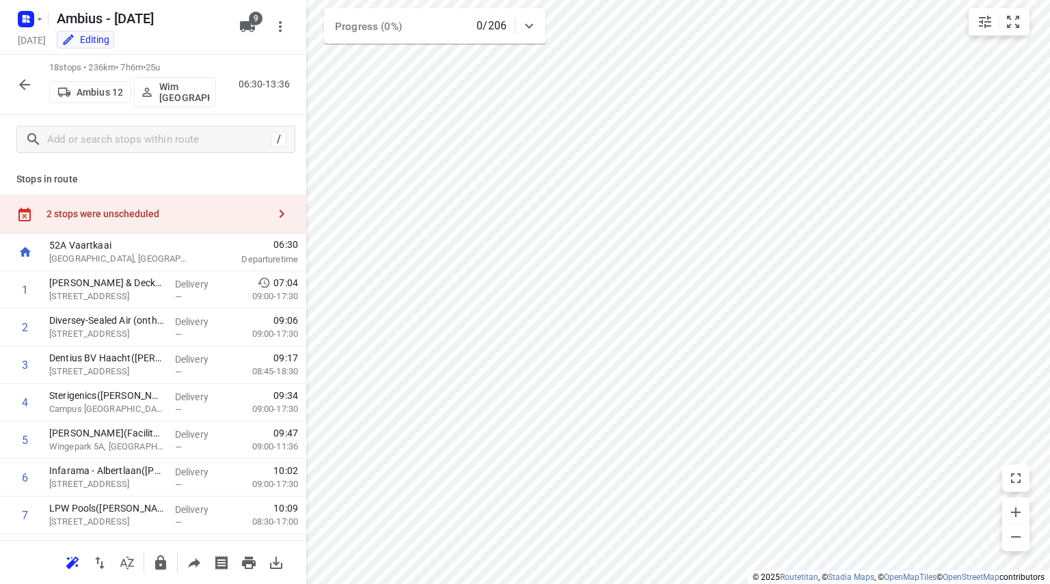
click at [107, 213] on div "2 stops were unscheduled" at bounding box center [156, 213] width 221 height 11
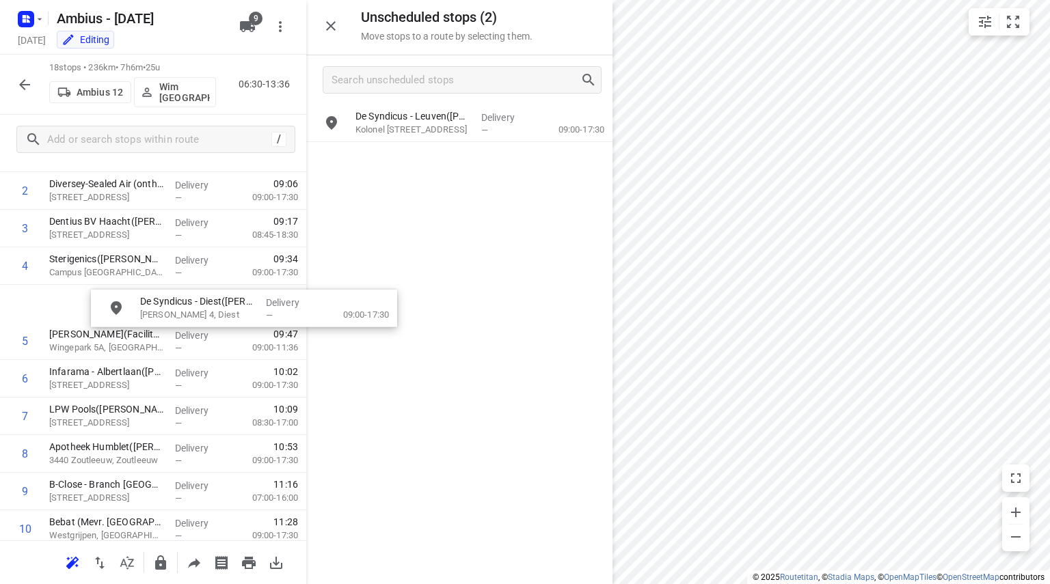
scroll to position [134, 0]
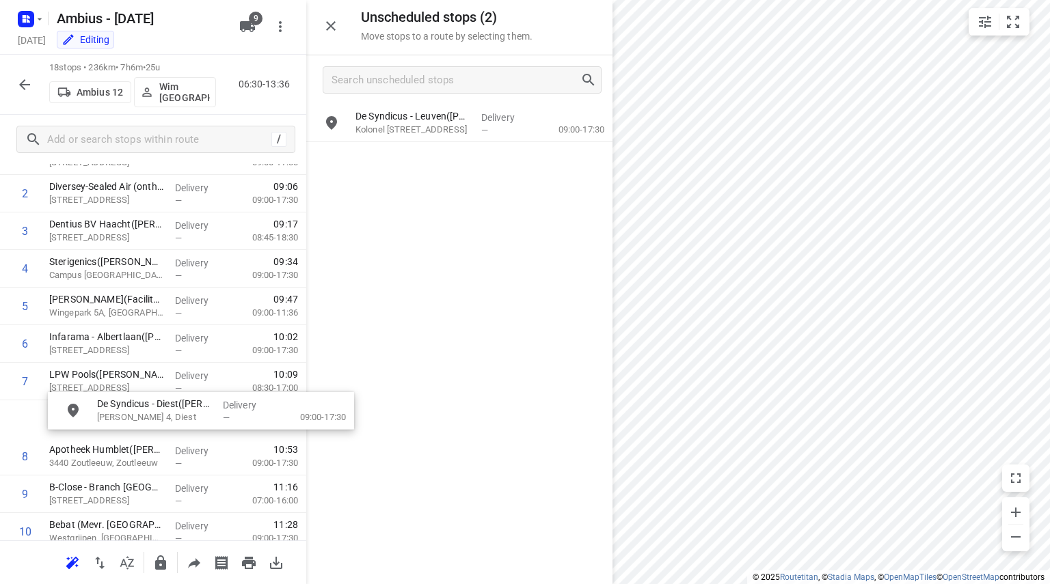
drag, startPoint x: 414, startPoint y: 136, endPoint x: 148, endPoint y: 425, distance: 392.8
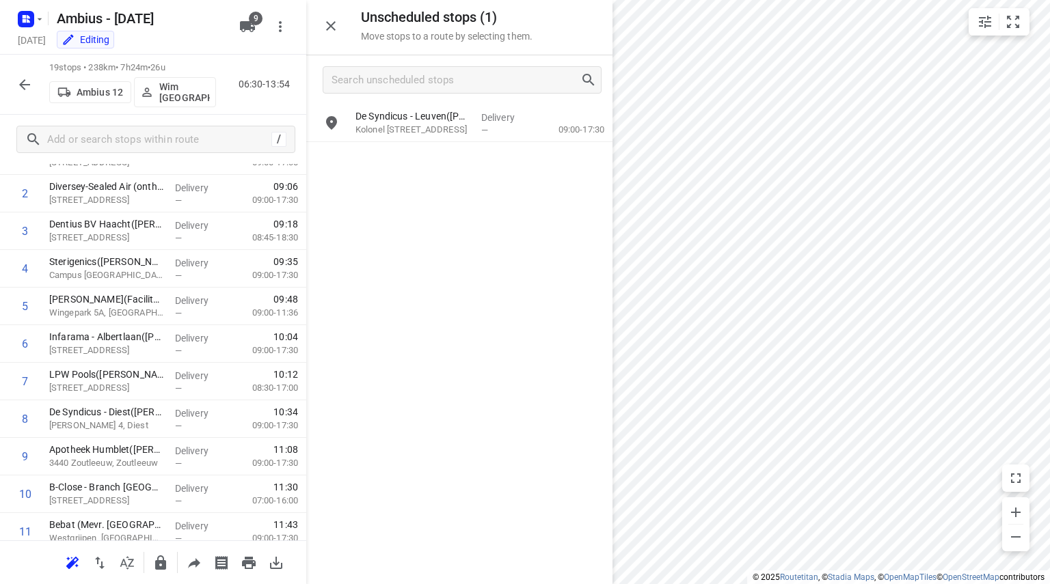
click at [24, 79] on icon "button" at bounding box center [24, 85] width 16 height 16
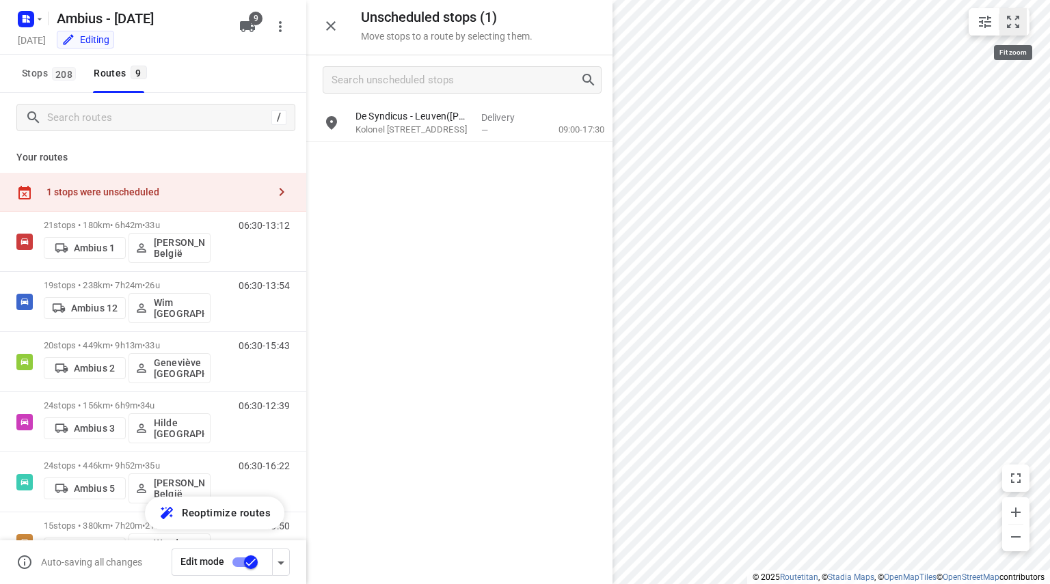
click at [1021, 27] on button "small contained button group" at bounding box center [1012, 21] width 27 height 27
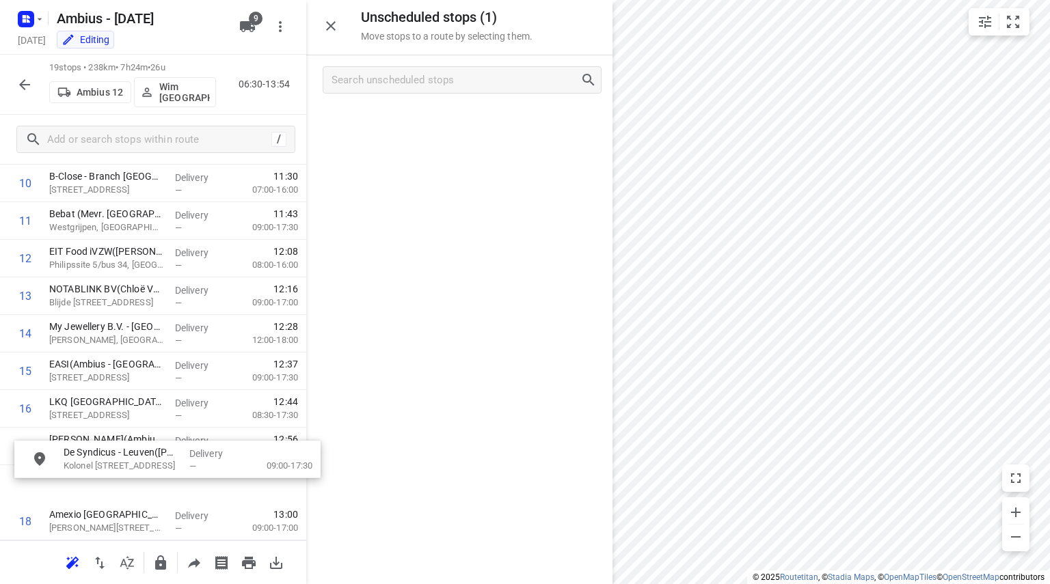
scroll to position [483, 0]
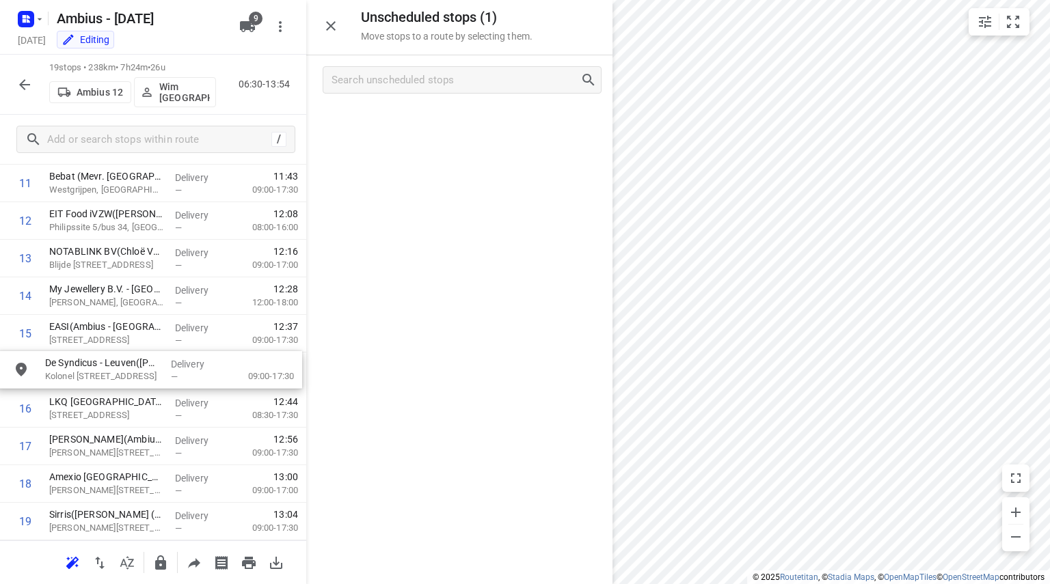
drag, startPoint x: 400, startPoint y: 118, endPoint x: 87, endPoint y: 370, distance: 402.0
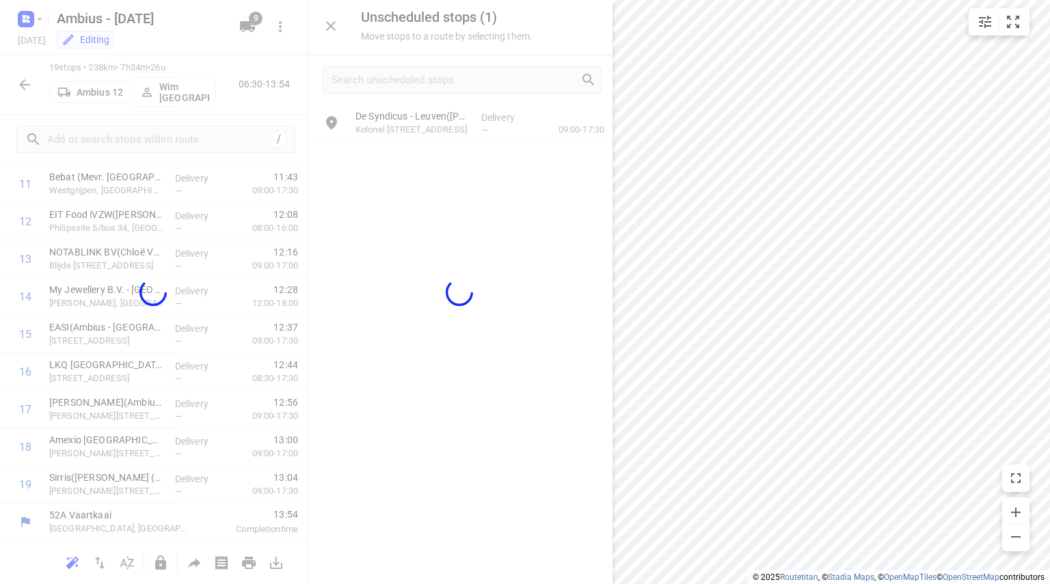
scroll to position [481, 0]
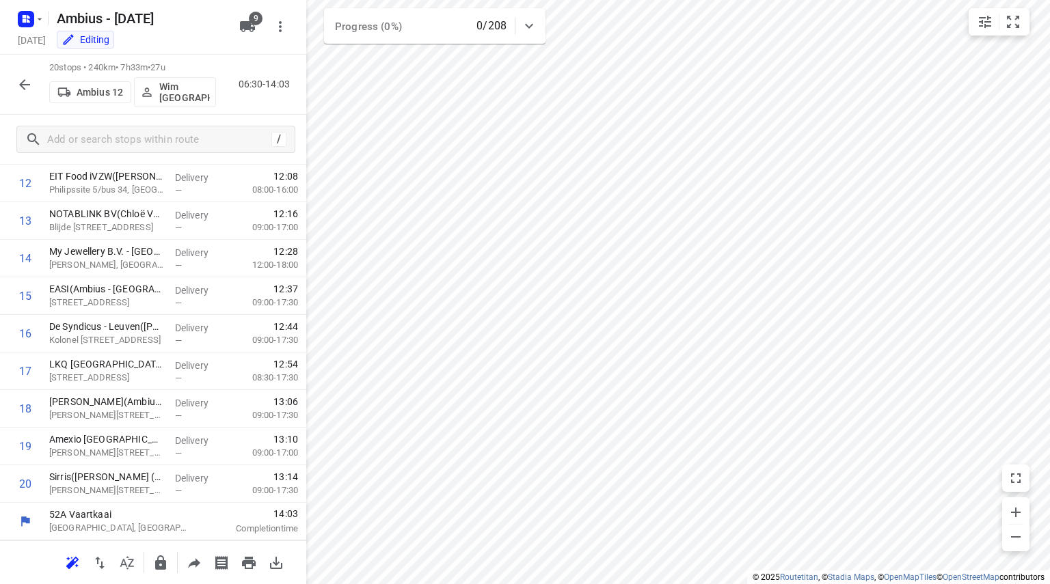
click at [21, 89] on icon "button" at bounding box center [24, 85] width 16 height 16
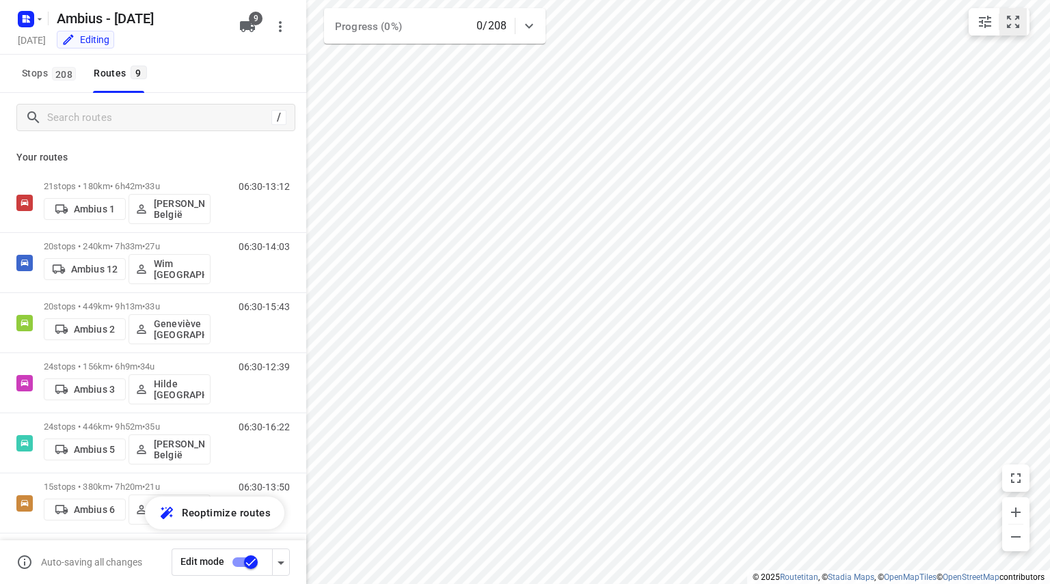
click at [1007, 24] on icon "small contained button group" at bounding box center [1013, 22] width 12 height 12
click at [286, 557] on icon "button" at bounding box center [281, 563] width 16 height 16
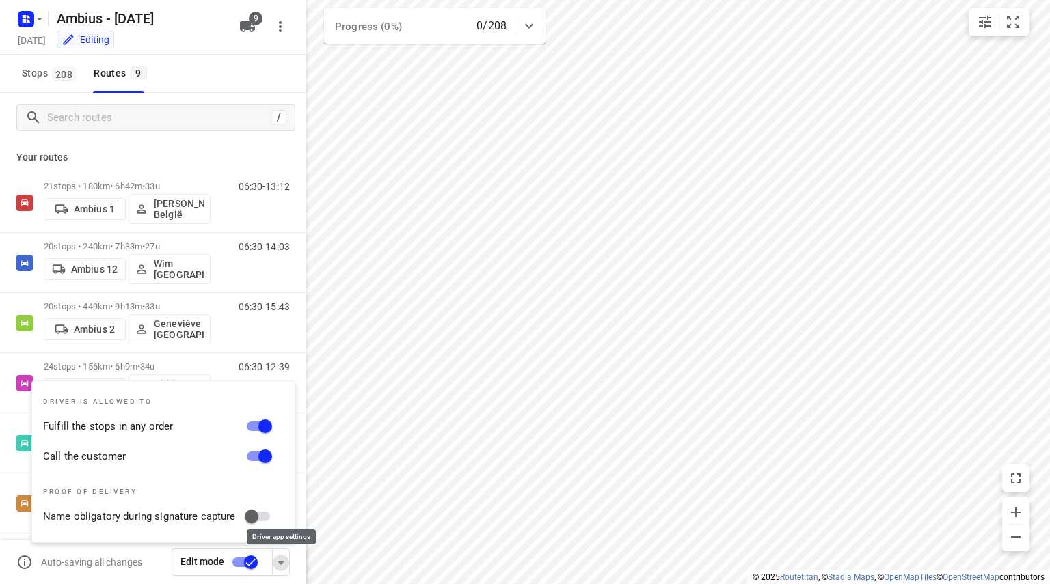
click at [286, 558] on icon "button" at bounding box center [281, 563] width 16 height 16
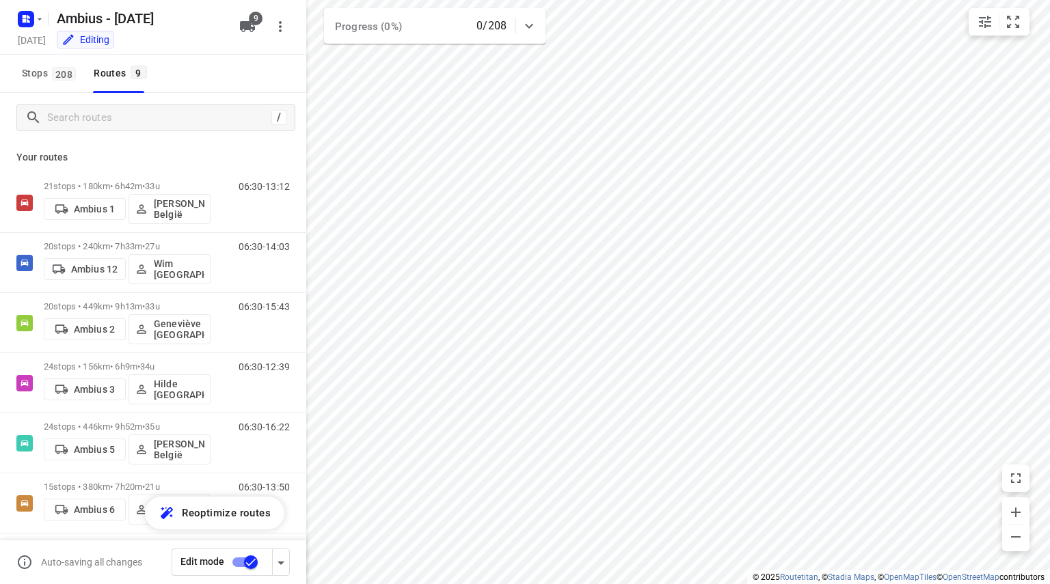
click at [251, 567] on input "checkbox" at bounding box center [251, 563] width 78 height 26
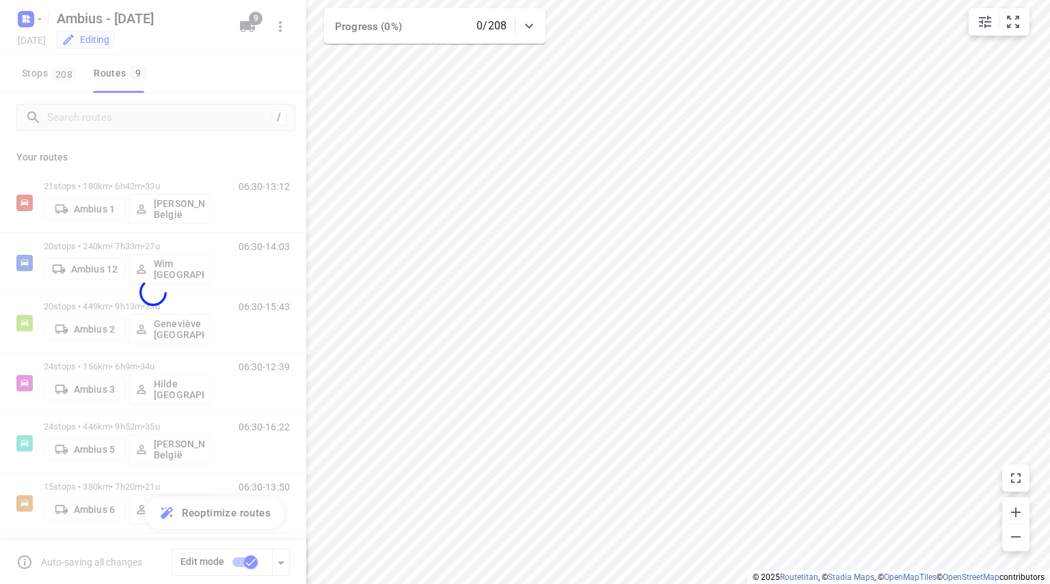
checkbox input "false"
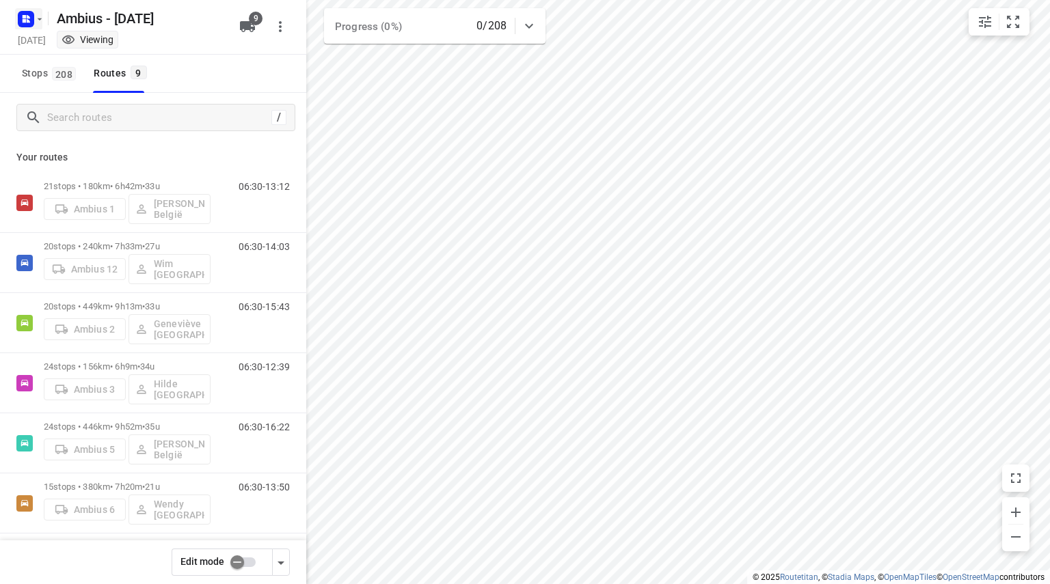
click at [28, 17] on icon "button" at bounding box center [28, 16] width 3 height 3
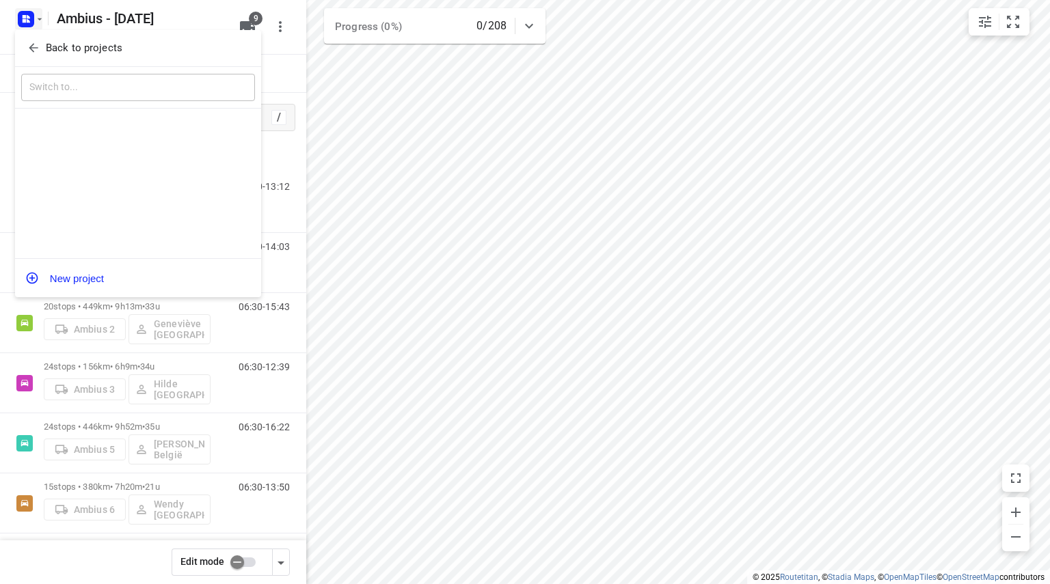
click at [33, 49] on icon "button" at bounding box center [33, 48] width 9 height 9
